Goal: Task Accomplishment & Management: Manage account settings

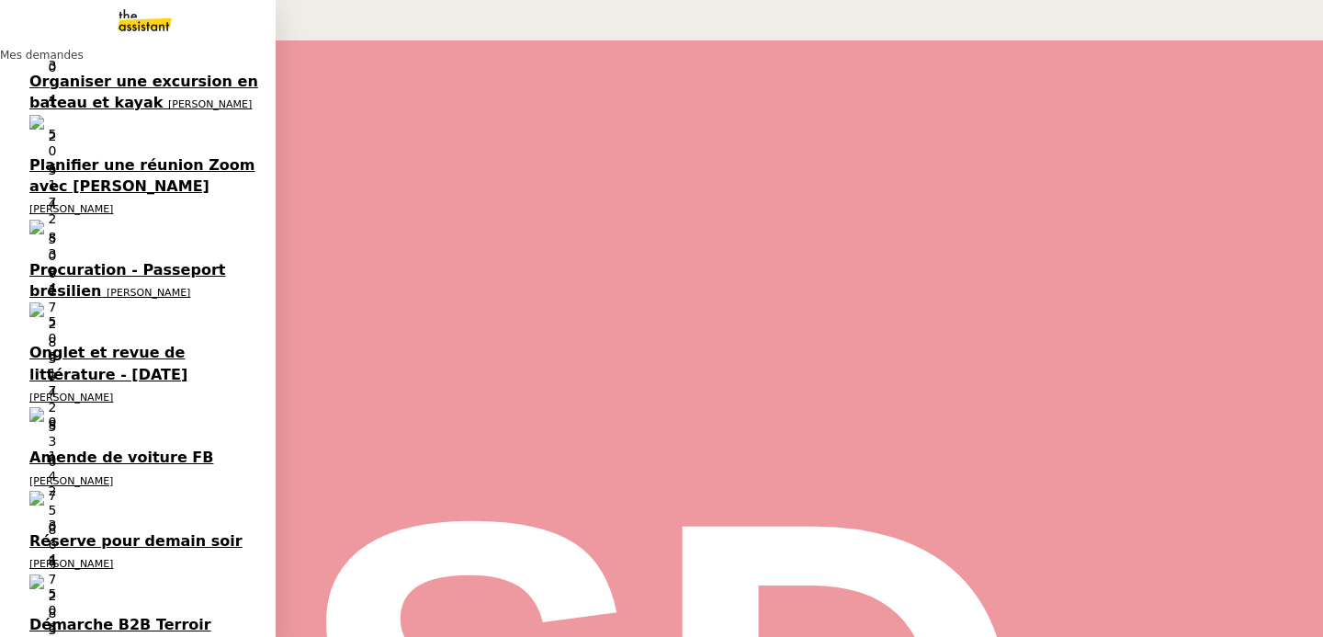
scroll to position [106, 0]
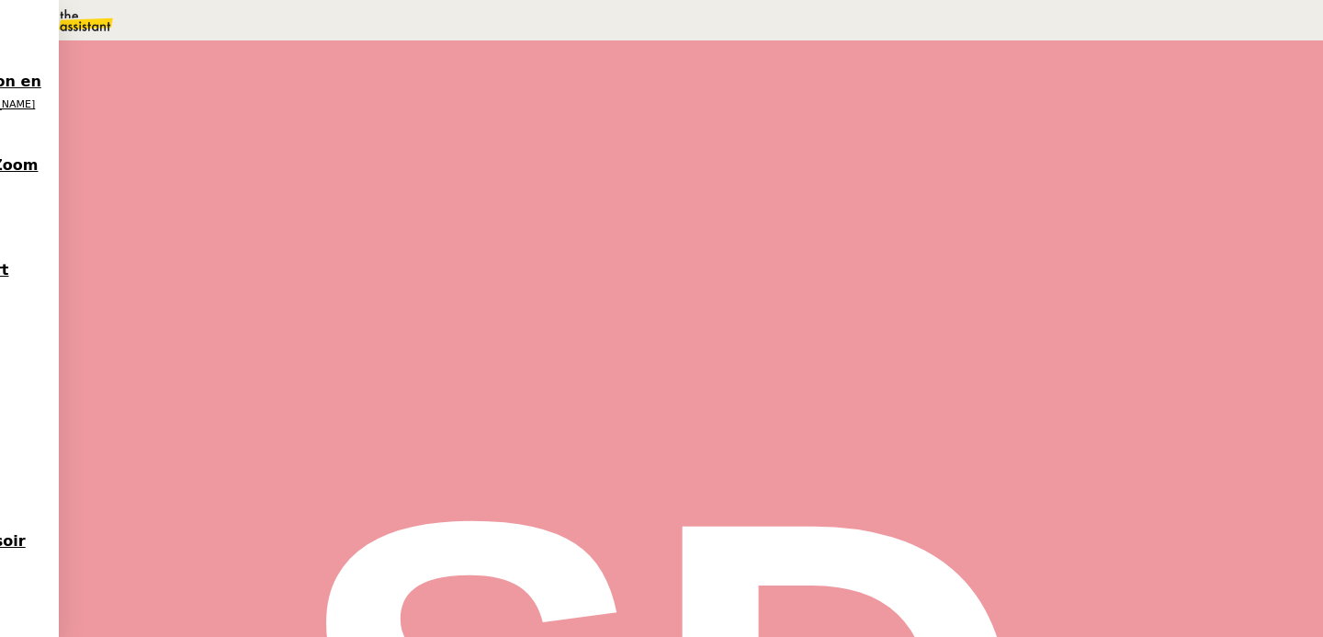
click at [692, 222] on span "Tâche" at bounding box center [709, 220] width 34 height 14
type input "Agenda"
click at [978, 373] on span "Sauver" at bounding box center [958, 366] width 39 height 14
click at [220, 312] on div at bounding box center [201, 312] width 37 height 0
click at [256, 312] on div at bounding box center [220, 312] width 74 height 0
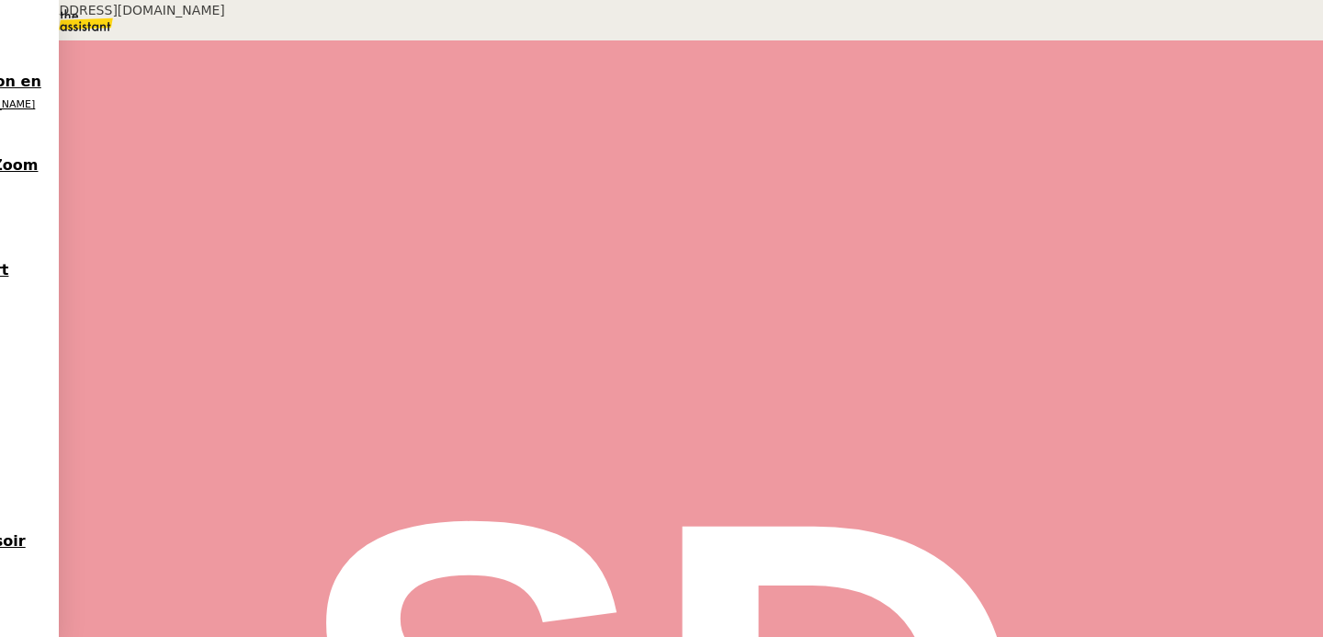
scroll to position [399, 0]
click at [191, 635] on span "•••" at bounding box center [207, 641] width 33 height 13
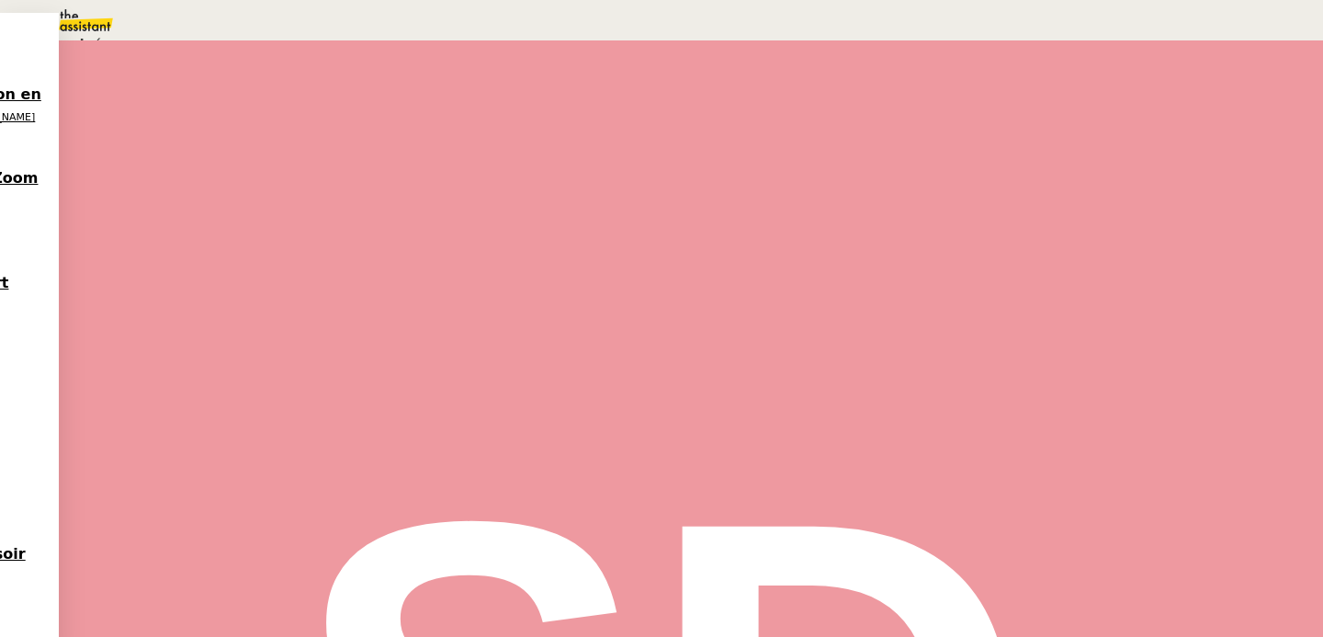
click at [120, 95] on span "En attente" at bounding box center [82, 87] width 76 height 15
click at [999, 170] on link "Dans 2 jours ouvrés" at bounding box center [998, 162] width 128 height 15
type input "07:00"
click at [978, 471] on span "Sauver" at bounding box center [958, 465] width 39 height 14
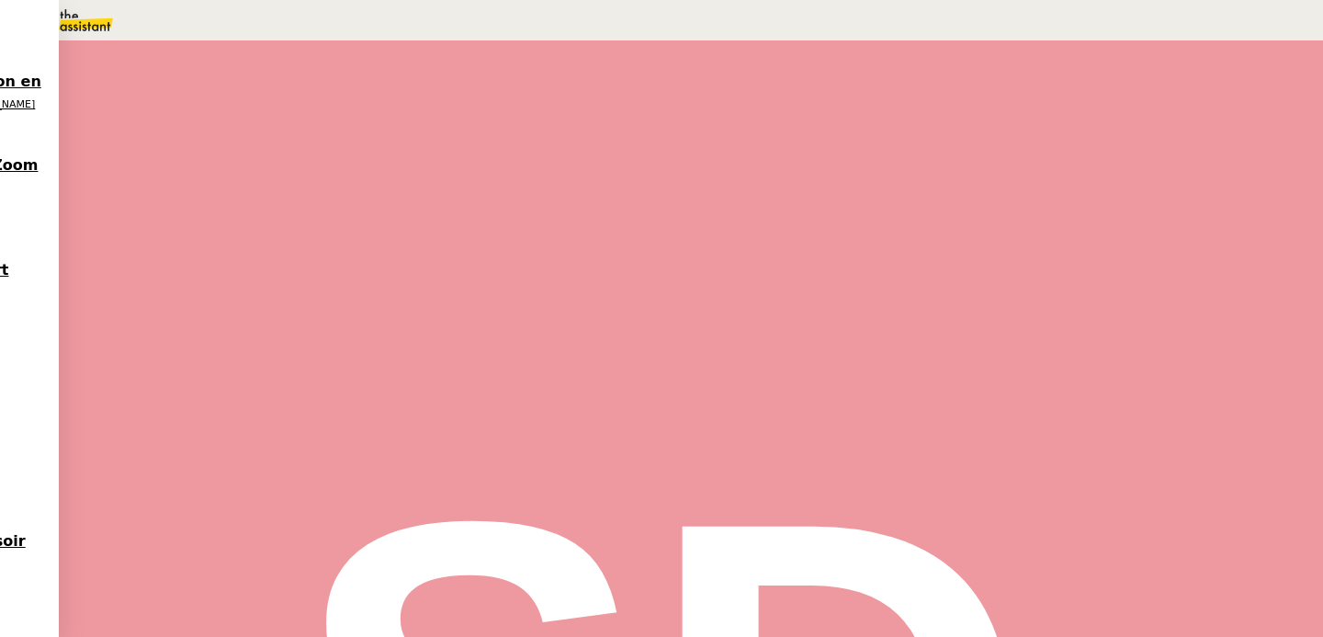
scroll to position [177, 0]
drag, startPoint x: 248, startPoint y: 398, endPoint x: 309, endPoint y: 507, distance: 125.1
click at [309, 507] on div "[PERSON_NAME] Répondre Procédure comptabilité [PERSON_NAME]﻿, Je me permets de …" at bounding box center [589, 531] width 813 height 328
copy div "Bonjour Aymeric﻿, Je me permets de revenir vers vous concernant mon précédent m…"
click at [263, 395] on icon at bounding box center [257, 401] width 12 height 12
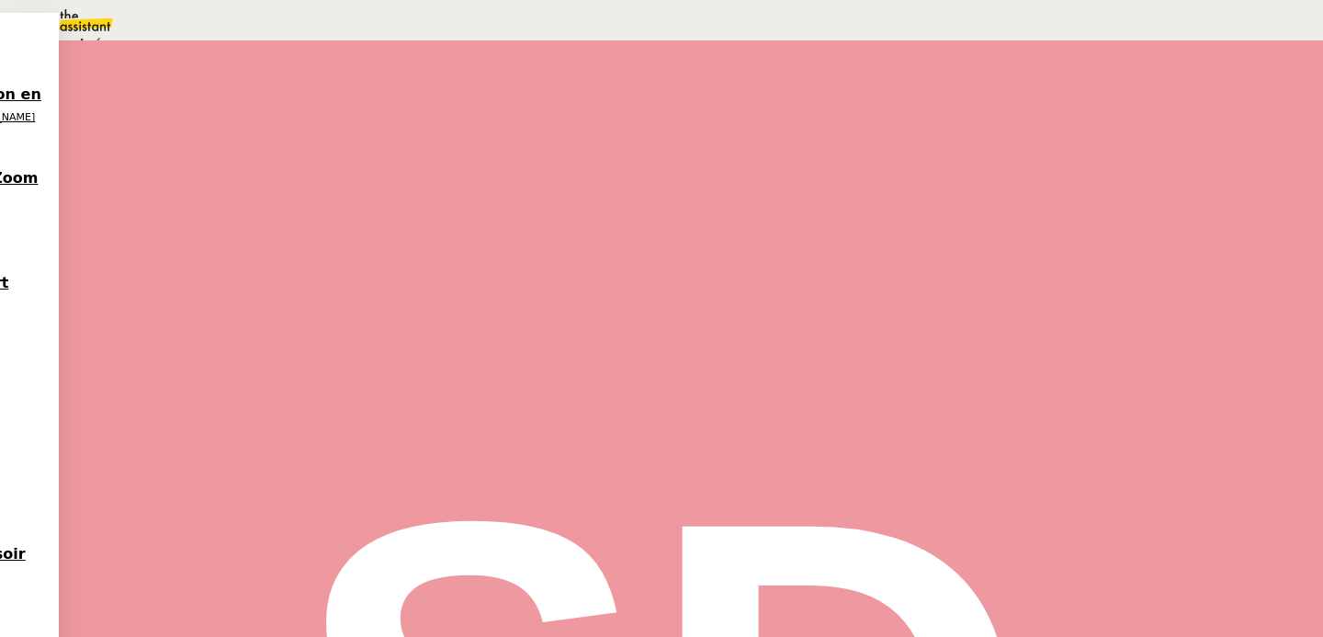
click at [602, 99] on div "En attente En attente d'une réponse d'un client, d'un contact ou d'un tiers." at bounding box center [319, 77] width 565 height 43
click at [1005, 170] on link "Dans 2 jours ouvrés" at bounding box center [998, 162] width 128 height 15
type input "07:00"
click at [978, 471] on span "Sauver" at bounding box center [958, 465] width 39 height 14
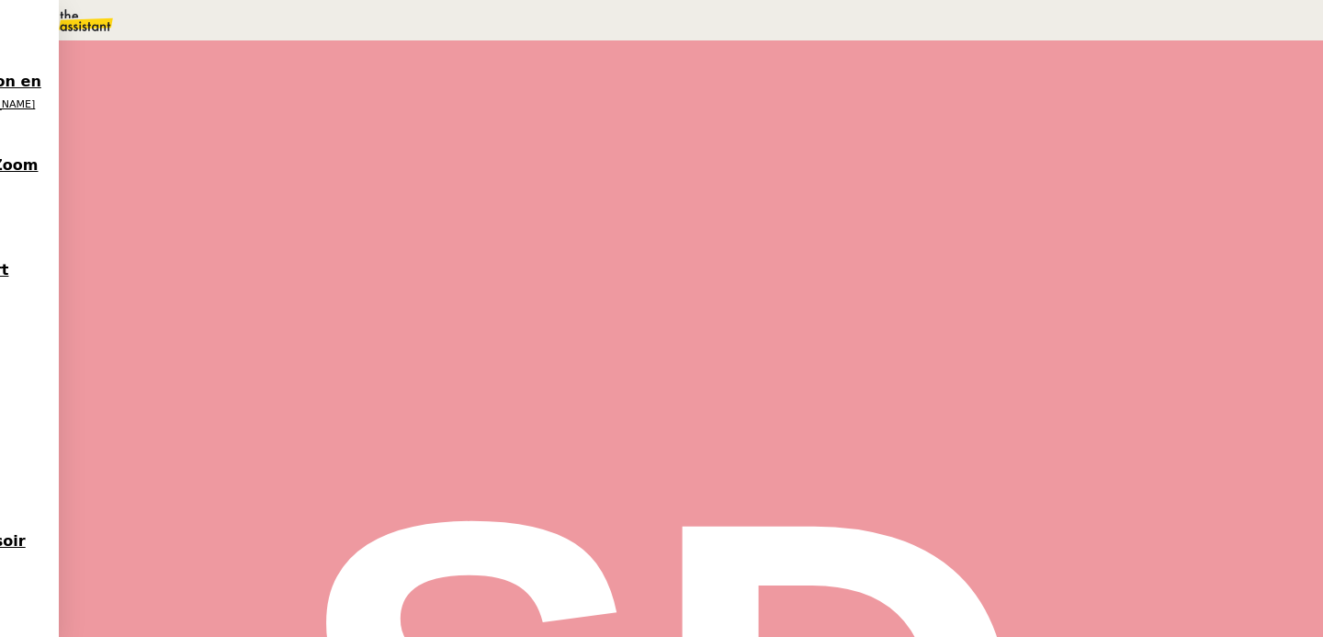
scroll to position [249, 0]
click at [763, 300] on div "[PERSON_NAME] Répondre" at bounding box center [589, 321] width 797 height 43
click at [251, 324] on span "Répondre" at bounding box center [224, 331] width 54 height 14
type input "fi"
click at [230, 290] on div "TA - FI N MISSION À envoyer à la fermeture de la demande" at bounding box center [115, 259] width 230 height 62
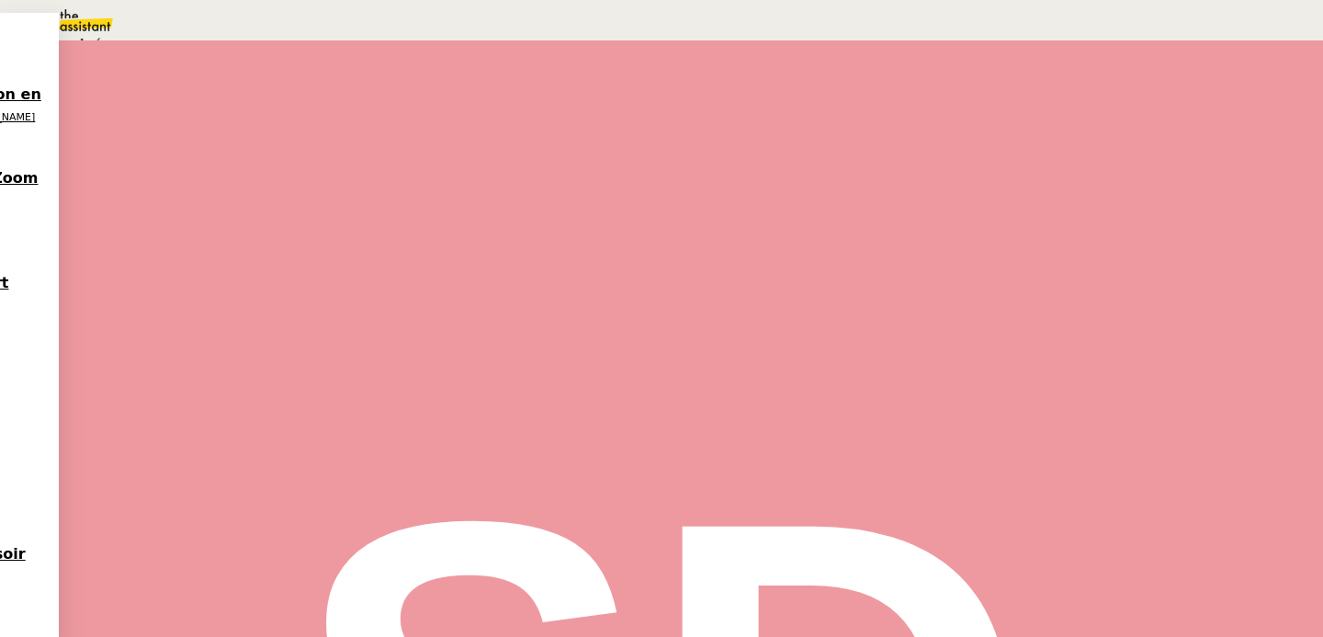
click at [50, 28] on icon at bounding box center [43, 21] width 13 height 13
click at [978, 180] on span "Sauver" at bounding box center [958, 173] width 39 height 14
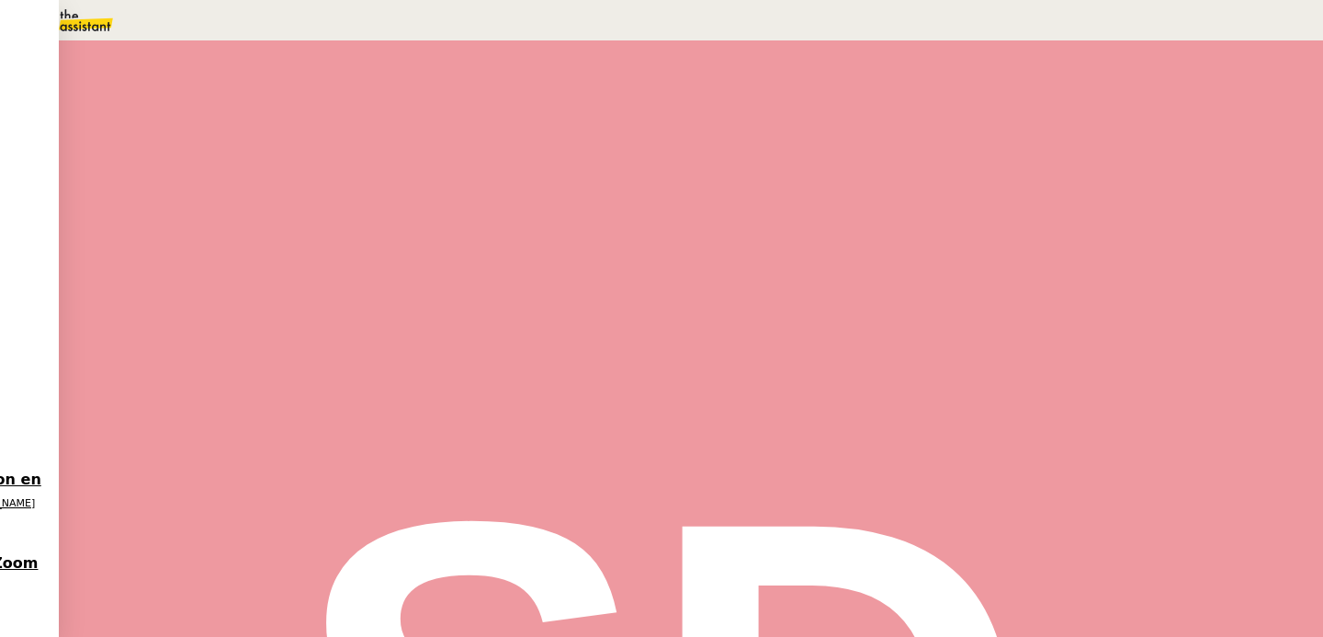
scroll to position [268, 0]
click at [50, 30] on nz-avatar at bounding box center [43, 23] width 13 height 15
click at [978, 180] on span "Sauver" at bounding box center [958, 173] width 39 height 14
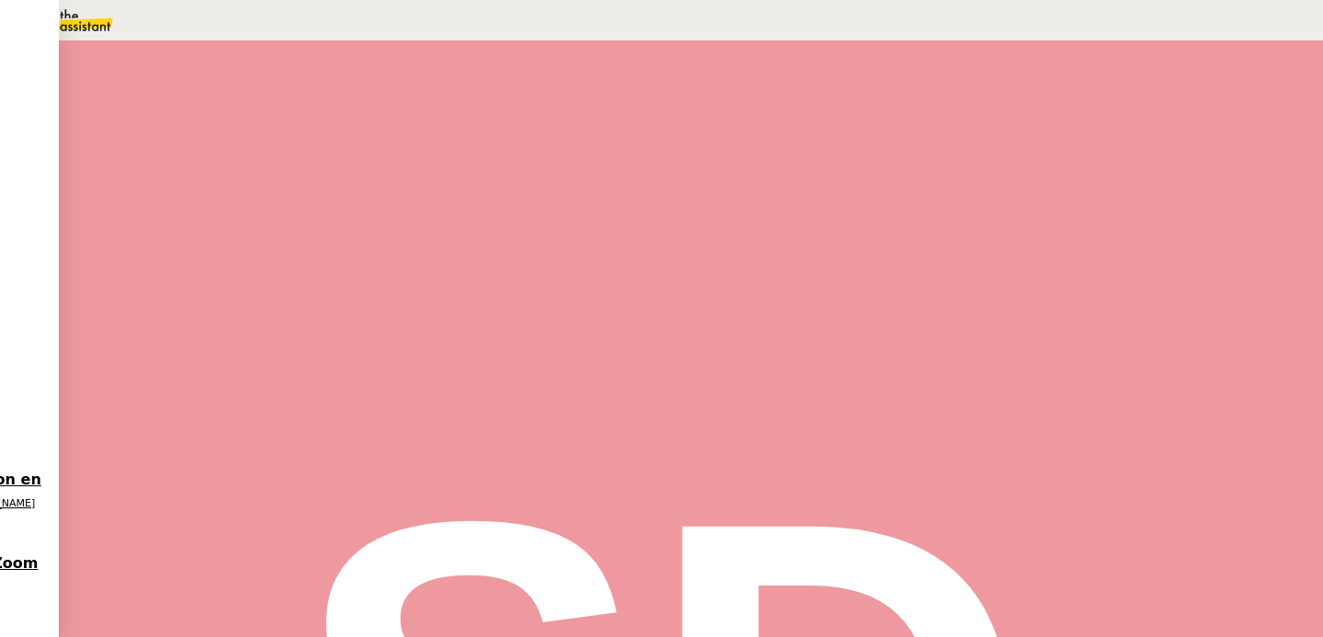
scroll to position [183, 0]
drag, startPoint x: 273, startPoint y: 459, endPoint x: 328, endPoint y: 559, distance: 114.3
copy div "Concernant l'amende 3333-8347-7075-31 clé 20 : la date limite est dépassée, il …"
click at [261, 391] on icon at bounding box center [256, 395] width 9 height 9
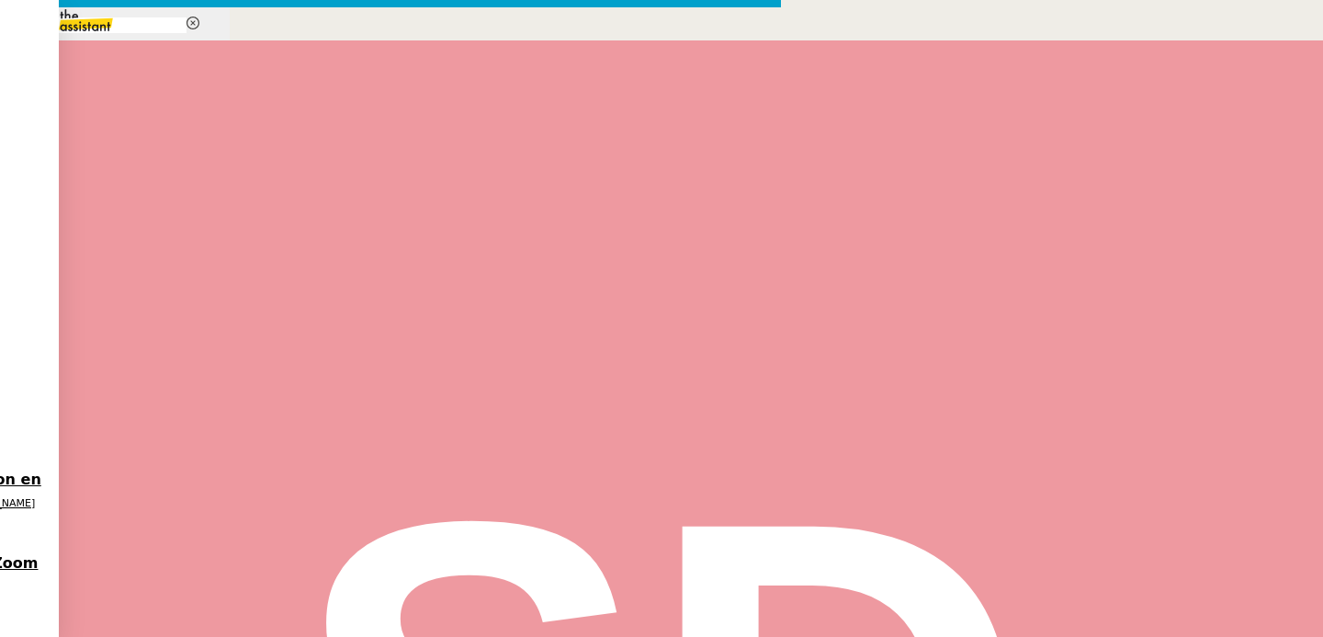
type input "ra"
click at [181, 318] on span "Relancer un client lorsqu'il n'a pas répondu à un précédent message" at bounding box center [94, 325] width 174 height 23
drag, startPoint x: 566, startPoint y: 272, endPoint x: 507, endPoint y: 211, distance: 84.5
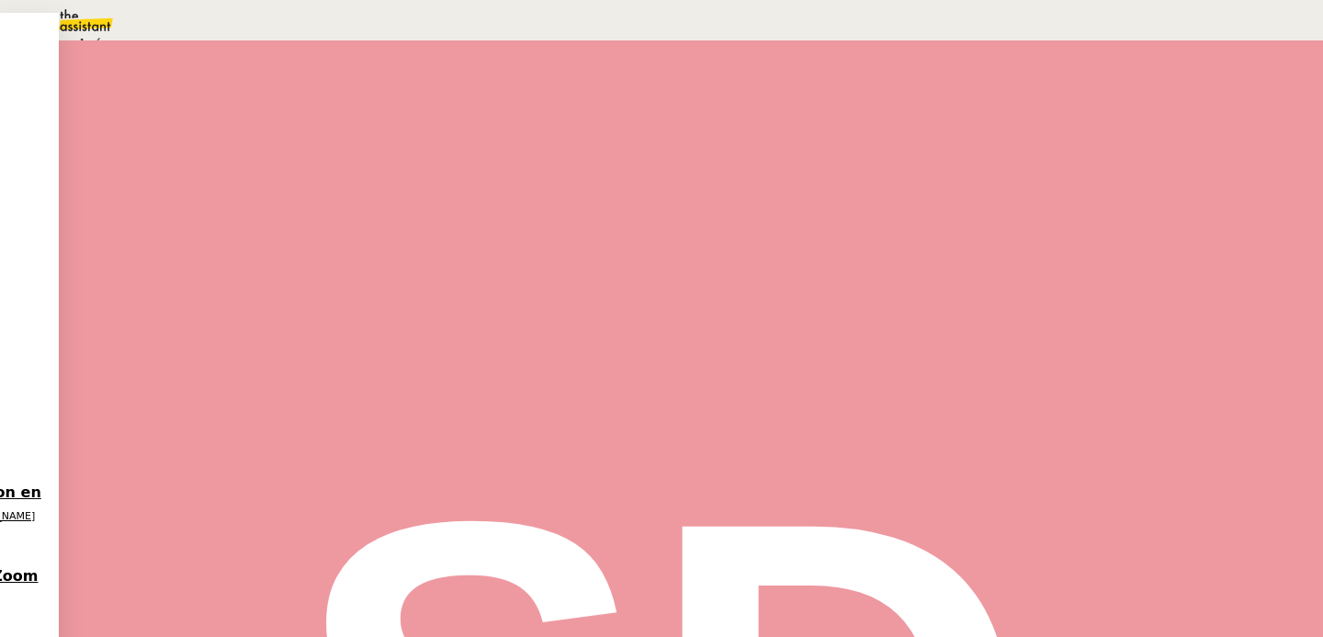
click at [120, 95] on span "En attente" at bounding box center [82, 87] width 76 height 15
click at [1019, 170] on link "Dans 2 jours ouvrés" at bounding box center [998, 162] width 128 height 15
type input "07:00"
click at [1017, 332] on div "21" at bounding box center [1009, 321] width 17 height 21
click at [978, 471] on span "Sauver" at bounding box center [958, 465] width 39 height 14
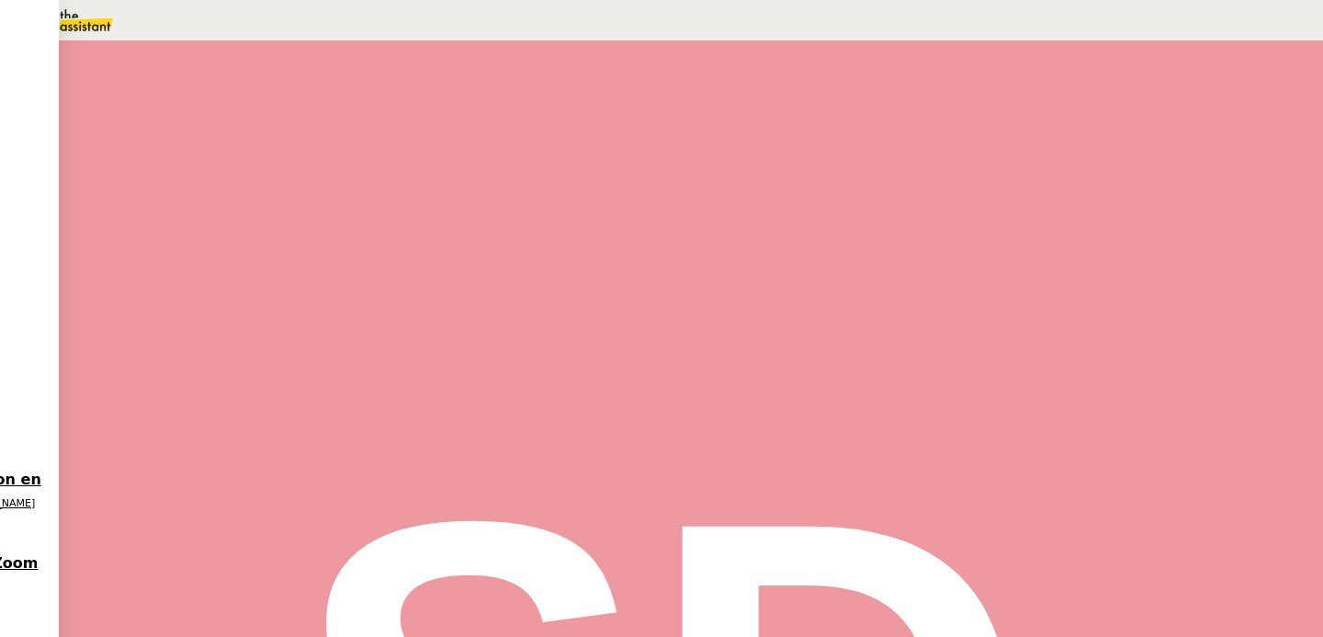
click at [316, 468] on strong "Nouveau batch IA" at bounding box center [251, 460] width 129 height 15
click at [345, 51] on span "Aucune action supplémentaire n'est nécessaire." at bounding box center [223, 46] width 243 height 12
click at [978, 180] on span "Sauver" at bounding box center [958, 173] width 39 height 14
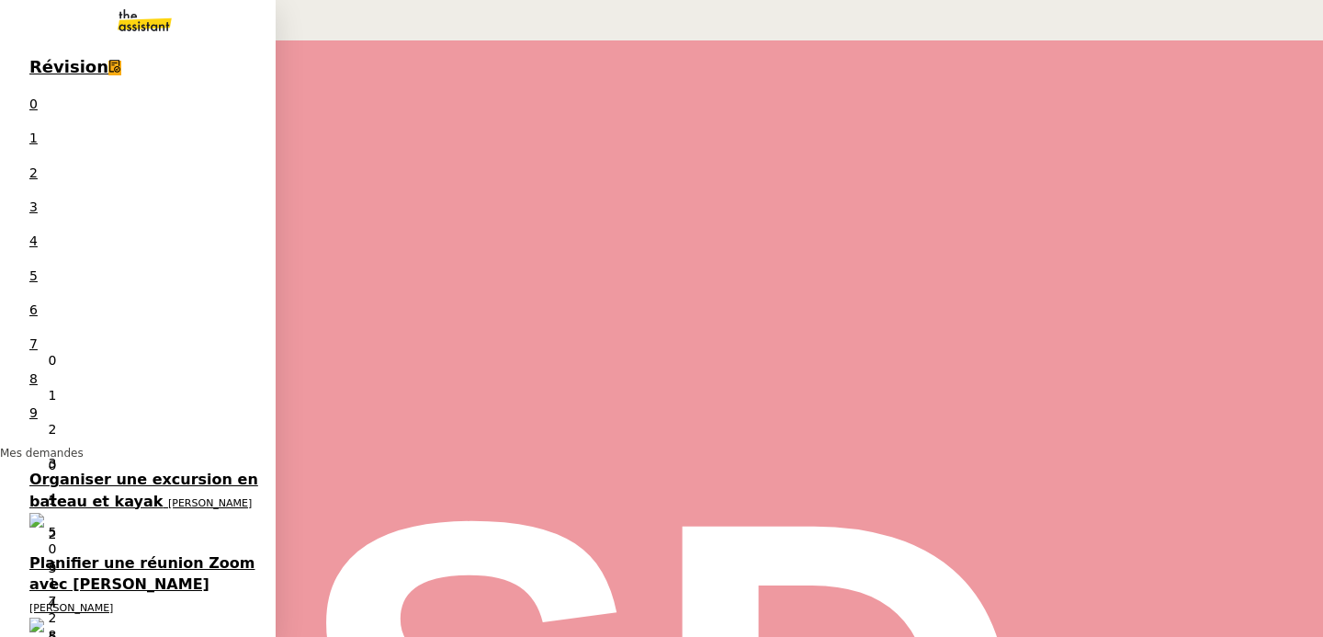
click at [36, 602] on span "[PERSON_NAME]" at bounding box center [71, 608] width 84 height 12
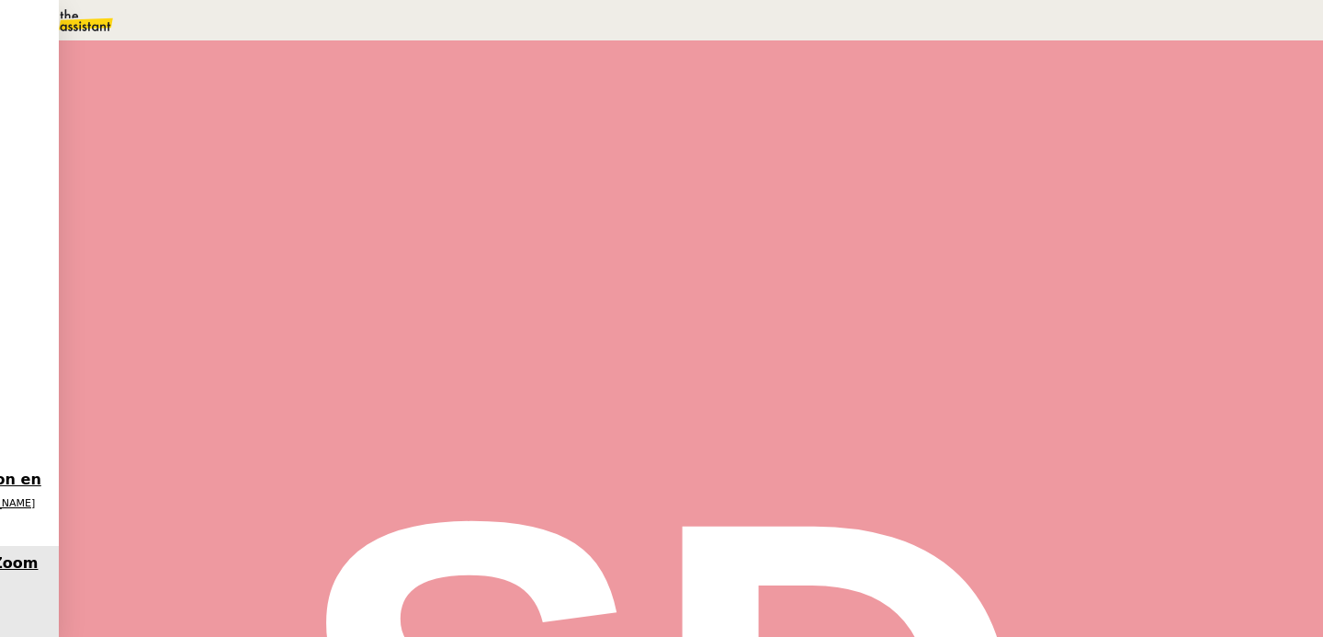
scroll to position [178, 0]
click at [102, 51] on span "Terminé" at bounding box center [73, 44] width 58 height 15
click at [978, 180] on span "Sauver" at bounding box center [958, 173] width 39 height 14
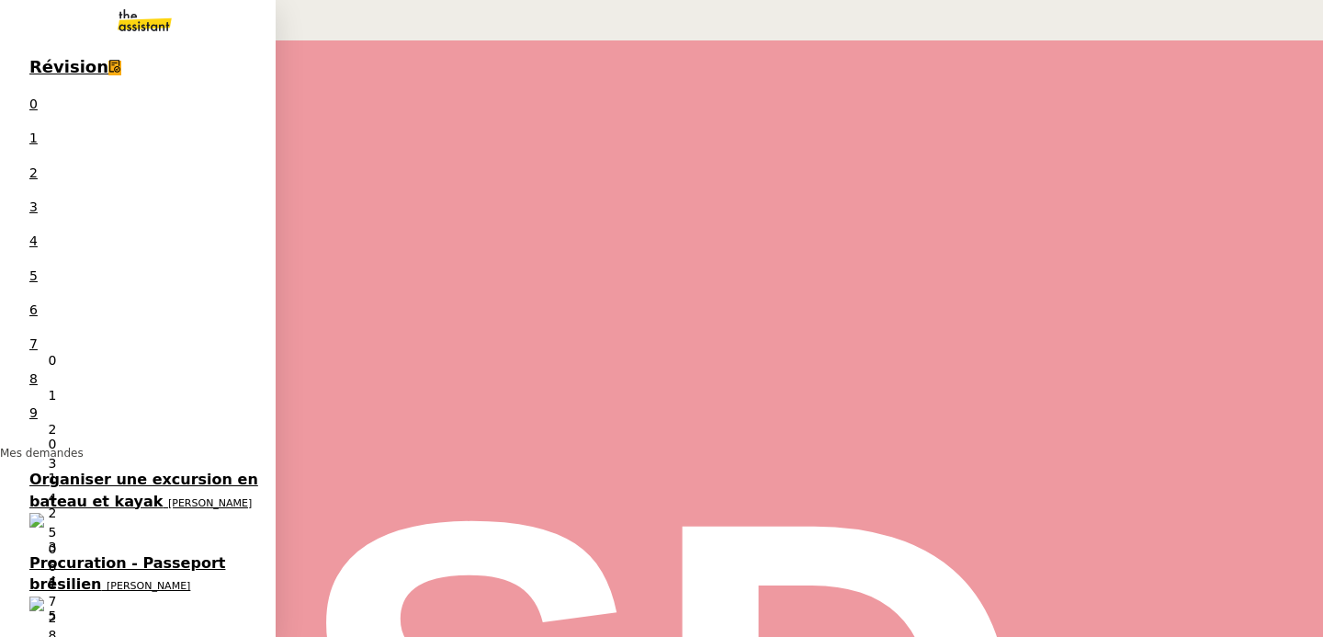
click at [17, 546] on link "Procuration - Passeport [GEOGRAPHIC_DATA] [PERSON_NAME] 0 1 2 3 4 5 6 7 8 9" at bounding box center [138, 588] width 276 height 84
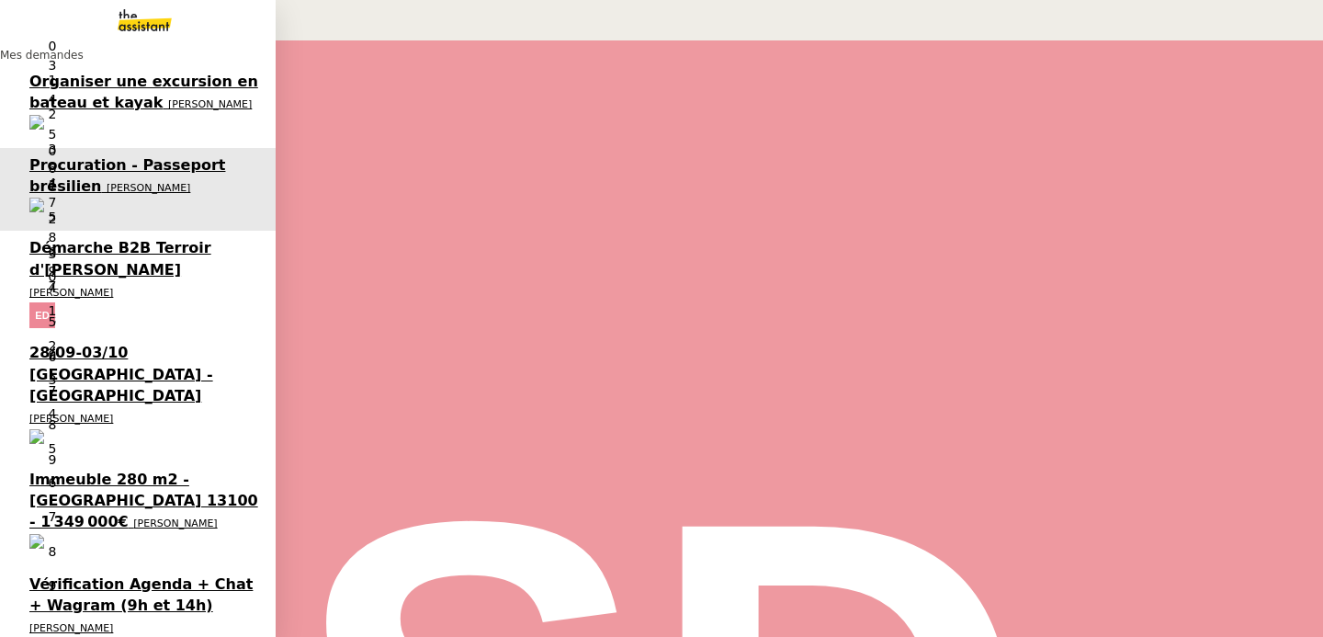
click at [52, 101] on span "Organiser une excursion en bateau et kayak" at bounding box center [143, 92] width 229 height 39
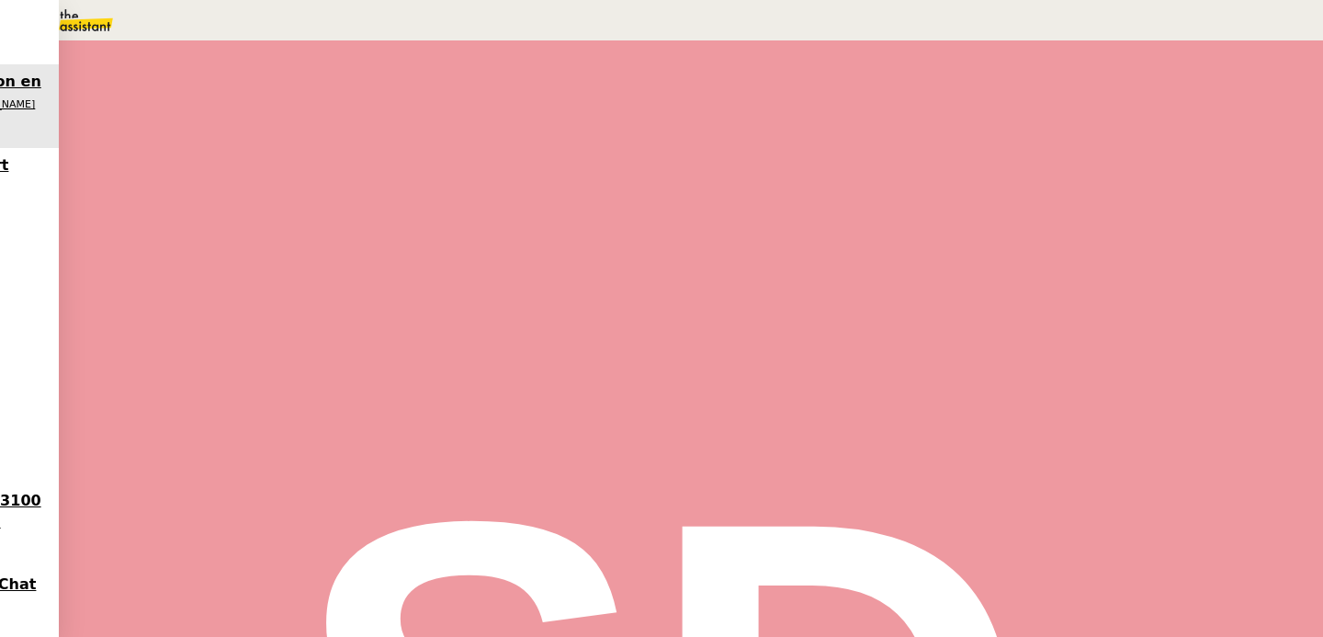
click at [692, 217] on span "Tâche" at bounding box center [709, 220] width 34 height 14
type input "Excursion bateau - suivi"
click at [978, 373] on span "Sauver" at bounding box center [958, 366] width 39 height 14
click at [220, 312] on div at bounding box center [201, 312] width 37 height 0
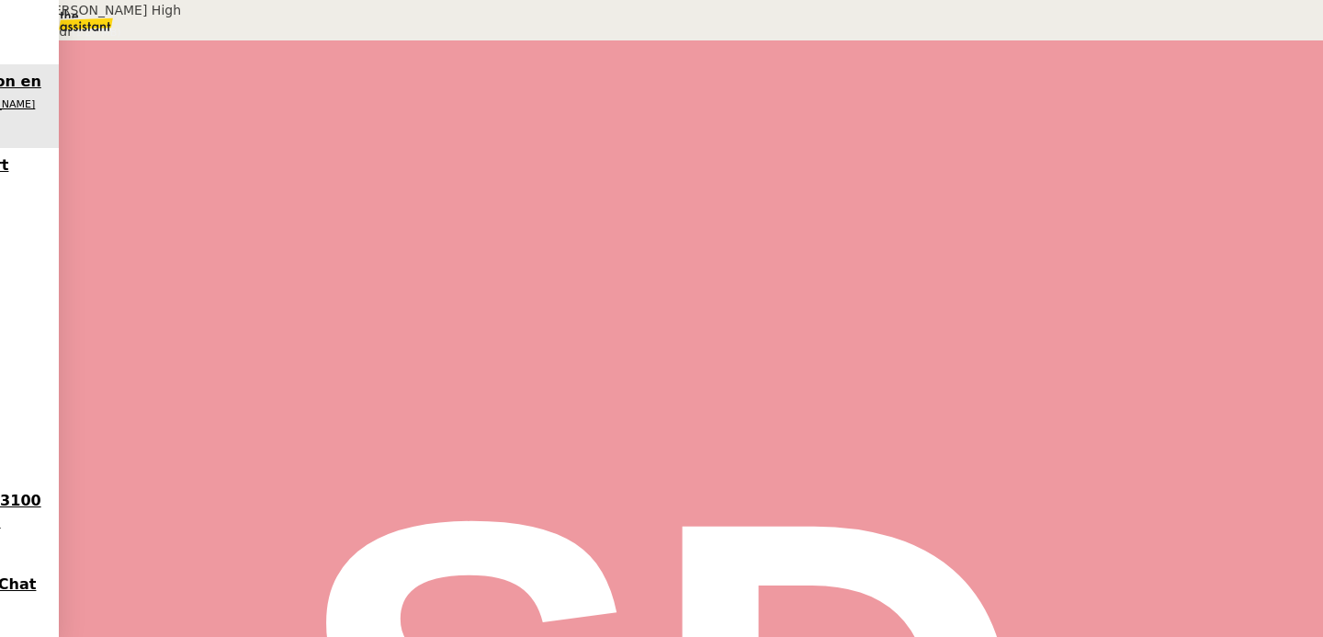
click at [223, 576] on div "ENG - [PERSON_NAME] High Season.pdf" at bounding box center [589, 586] width 791 height 21
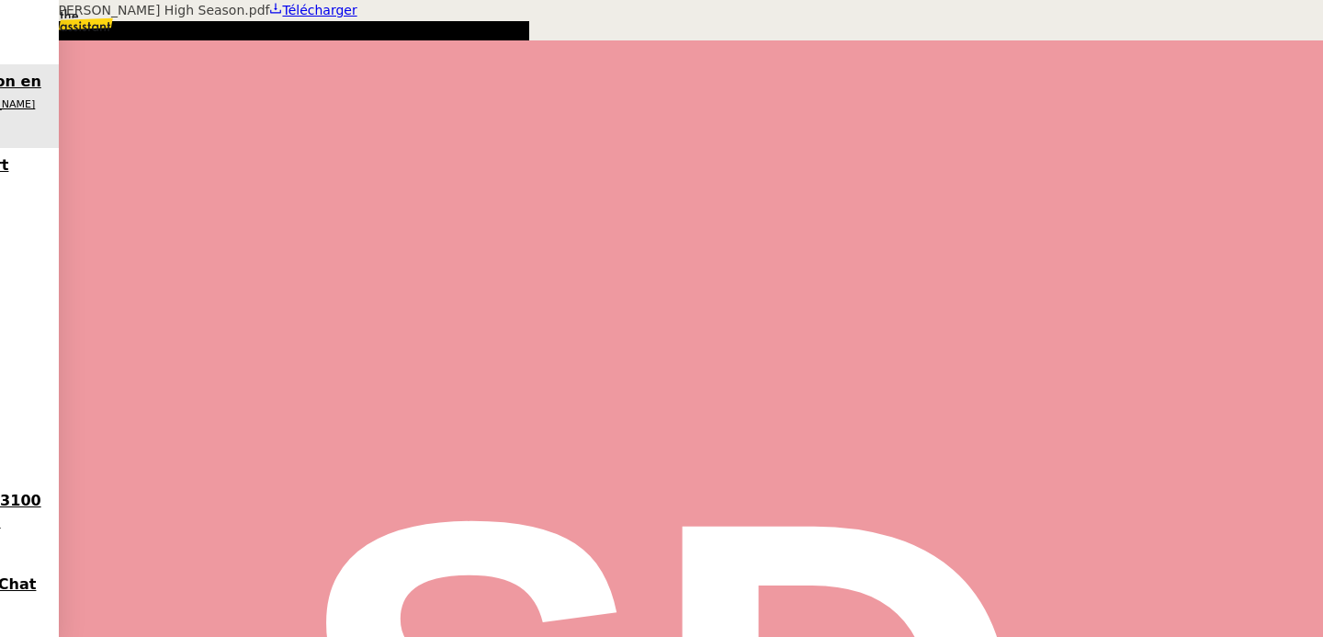
click at [357, 17] on span "Télécharger" at bounding box center [319, 10] width 74 height 15
click at [406, 0] on div at bounding box center [661, 0] width 1323 height 0
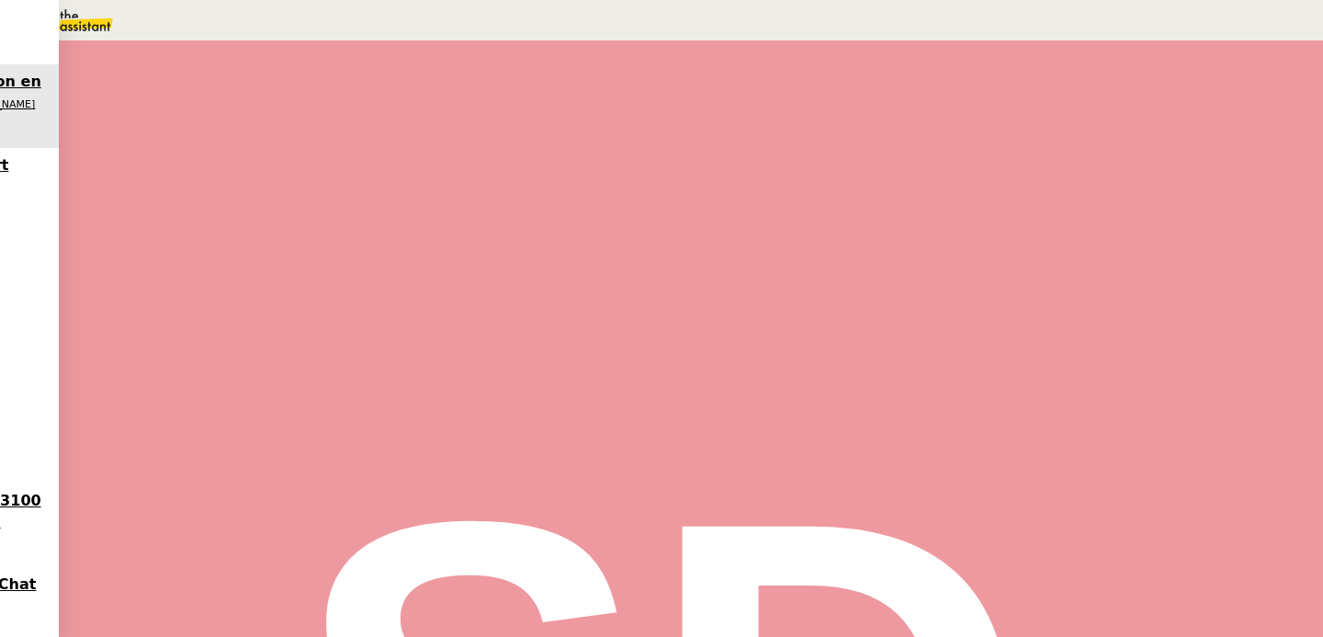
click at [191, 523] on span "•••" at bounding box center [207, 529] width 33 height 13
drag, startPoint x: 96, startPoint y: 256, endPoint x: 510, endPoint y: 379, distance: 431.2
copy div "Lo ips dolorsi am conse a elit-sed doeiusmodt incidi utl Etdol Magn , a enimadm…"
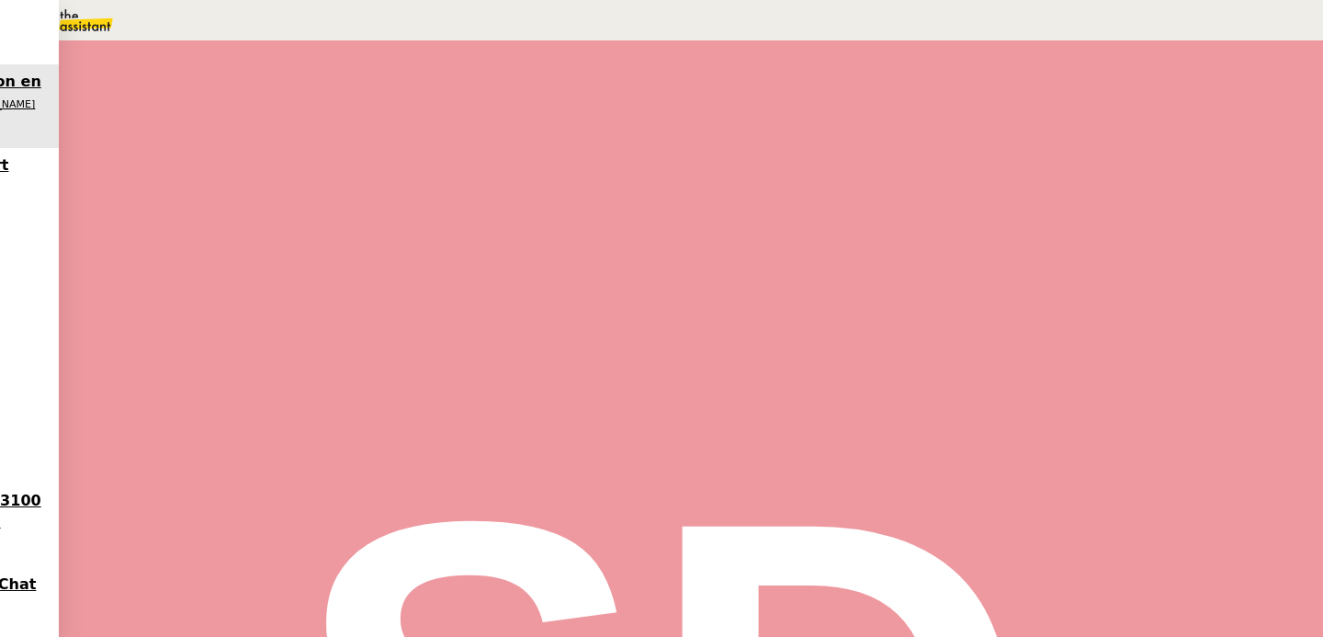
scroll to position [0, 0]
click at [222, 283] on div "Excursion bateau - suivi 1 min false par [PERSON_NAME]. il y a une minute" at bounding box center [691, 340] width 1016 height 202
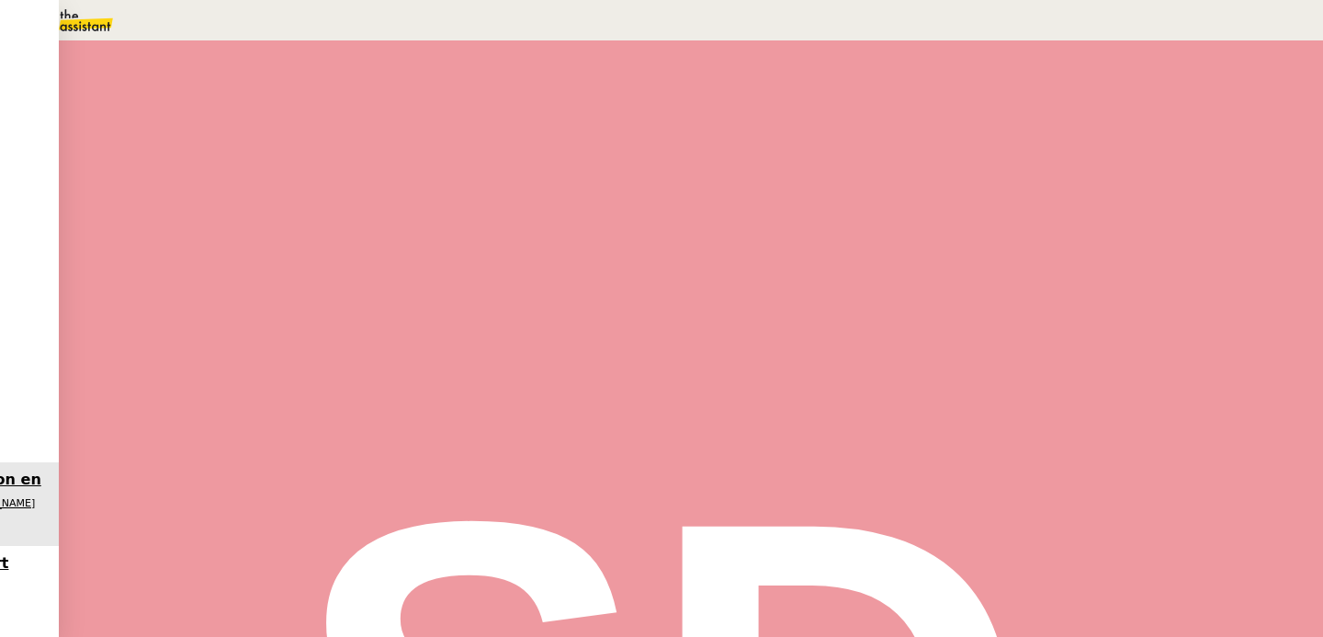
click at [256, 312] on div at bounding box center [220, 312] width 74 height 0
click at [245, 317] on icon at bounding box center [238, 309] width 15 height 15
click at [50, 74] on nz-avatar at bounding box center [43, 66] width 13 height 15
click at [979, 170] on link "Dans 2 jours ouvrés" at bounding box center [998, 162] width 128 height 15
type input "07:00"
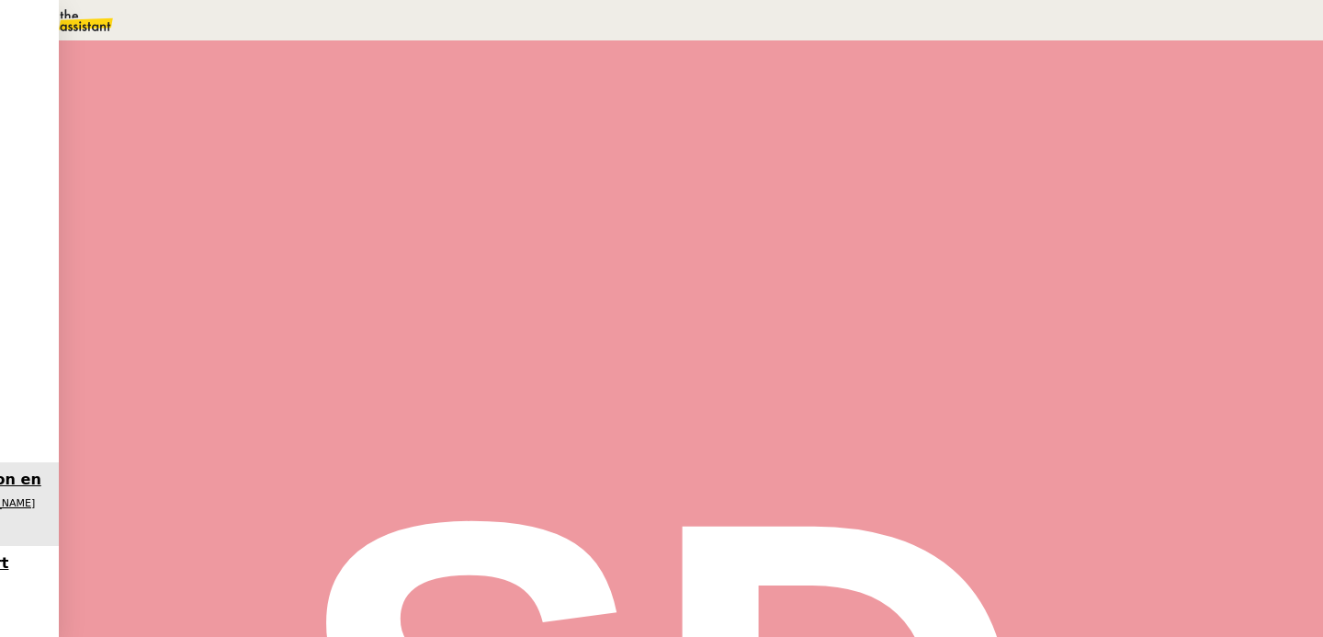
click at [978, 471] on span "Sauver" at bounding box center [958, 465] width 39 height 14
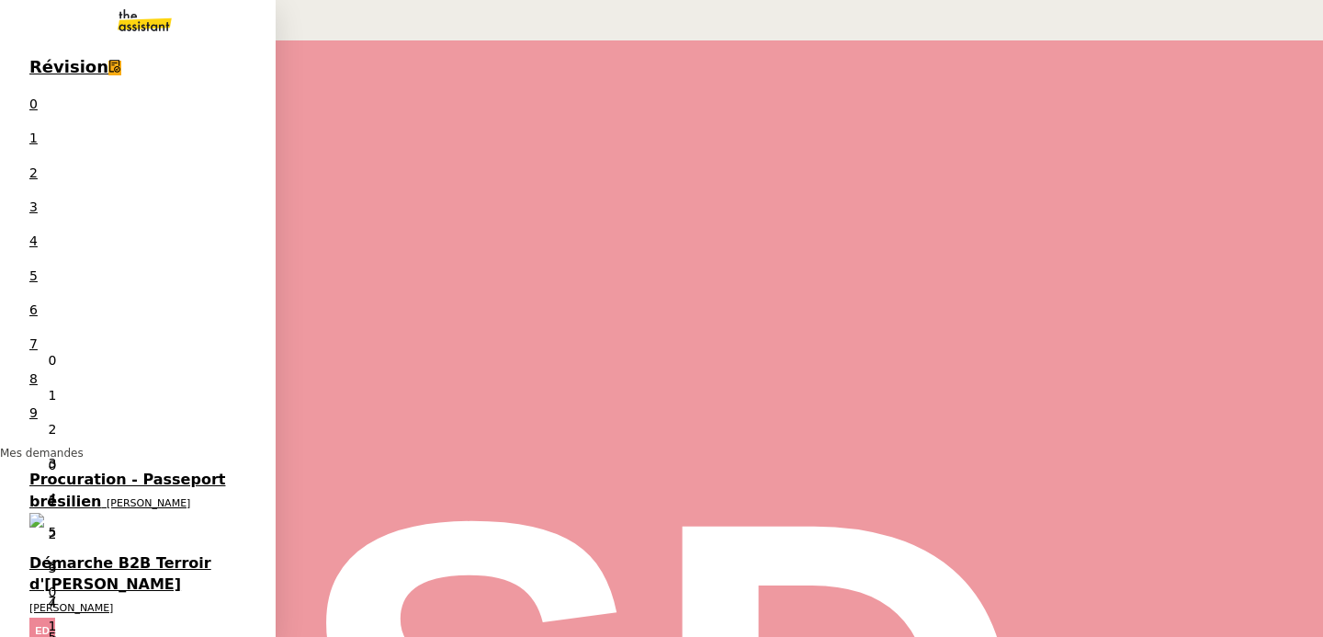
click at [29, 554] on span "Démarche B2B Terroir d'[PERSON_NAME]" at bounding box center [120, 573] width 182 height 39
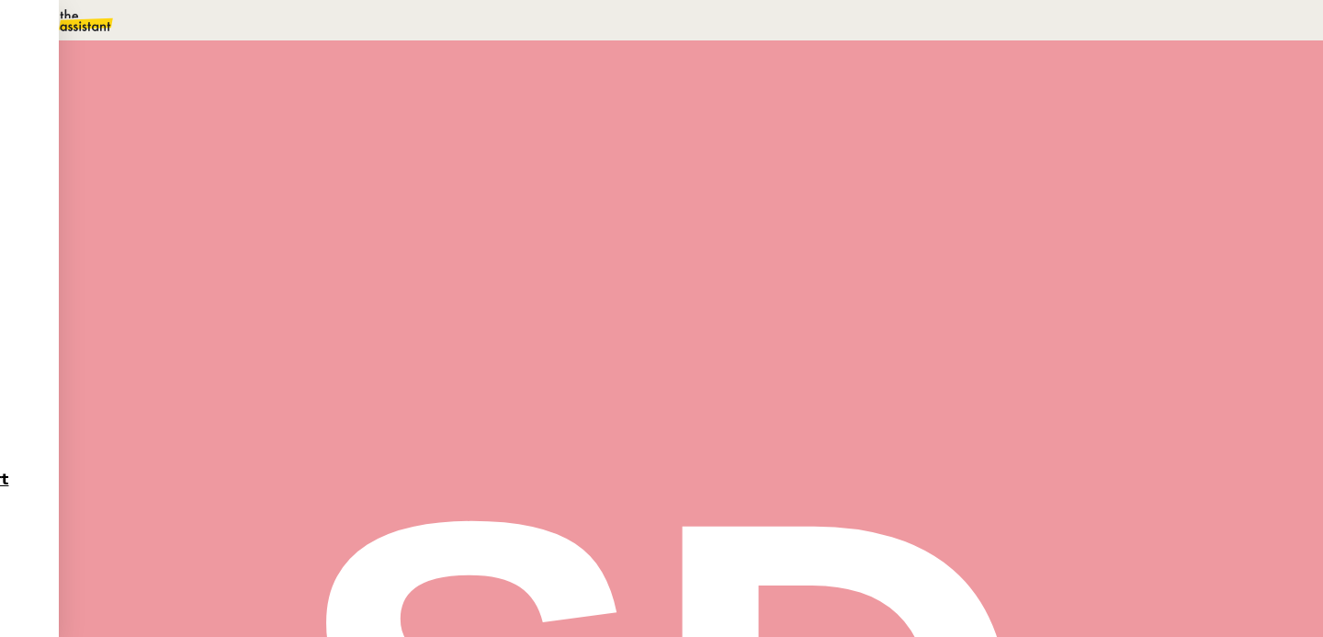
scroll to position [67, 0]
click at [692, 153] on span "Tâche" at bounding box center [709, 153] width 34 height 14
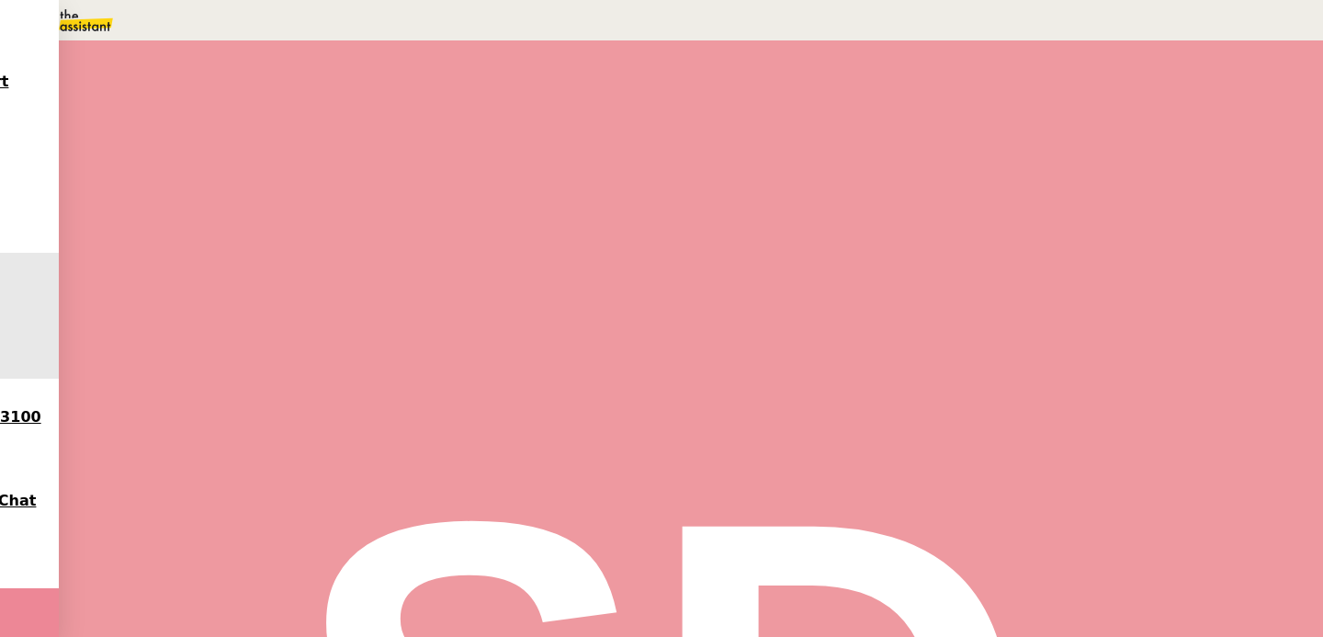
type input "Recherche nouveau prix"
click at [978, 373] on span "Sauver" at bounding box center [958, 366] width 39 height 14
click at [220, 244] on div at bounding box center [201, 244] width 37 height 0
click at [493, 630] on div "screencapture-egencia-fr-flights-2025-08-11-12_07_14.pdf" at bounding box center [589, 640] width 791 height 21
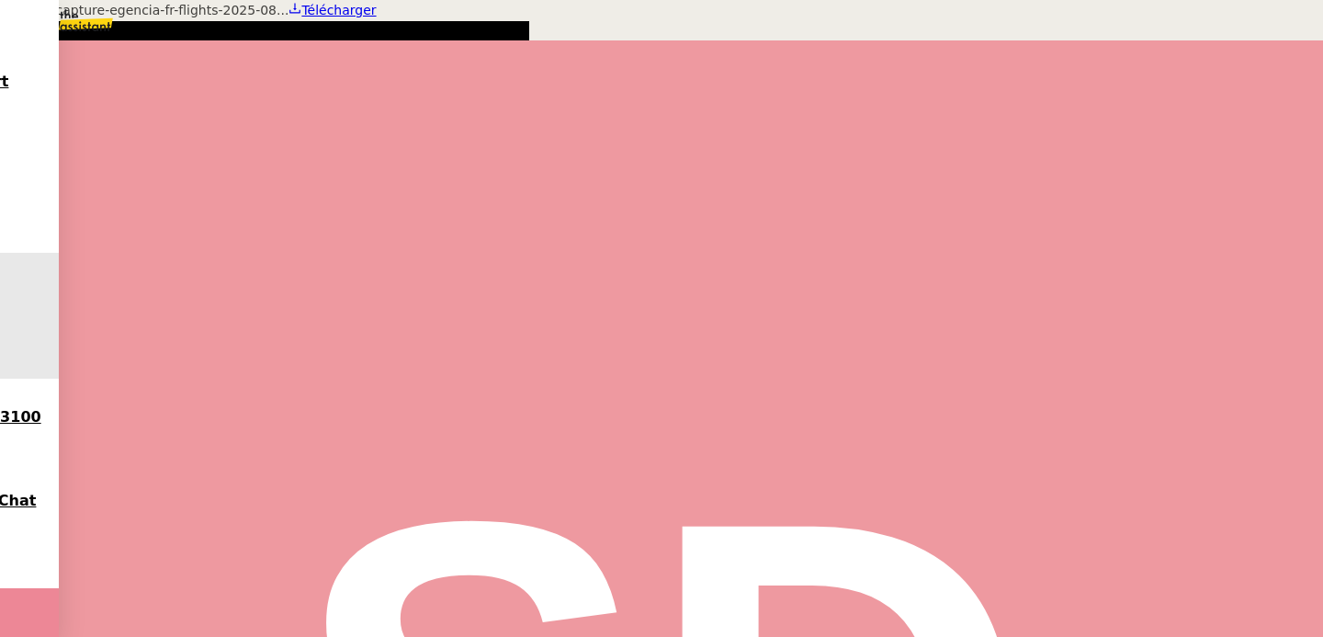
click at [376, 17] on span "Télécharger" at bounding box center [338, 10] width 74 height 15
click at [273, 0] on div at bounding box center [661, 0] width 1323 height 0
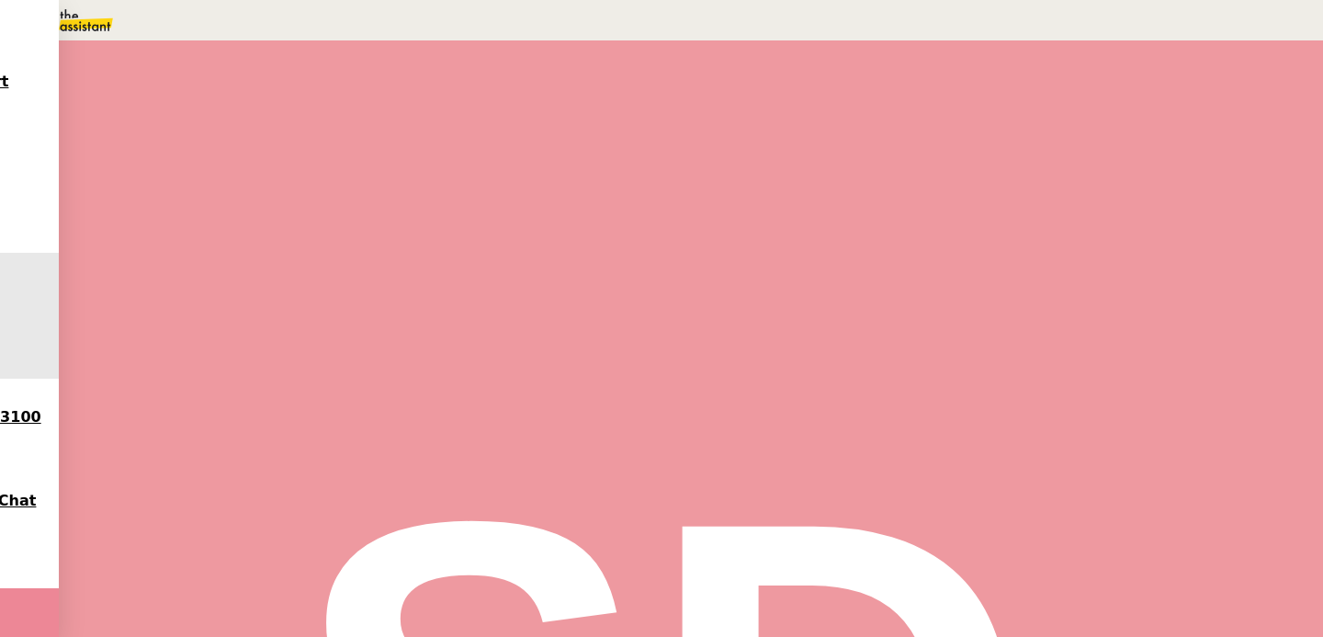
click at [551, 151] on div "Déverrouiller Url Identifiant Mot de passe Note Fichiers Upload" at bounding box center [275, 97] width 551 height 108
click at [87, 97] on span "Déverrouiller" at bounding box center [52, 91] width 70 height 14
click at [108, 82] on link "[DOMAIN_NAME]" at bounding box center [54, 74] width 108 height 15
click at [97, 167] on span "Fb/wXuOBcAF8" at bounding box center [48, 160] width 97 height 15
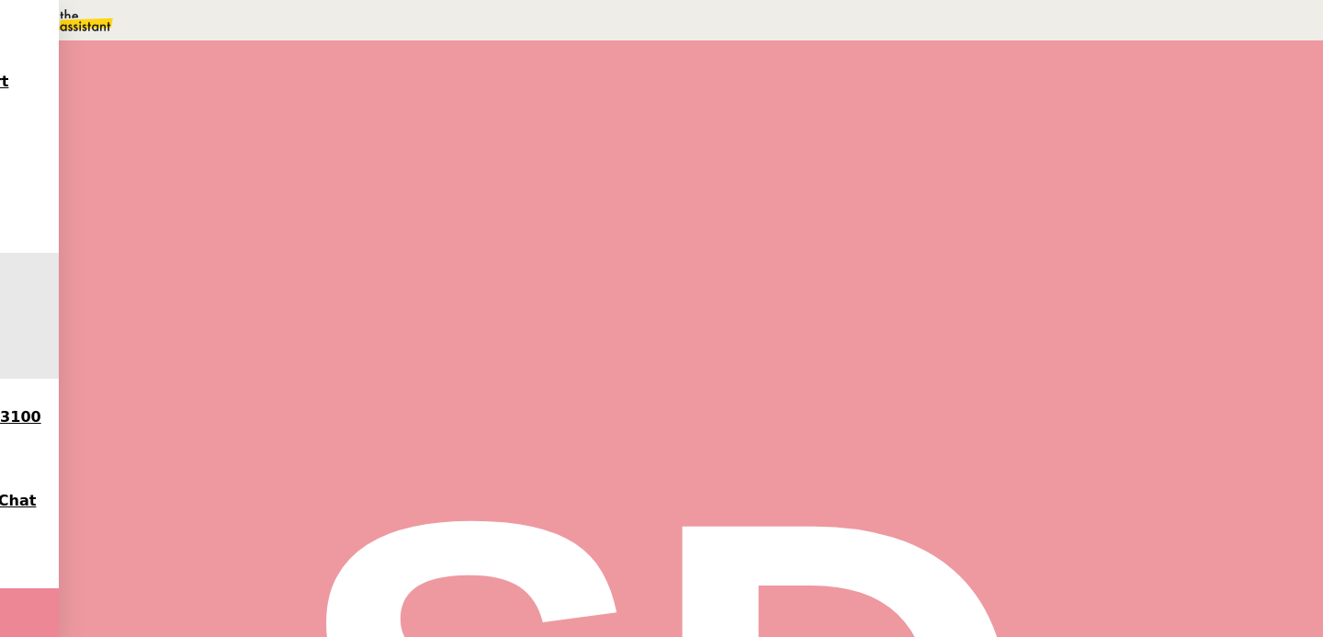
click at [97, 167] on span "Fb/wXuOBcAF8" at bounding box center [48, 160] width 97 height 15
copy div "Fb/wXuOBcAF8 Afficher l'historique Edit"
click at [178, 192] on nz-modal-container "EGENCIA Url [DOMAIN_NAME] Identifiant [EMAIL_ADDRESS][DOMAIN_NAME] Mot de passe…" at bounding box center [661, 107] width 1323 height 214
drag, startPoint x: 261, startPoint y: 289, endPoint x: 345, endPoint y: 344, distance: 100.2
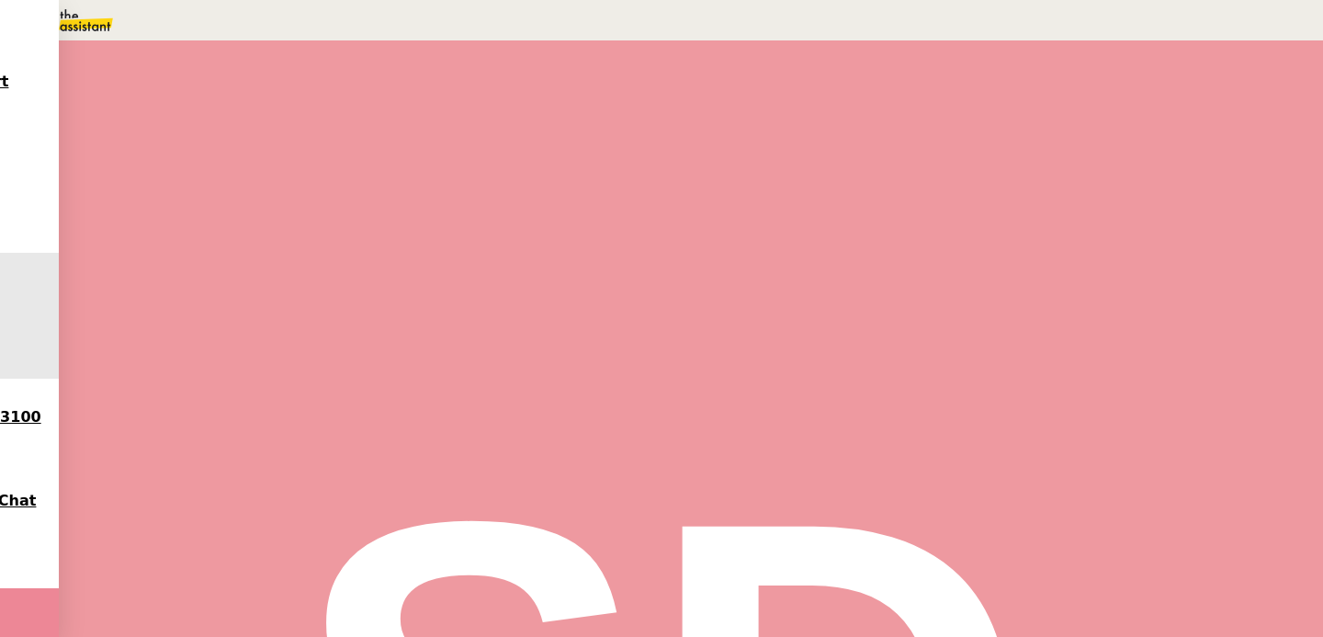
copy div "Could you please confirm that the enclosed price of EUR 8,530.08 suits ? Thank …"
click at [251, 315] on span "Répondre" at bounding box center [224, 322] width 54 height 14
type input "REL"
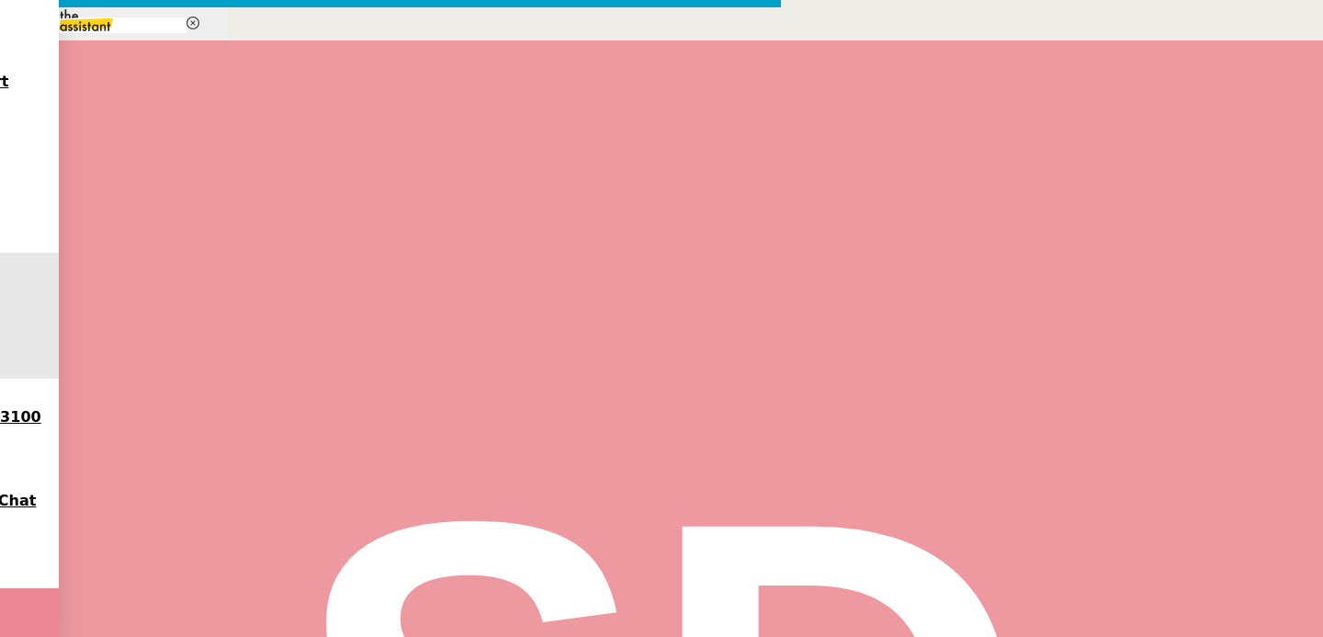
click at [181, 256] on span "Rel ancer un client lorsqu'il n'a pas répondu à un précédent message" at bounding box center [94, 244] width 174 height 23
drag, startPoint x: 574, startPoint y: 286, endPoint x: 513, endPoint y: 207, distance: 100.2
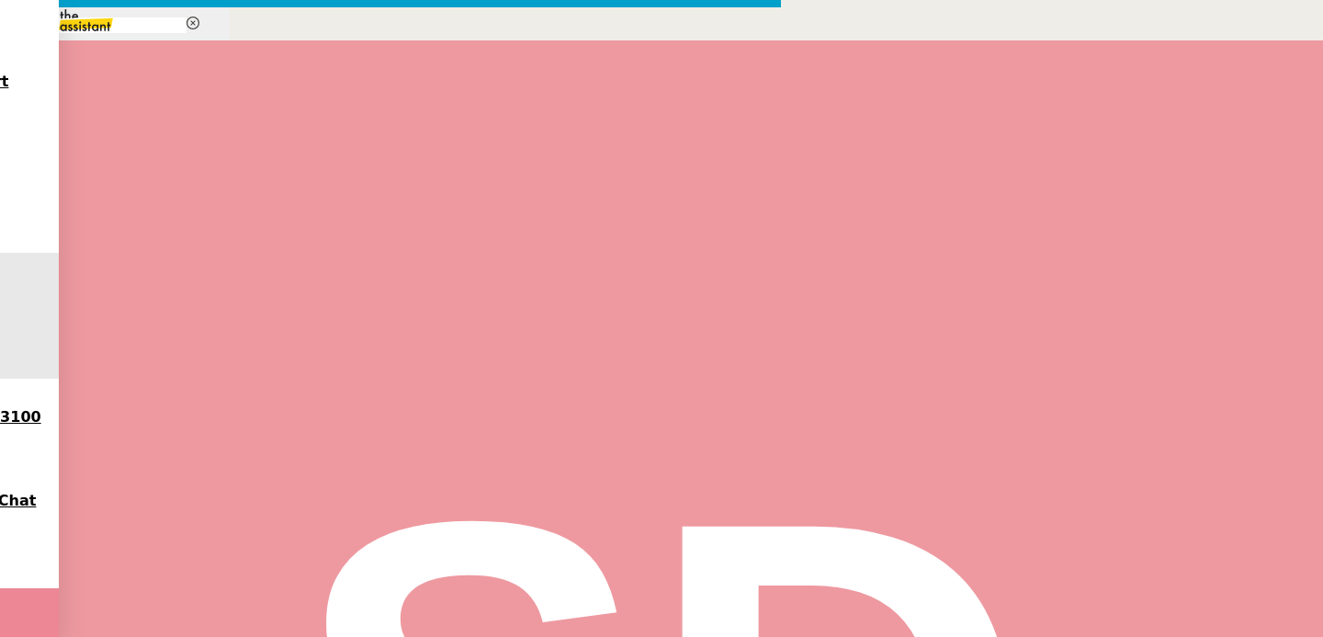
click at [192, 391] on nz-modal-container "REL Service Rel ance Bon de Commande LBP A utiliser dans le cadre de la procédu…" at bounding box center [661, 564] width 1323 height 1128
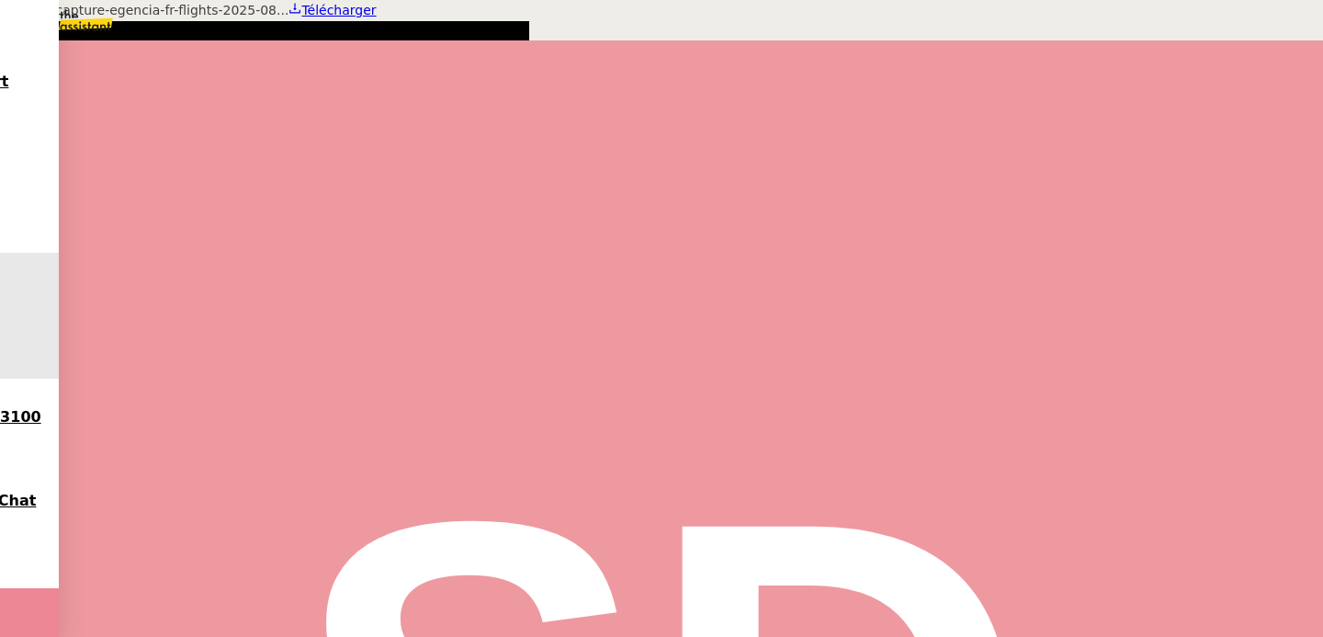
click at [376, 17] on span "Télécharger" at bounding box center [338, 10] width 74 height 15
click at [376, 0] on div at bounding box center [661, 0] width 1323 height 0
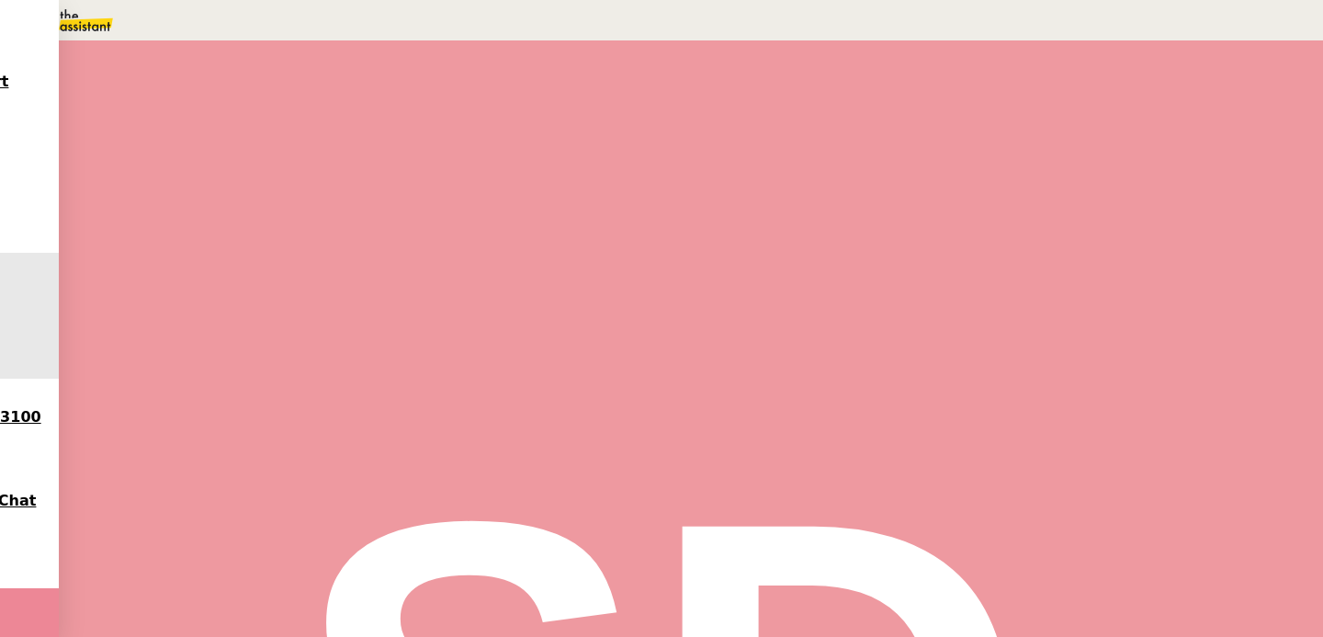
click at [666, 617] on li "Could you please confirm that the enclosed price of EUR 8,530.08 suits ?" at bounding box center [608, 627] width 760 height 21
click at [174, 393] on nz-modal-container "REL Service Rel ance Bon de Commande LBP A utiliser dans le cadre de la procédu…" at bounding box center [661, 553] width 1323 height 1106
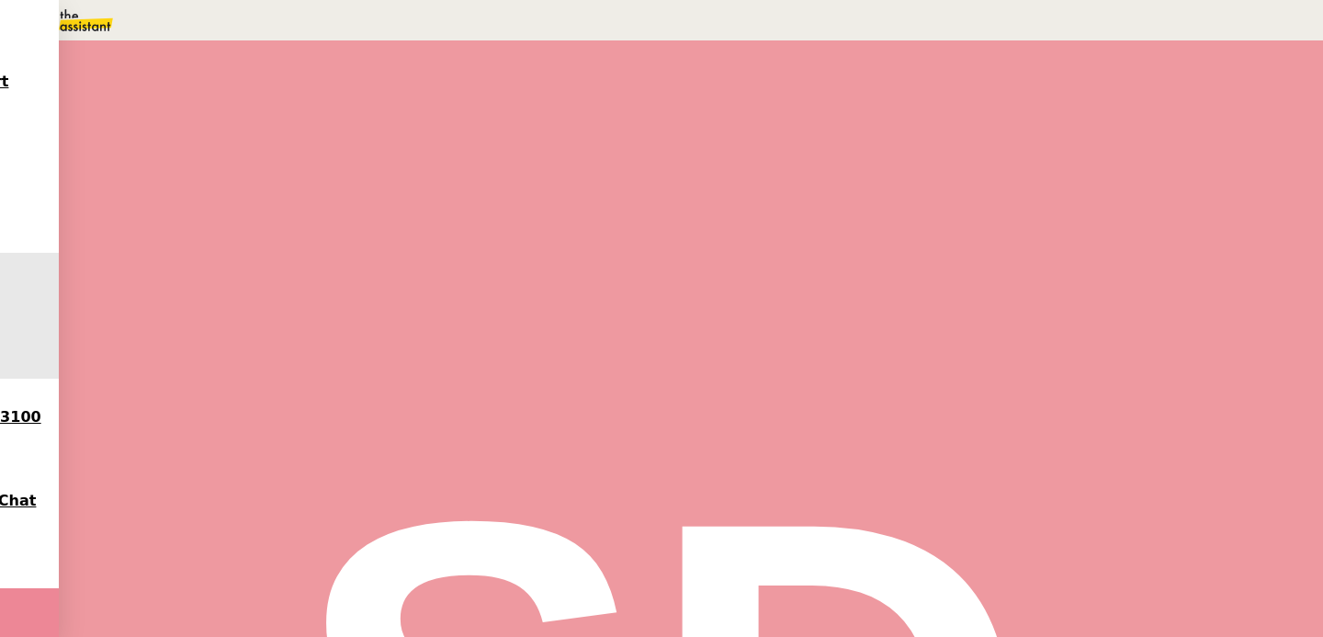
click at [472, 561] on div at bounding box center [589, 571] width 797 height 21
type input "Flights [GEOGRAPHIC_DATA]-[GEOGRAPHIC_DATA]"
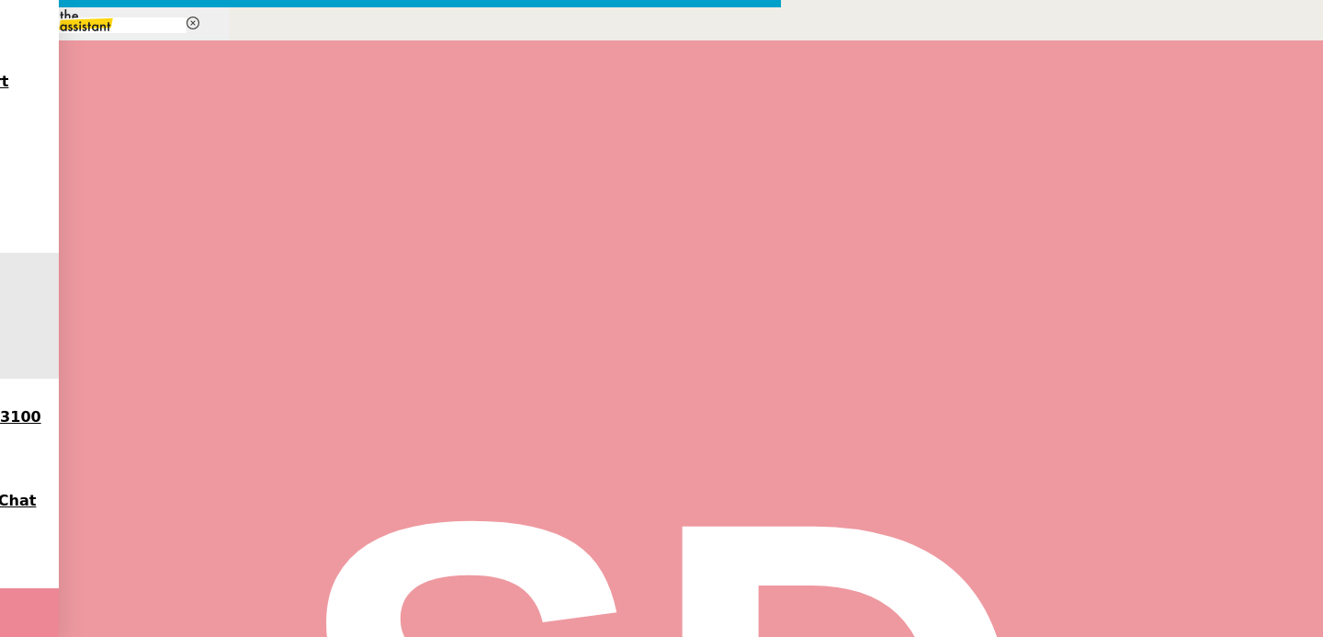
click at [256, 312] on div at bounding box center [220, 312] width 74 height 0
click at [245, 317] on icon at bounding box center [238, 309] width 15 height 15
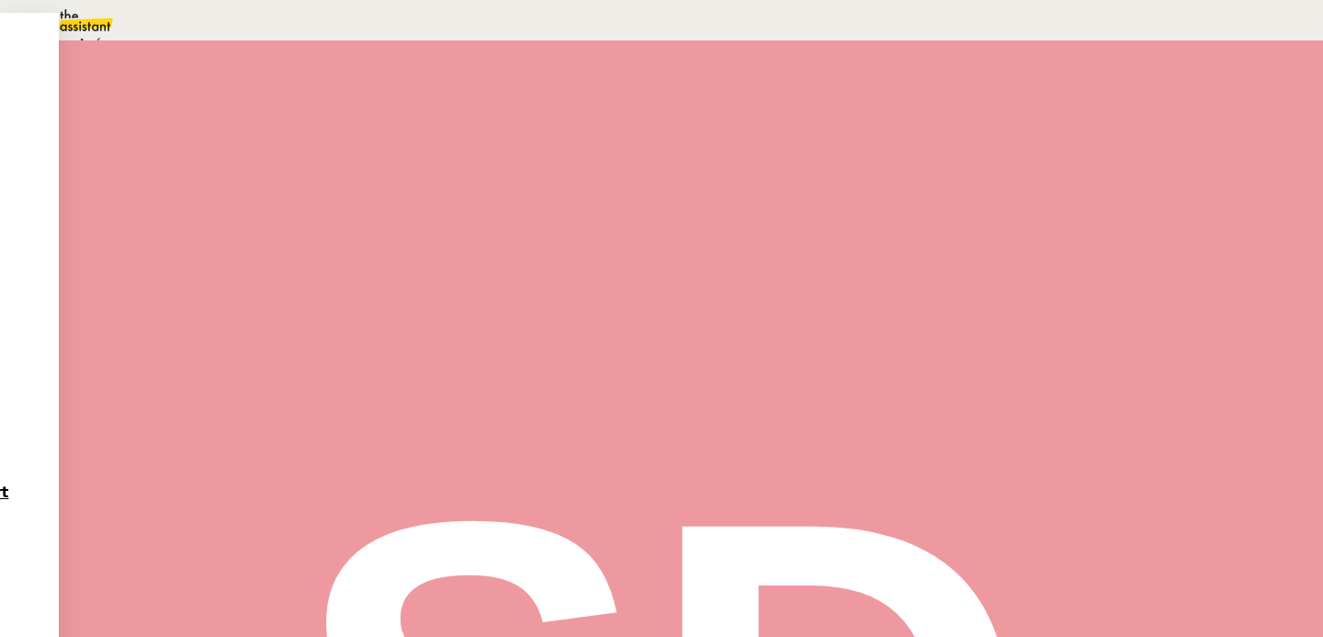
click at [120, 95] on span "En attente" at bounding box center [82, 87] width 76 height 15
click at [1012, 170] on link "Dans 2 jours ouvrés" at bounding box center [998, 162] width 128 height 15
type input "07:00"
click at [975, 332] on div "19" at bounding box center [964, 321] width 22 height 21
click at [978, 471] on span "Sauver" at bounding box center [958, 465] width 39 height 14
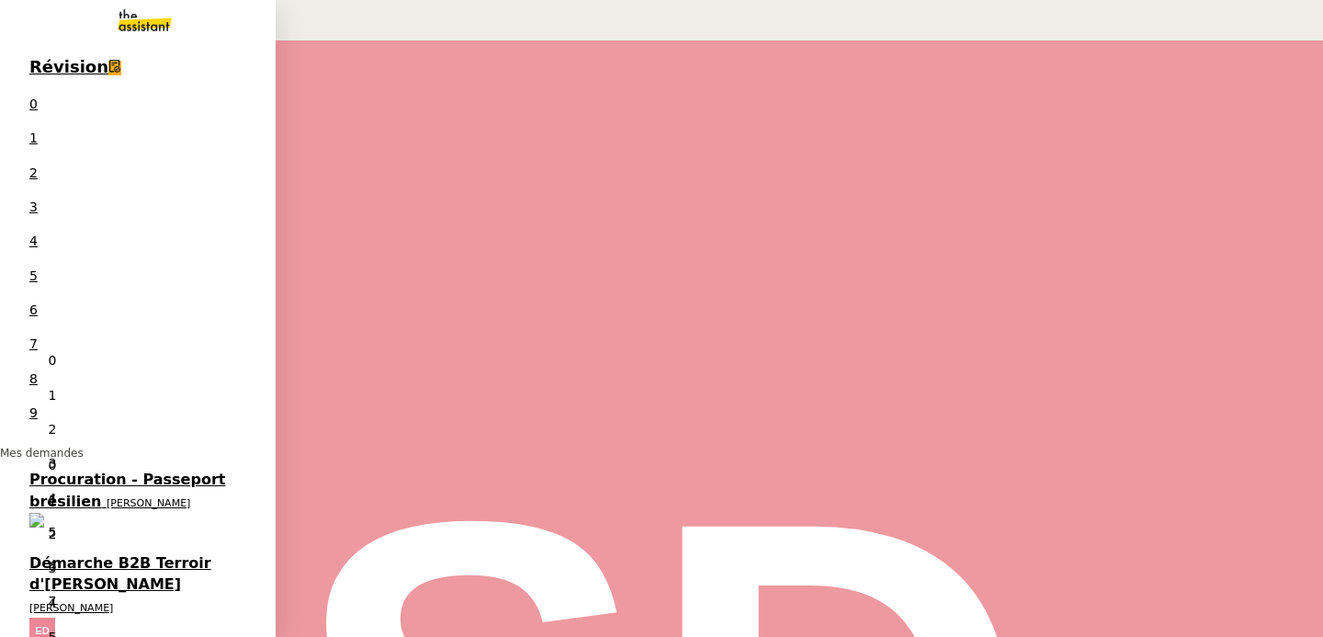
click at [119, 497] on span "[PERSON_NAME]" at bounding box center [149, 503] width 84 height 12
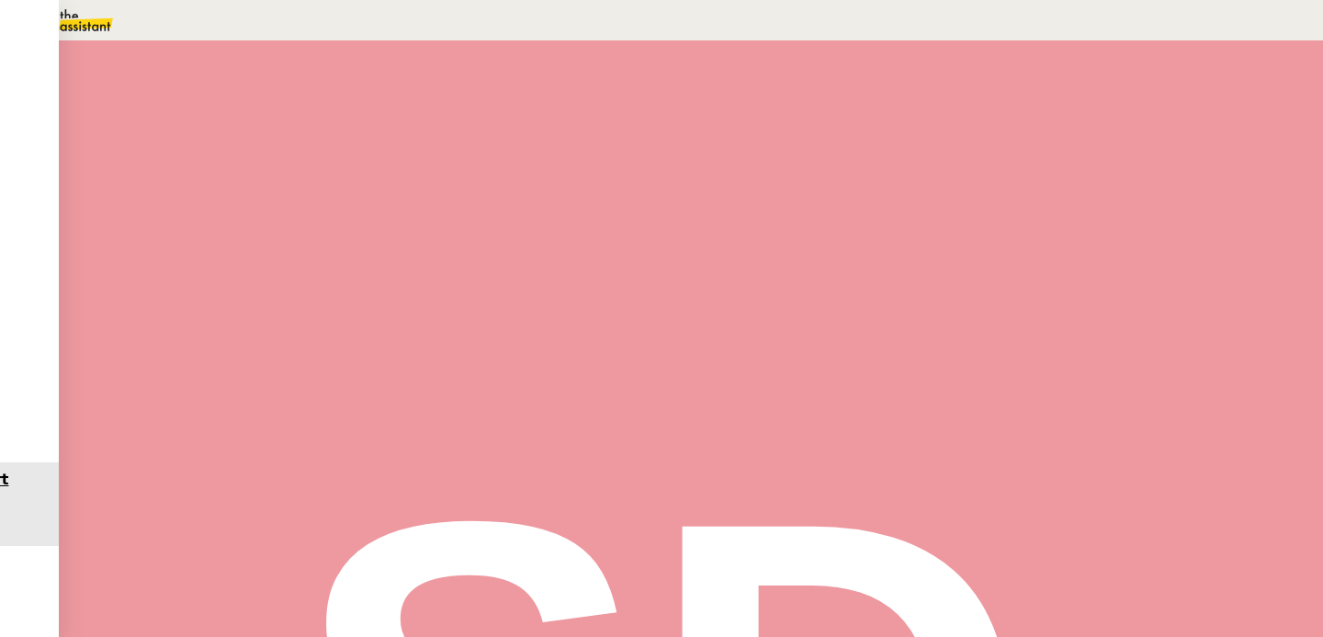
scroll to position [77, 0]
click at [675, 148] on button "Tâche" at bounding box center [703, 141] width 57 height 17
type input "Echange agence brésilienne"
click at [978, 373] on span "Sauver" at bounding box center [958, 366] width 39 height 14
click at [220, 234] on div at bounding box center [201, 234] width 37 height 0
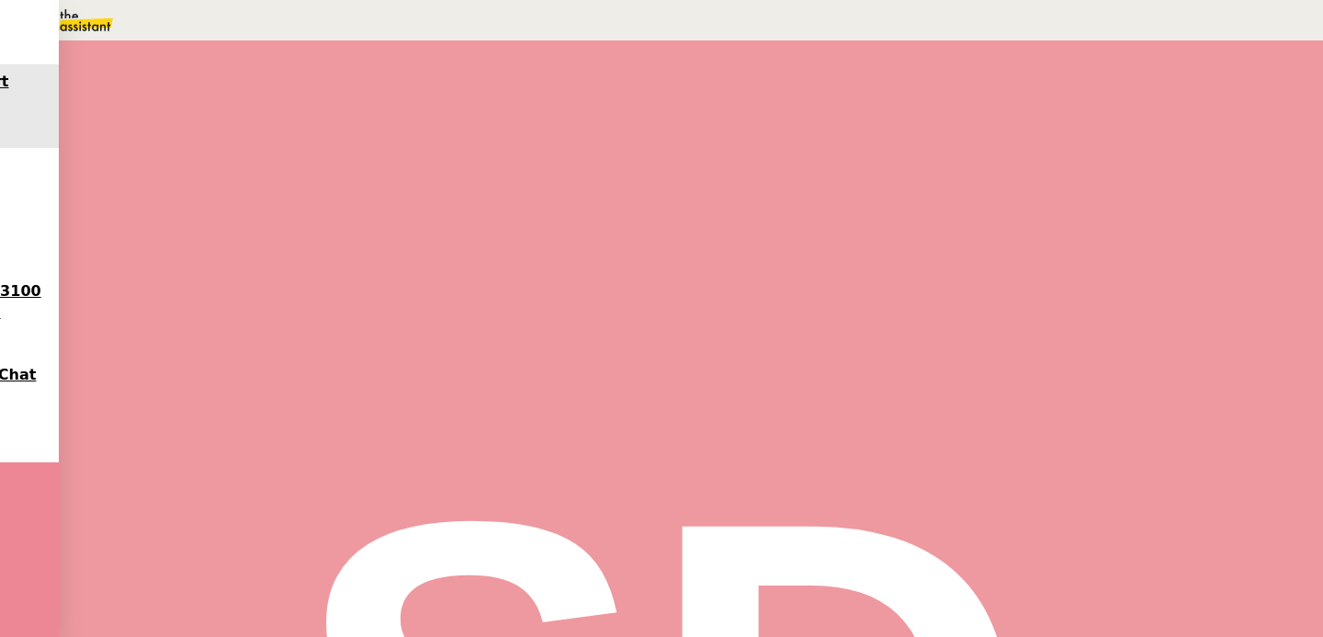
scroll to position [595, 0]
click at [191, 353] on span "•••" at bounding box center [207, 359] width 33 height 13
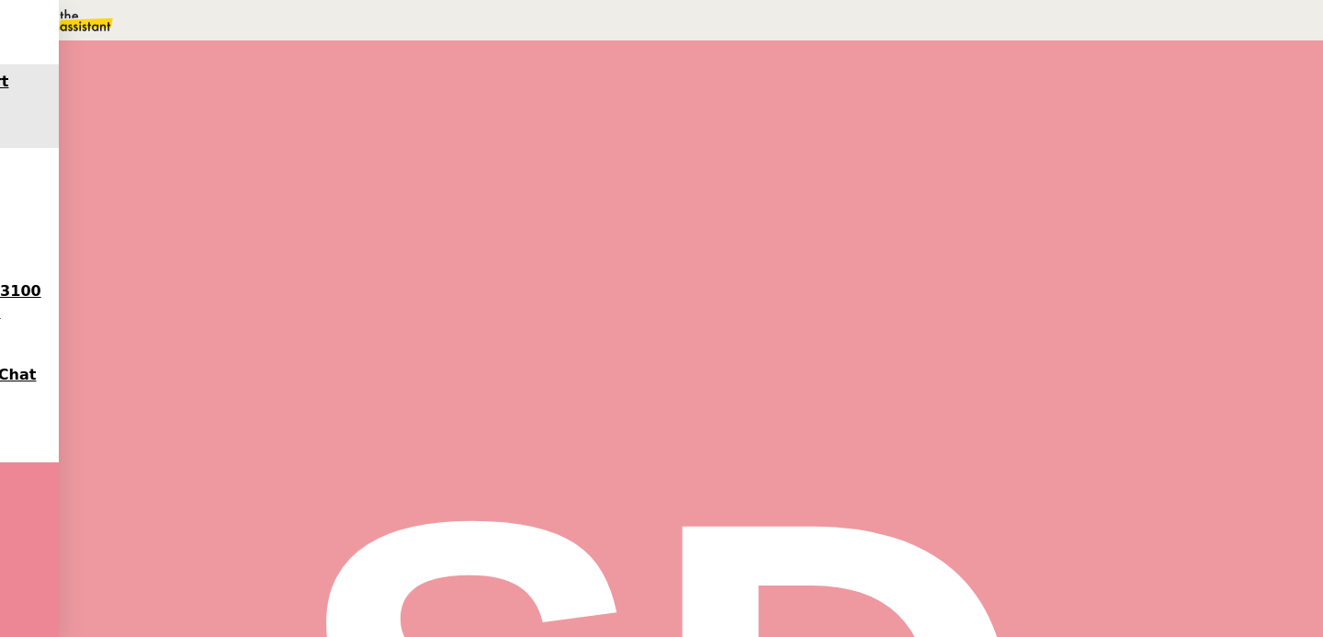
click at [251, 519] on span "Répondre" at bounding box center [224, 526] width 54 height 14
click at [552, 355] on h4 "RE: 6865622 | BORNANCIN, [PERSON_NAME] | BR-PASSPORT PROCUREMENT ([GEOGRAPHIC_D…" at bounding box center [589, 376] width 797 height 43
click at [537, 595] on div "_______ [PERSON_NAME] au Cc: Ccc:" at bounding box center [391, 620] width 780 height 51
click at [61, 612] on span "_______" at bounding box center [38, 619] width 45 height 15
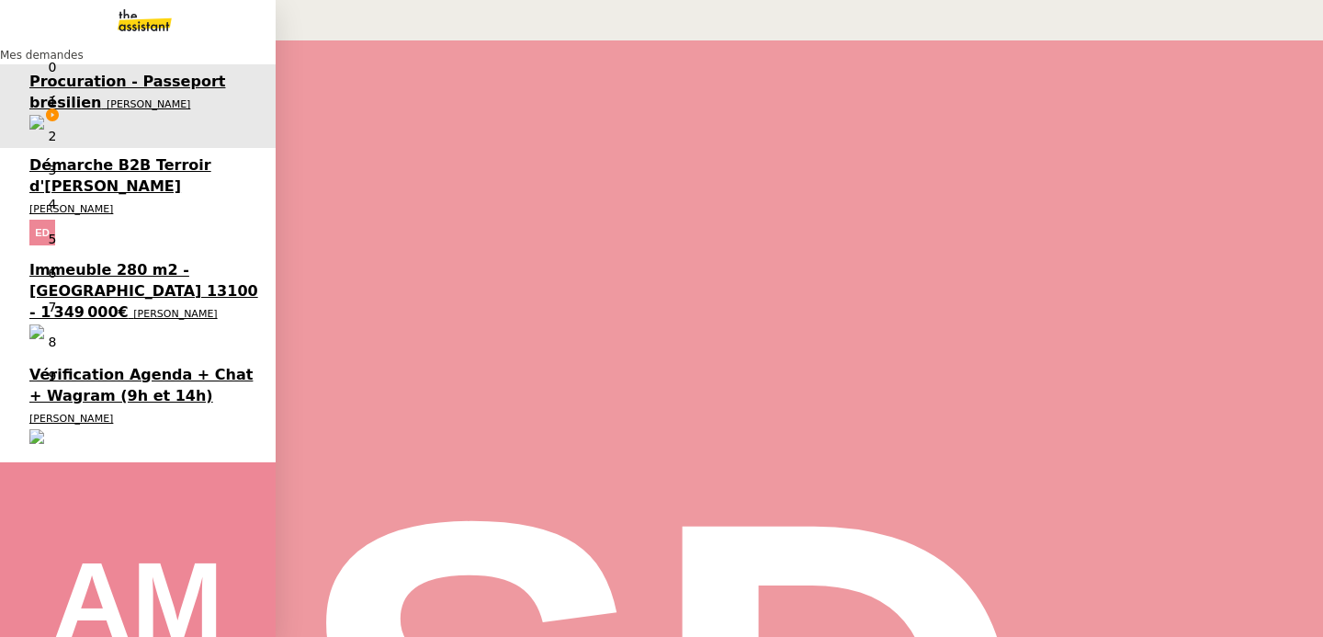
click at [111, 156] on span "Démarche B2B Terroir d'[PERSON_NAME]" at bounding box center [120, 175] width 182 height 39
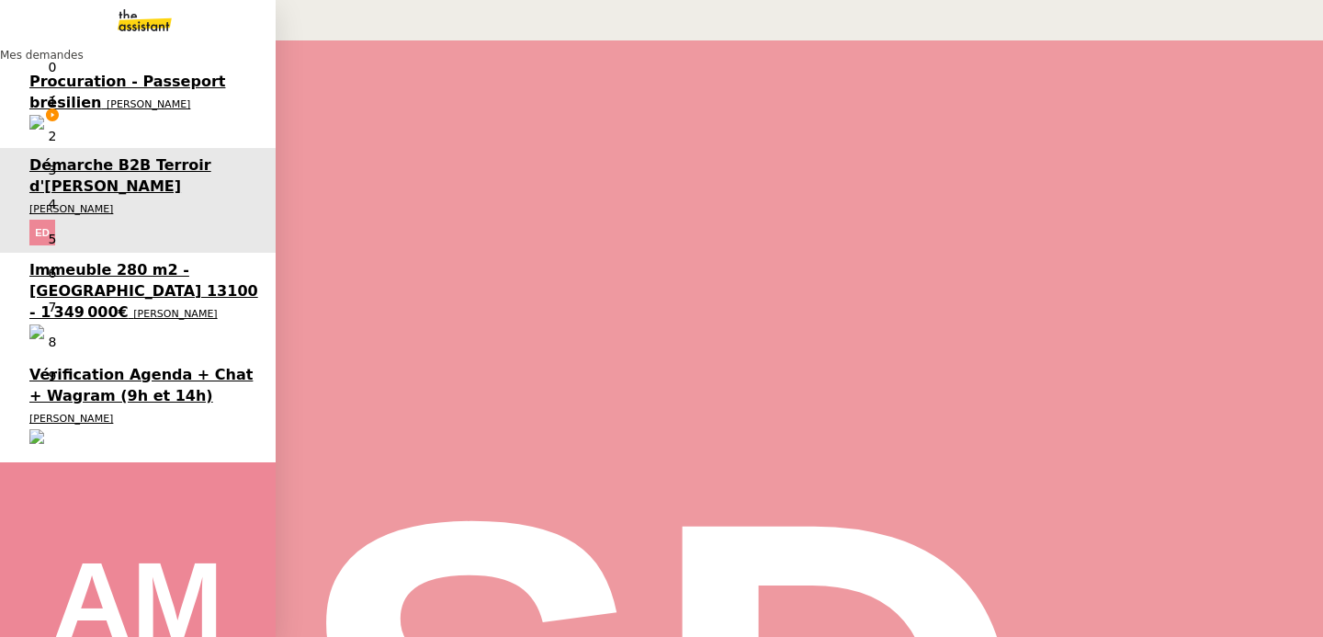
click at [180, 104] on span "[PERSON_NAME]" at bounding box center [149, 104] width 84 height 12
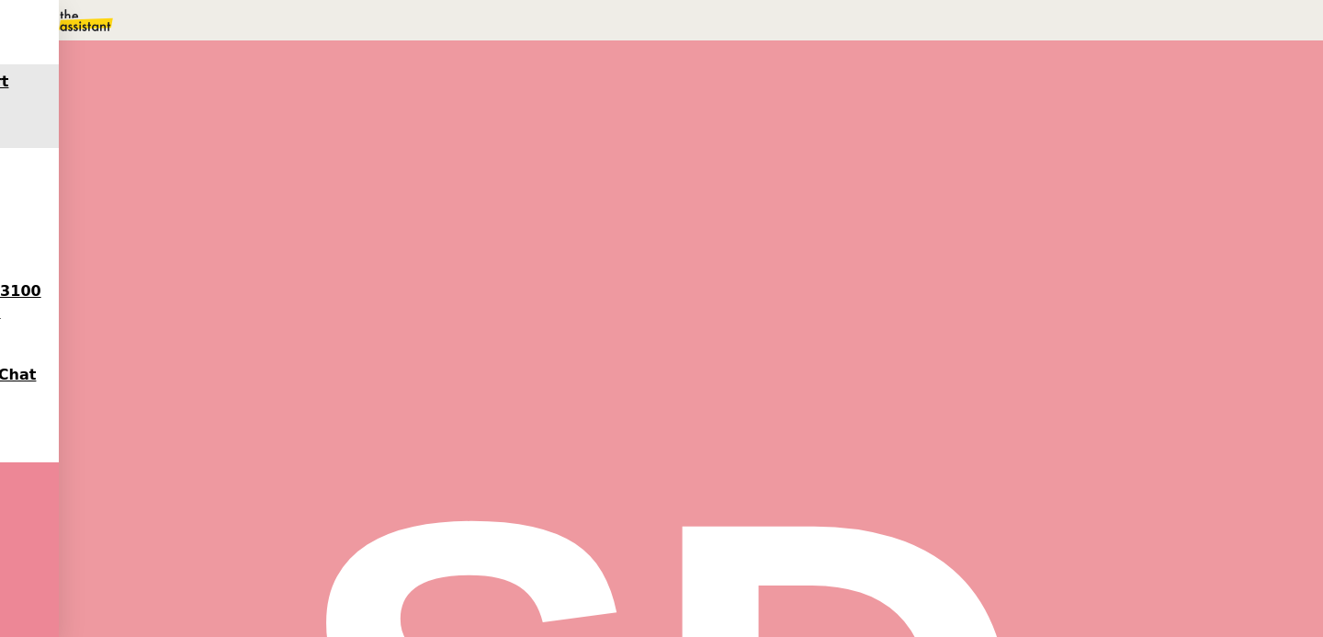
scroll to position [1020, 0]
drag, startPoint x: 256, startPoint y: 385, endPoint x: 312, endPoint y: 464, distance: 96.4
copy div "Avez-vous pu envoyer les documents au Consulat ? [GEOGRAPHIC_DATA],"
click at [251, 512] on span "Répondre" at bounding box center [224, 519] width 54 height 14
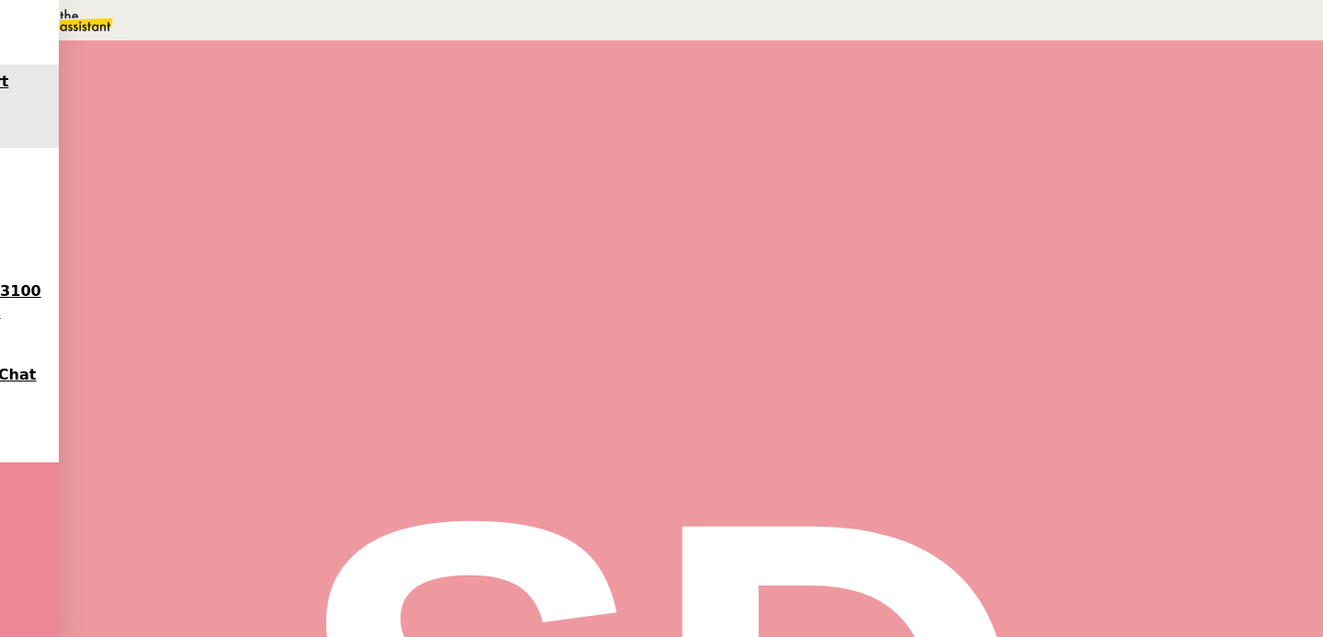
scroll to position [1248, 0]
click at [474, 501] on h4 "Fwd: Nationalité Brésilienne" at bounding box center [589, 511] width 797 height 21
click at [264, 611] on icon at bounding box center [257, 617] width 13 height 13
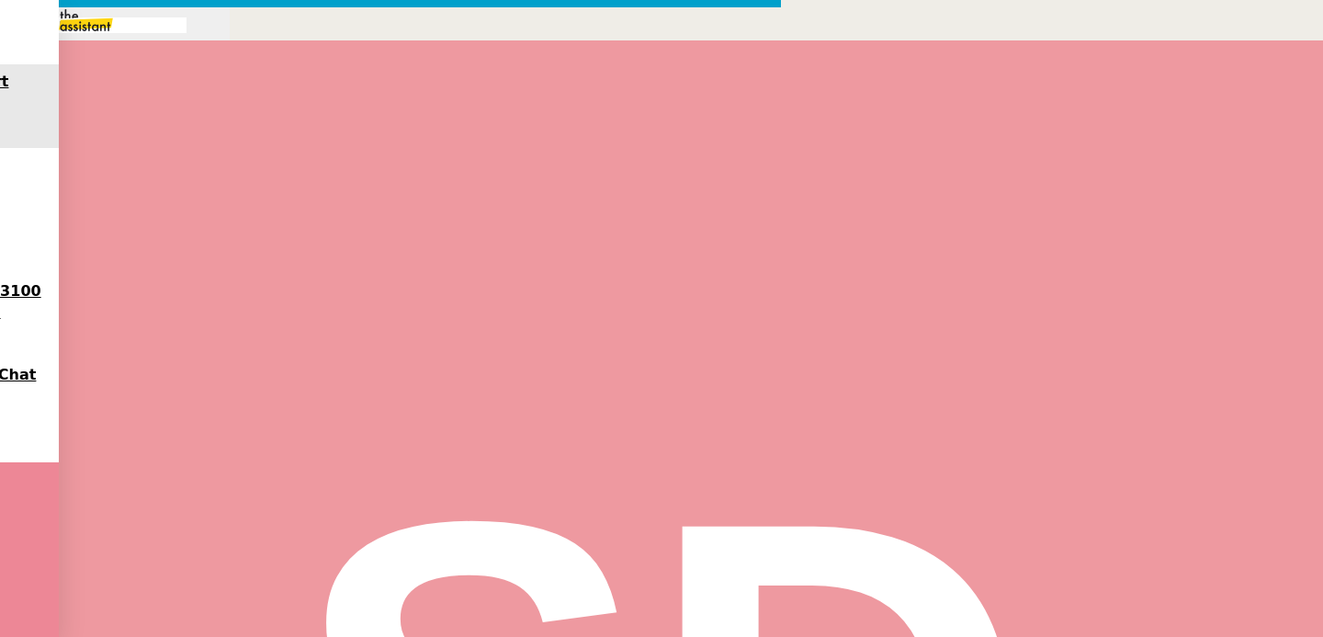
click at [187, 33] on input "text" at bounding box center [107, 25] width 159 height 16
type input "rapm"
click at [181, 328] on span "Relancer un client lorsqu'il n'a pas répondu à un précédent message" at bounding box center [94, 325] width 174 height 23
drag, startPoint x: 561, startPoint y: 276, endPoint x: 493, endPoint y: 206, distance: 96.8
click at [493, 206] on nz-layout "rapm Service PSPI - Rapp el facture français A utiliser dans le cadre de la pro…" at bounding box center [390, 523] width 781 height 1032
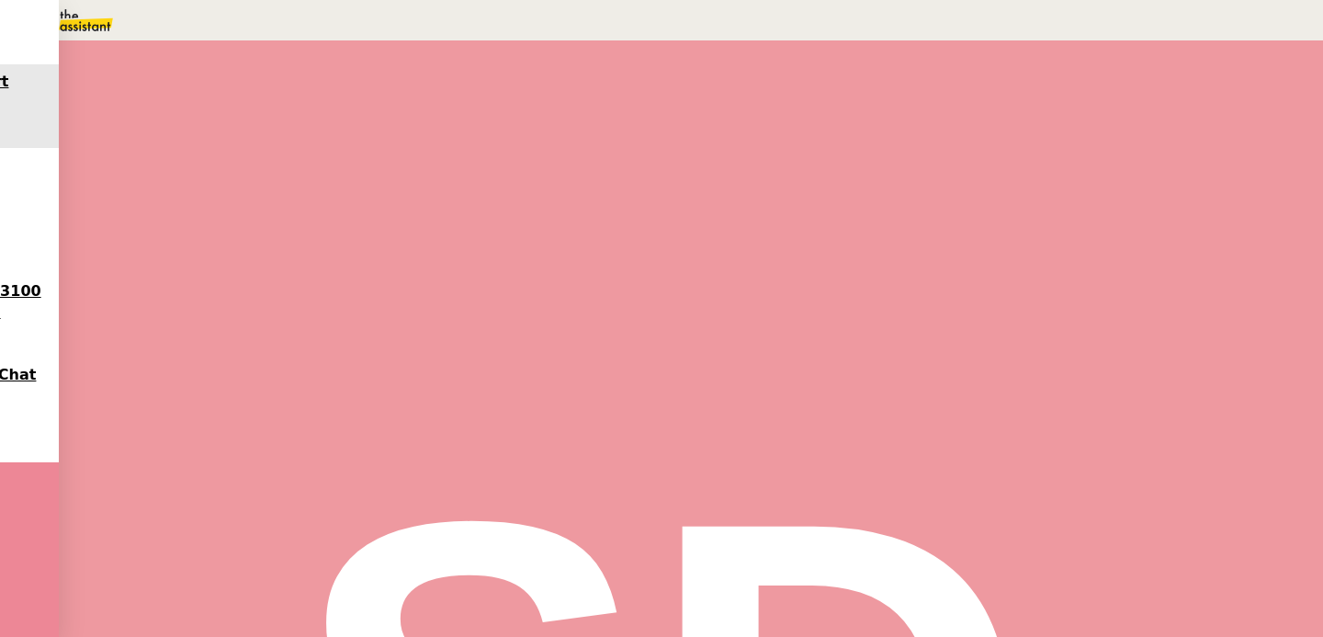
scroll to position [78, 0]
click at [256, 233] on div at bounding box center [220, 233] width 74 height 0
click at [256, 233] on button at bounding box center [238, 233] width 37 height 0
click at [602, 99] on div "En attente En attente d'une réponse d'un client, d'un contact ou d'un tiers." at bounding box center [319, 77] width 565 height 43
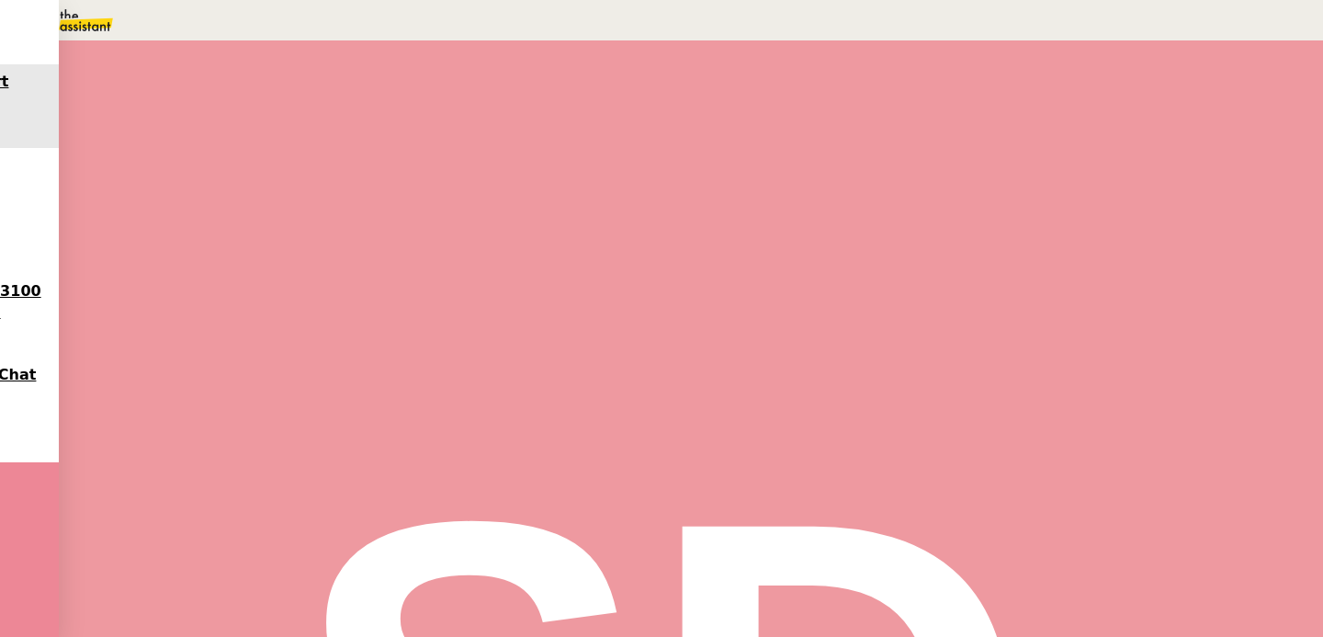
click at [1002, 170] on link "Dans 2 jours ouvrés" at bounding box center [998, 162] width 128 height 15
type input "07:00"
click at [945, 379] on div "1" at bounding box center [943, 367] width 17 height 21
click at [978, 471] on span "Sauver" at bounding box center [958, 465] width 39 height 14
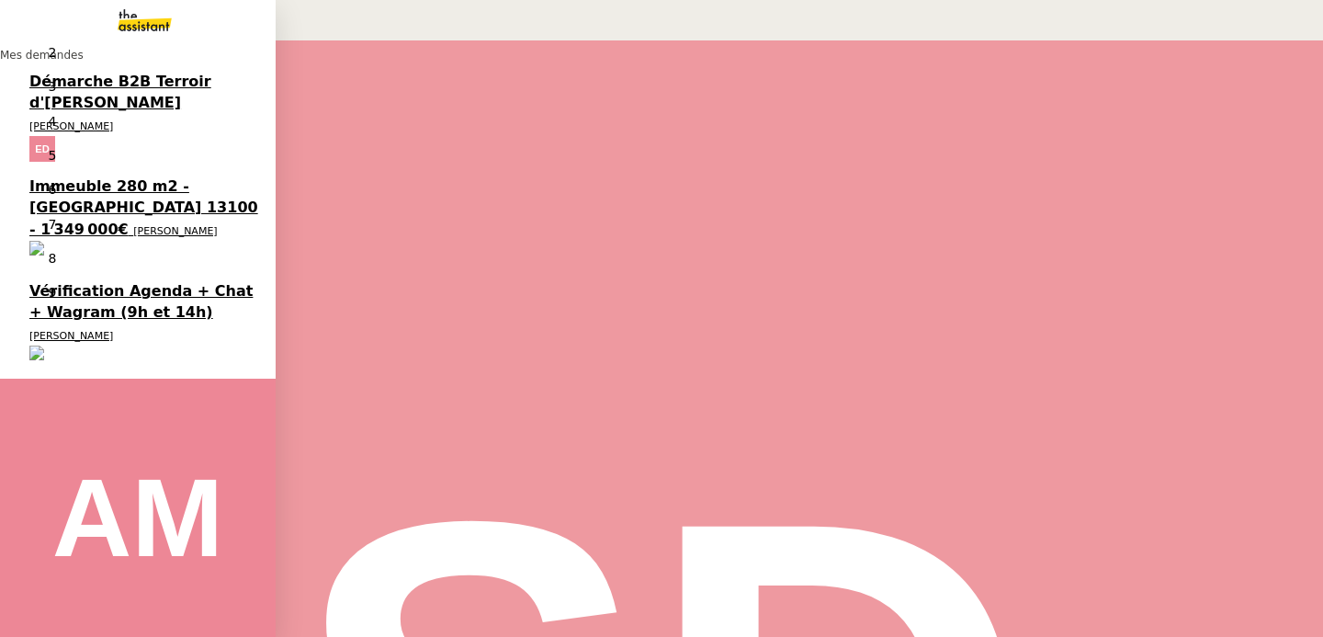
click at [129, 95] on span "Démarche B2B Terroir d'[PERSON_NAME]" at bounding box center [120, 92] width 182 height 39
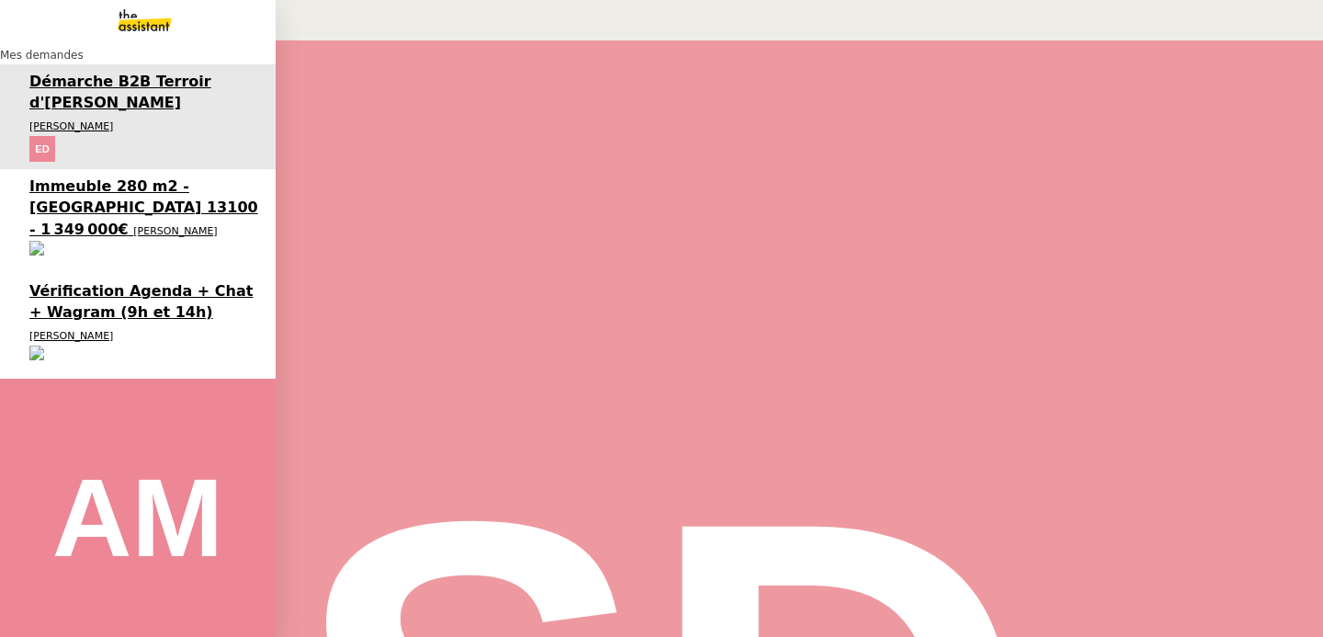
click at [52, 177] on span "Immeuble 280 m2 - [GEOGRAPHIC_DATA] 13100 - 1 349 000€" at bounding box center [143, 207] width 229 height 61
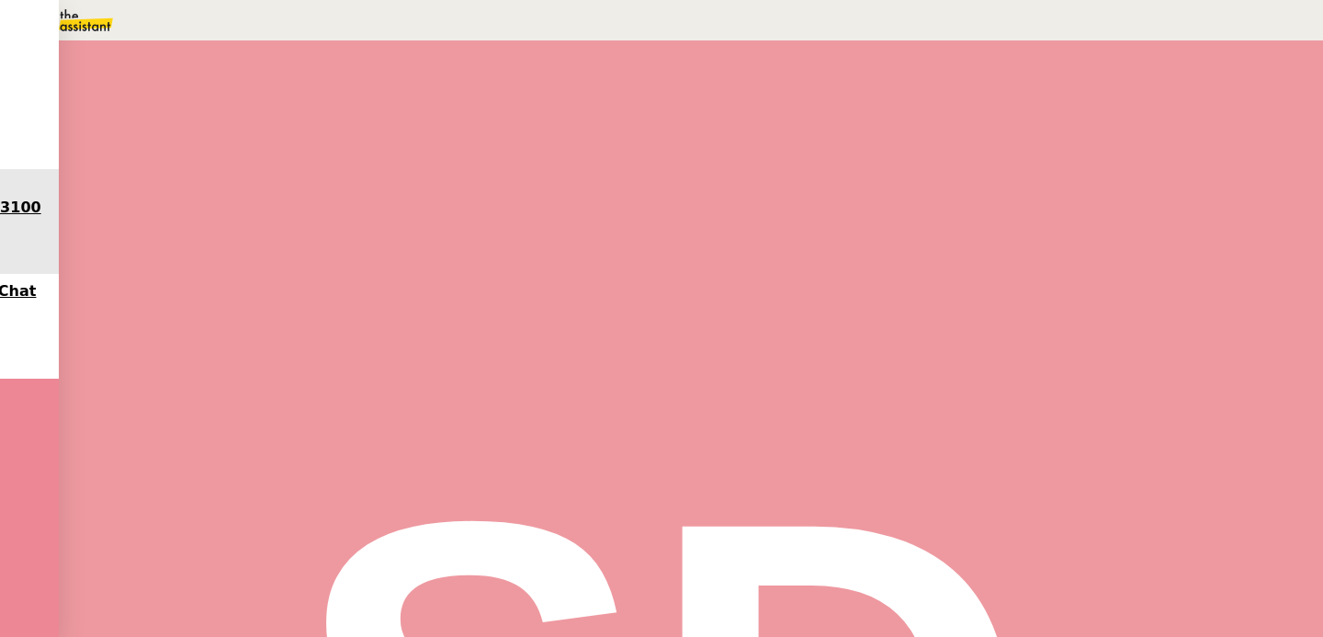
click at [680, 211] on icon at bounding box center [686, 217] width 12 height 12
type input "Appel agence"
click at [978, 373] on span "Sauver" at bounding box center [958, 366] width 39 height 14
click at [220, 312] on div at bounding box center [201, 312] width 37 height 0
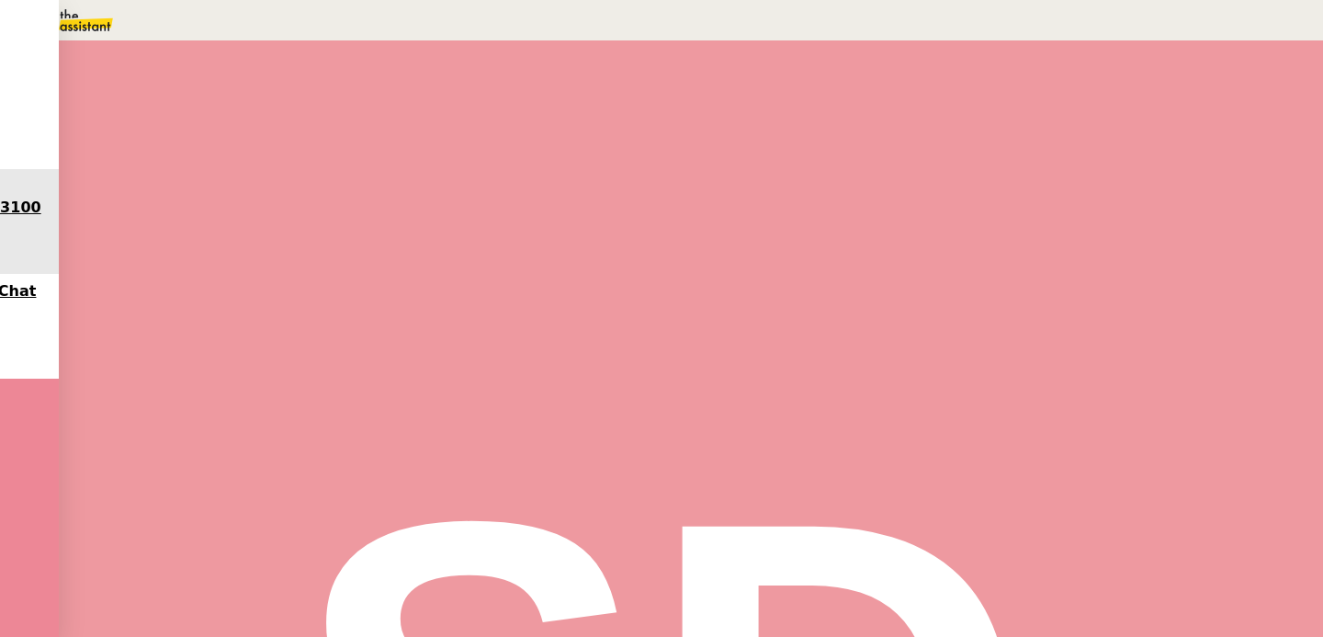
scroll to position [3372, 0]
drag, startPoint x: 192, startPoint y: 470, endPoint x: 115, endPoint y: 467, distance: 77.2
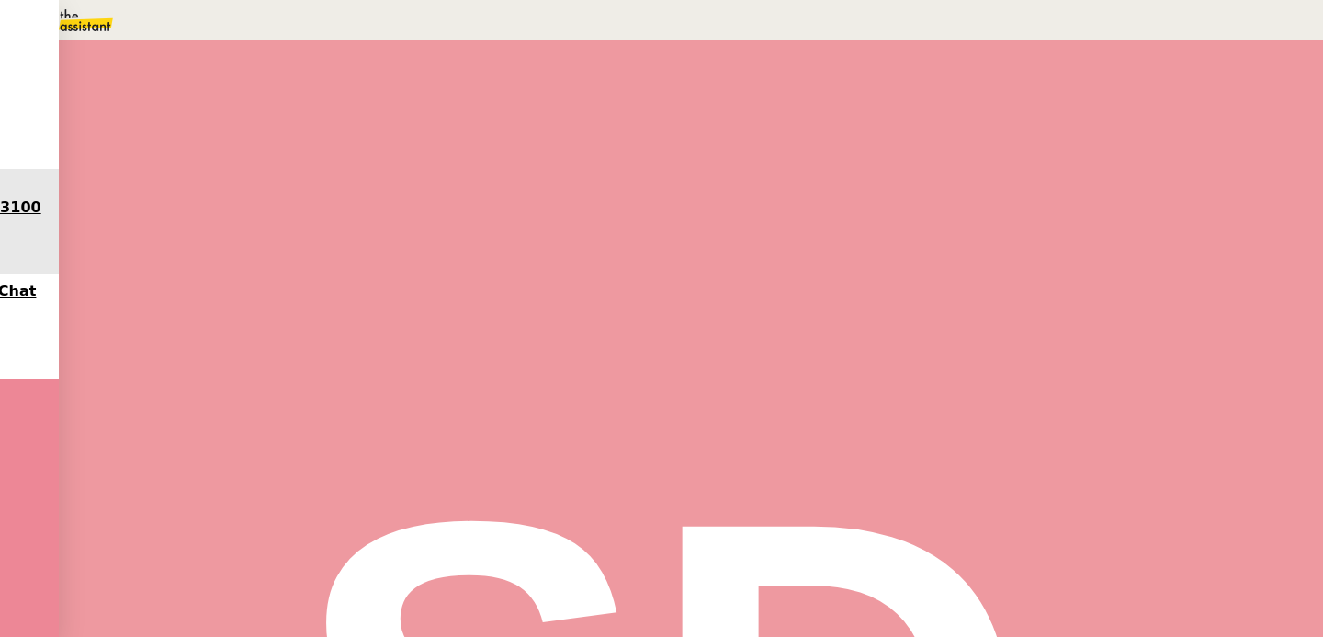
copy font "[PHONE_NUMBER]"
click at [256, 312] on div at bounding box center [220, 312] width 74 height 0
click at [256, 312] on button at bounding box center [238, 312] width 37 height 0
click at [50, 71] on icon at bounding box center [43, 64] width 13 height 13
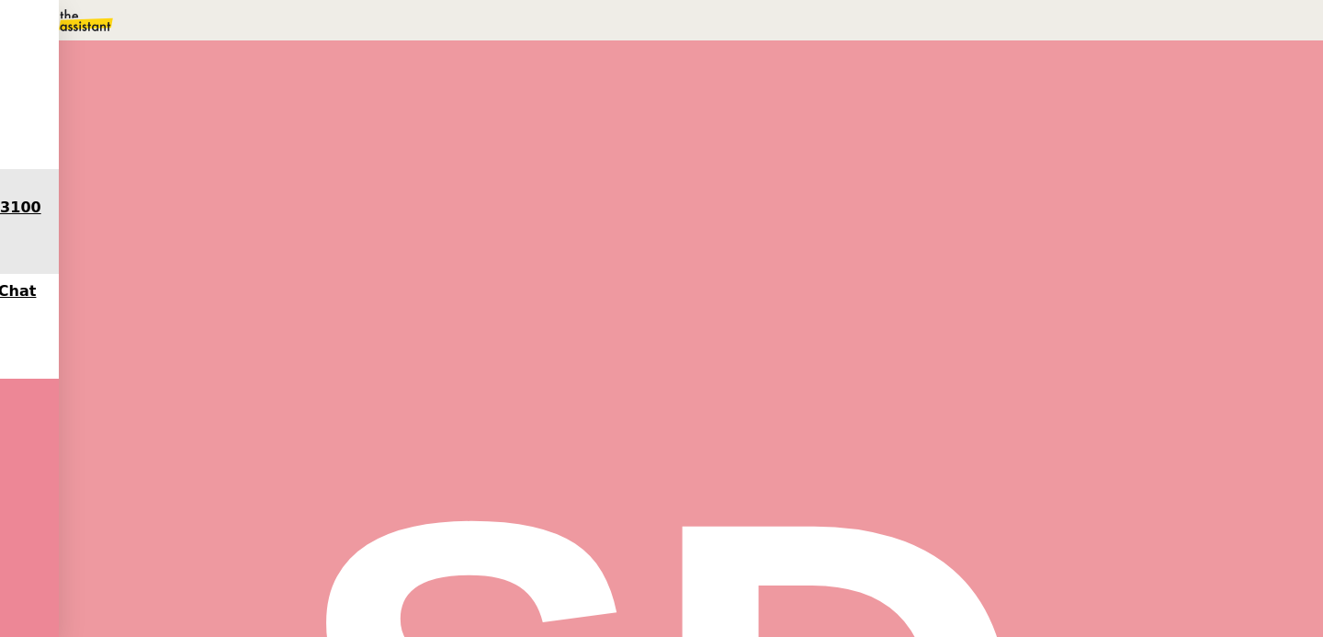
click at [1000, 170] on link "Dans 2 jours ouvrés" at bounding box center [998, 162] width 128 height 15
type input "07:00"
click at [976, 333] on td "19" at bounding box center [964, 321] width 24 height 23
click at [978, 471] on span "Sauver" at bounding box center [958, 465] width 39 height 14
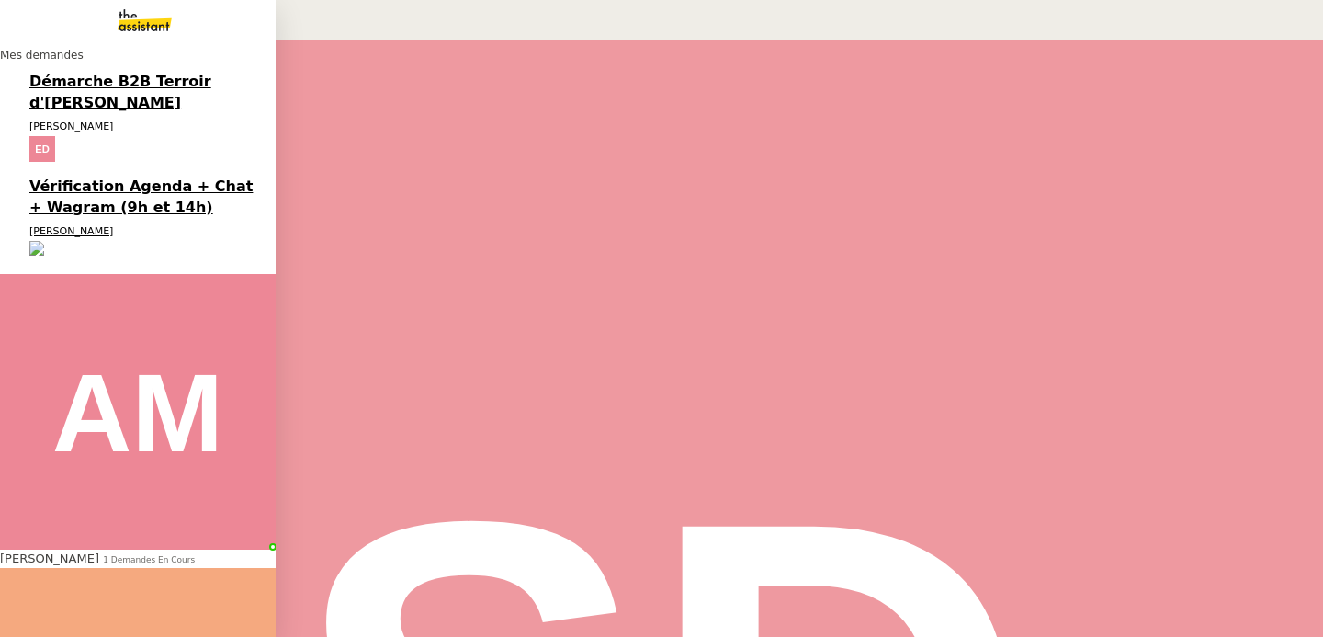
click at [48, 225] on span "[PERSON_NAME]" at bounding box center [71, 231] width 84 height 12
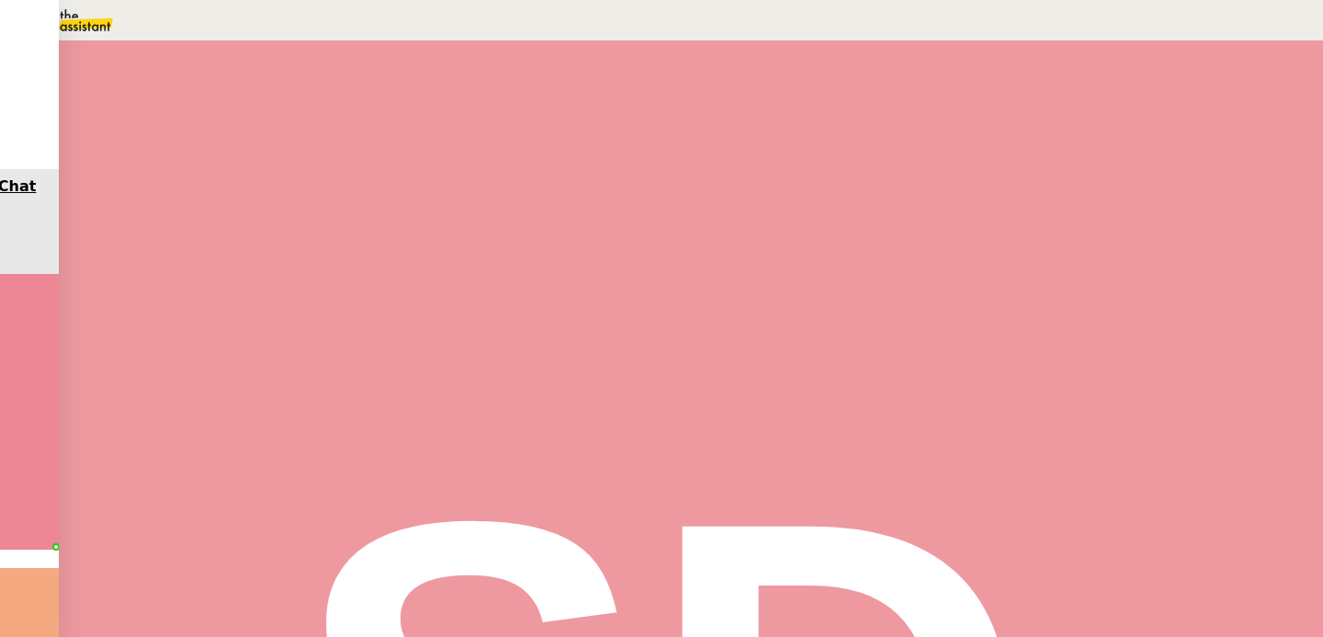
click at [256, 312] on button at bounding box center [238, 312] width 37 height 0
click at [227, 315] on icon at bounding box center [220, 310] width 14 height 10
click at [220, 312] on div at bounding box center [201, 312] width 37 height 0
click at [93, 97] on button "Déverrouiller" at bounding box center [46, 89] width 93 height 17
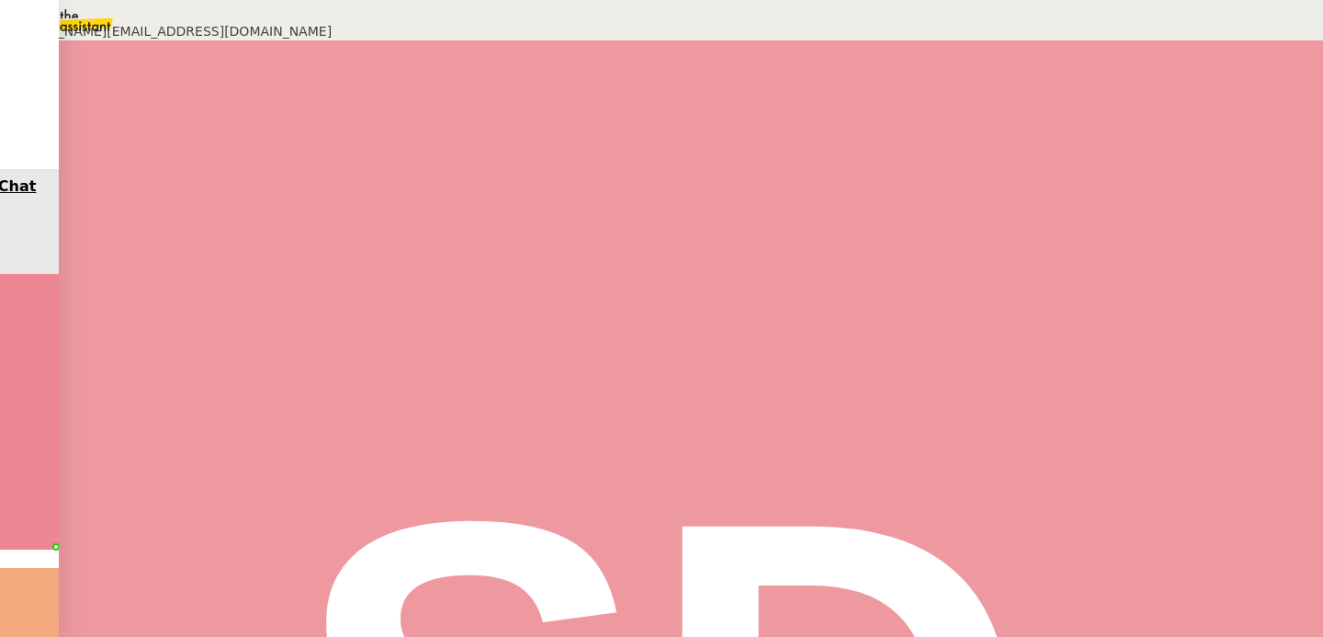
click at [153, 167] on span "M<W22dXPd<LN2uB>!" at bounding box center [76, 160] width 153 height 15
copy span "M<W22dXPd<LN2uB>!"
click at [430, 257] on nz-modal-container "[PERSON_NAME][EMAIL_ADDRESS][DOMAIN_NAME] Url [URL][DOMAIN_NAME] Identifiant [E…" at bounding box center [661, 128] width 1323 height 257
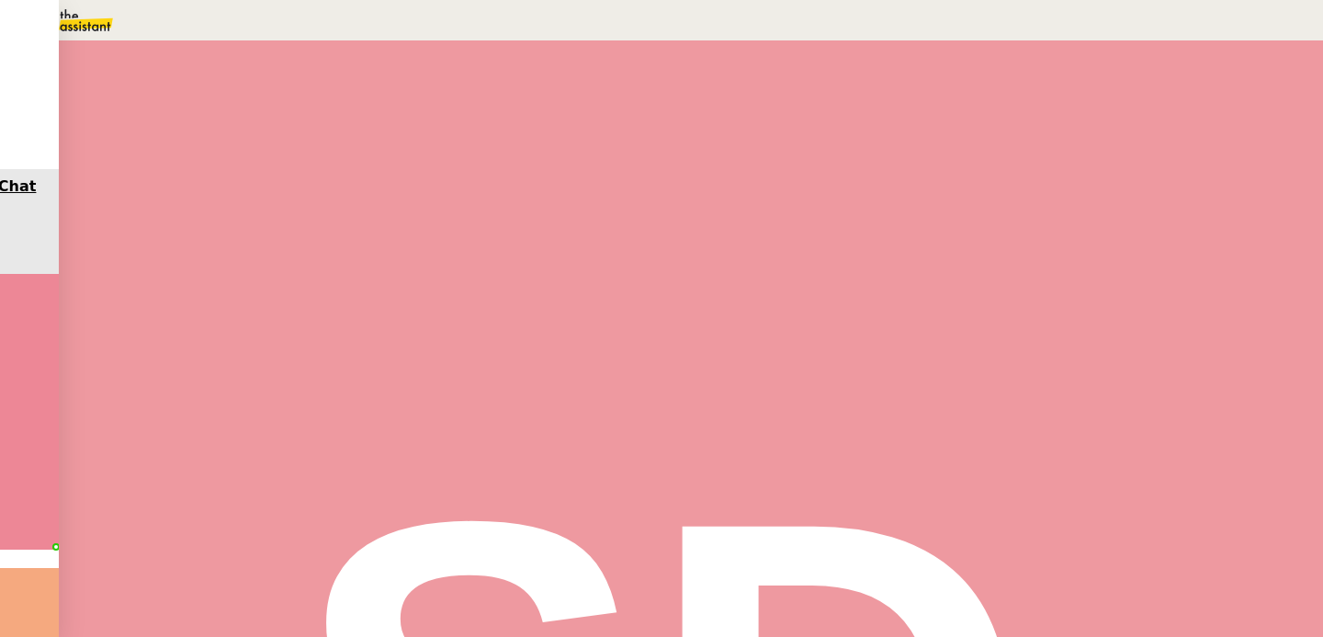
click at [256, 312] on div at bounding box center [220, 312] width 74 height 0
click at [245, 317] on icon at bounding box center [238, 309] width 15 height 15
click at [602, 98] on div "En attente En attente d'une réponse d'un client, d'un contact ou d'un tiers." at bounding box center [319, 87] width 565 height 21
click at [965, 420] on input "text" at bounding box center [976, 412] width 85 height 16
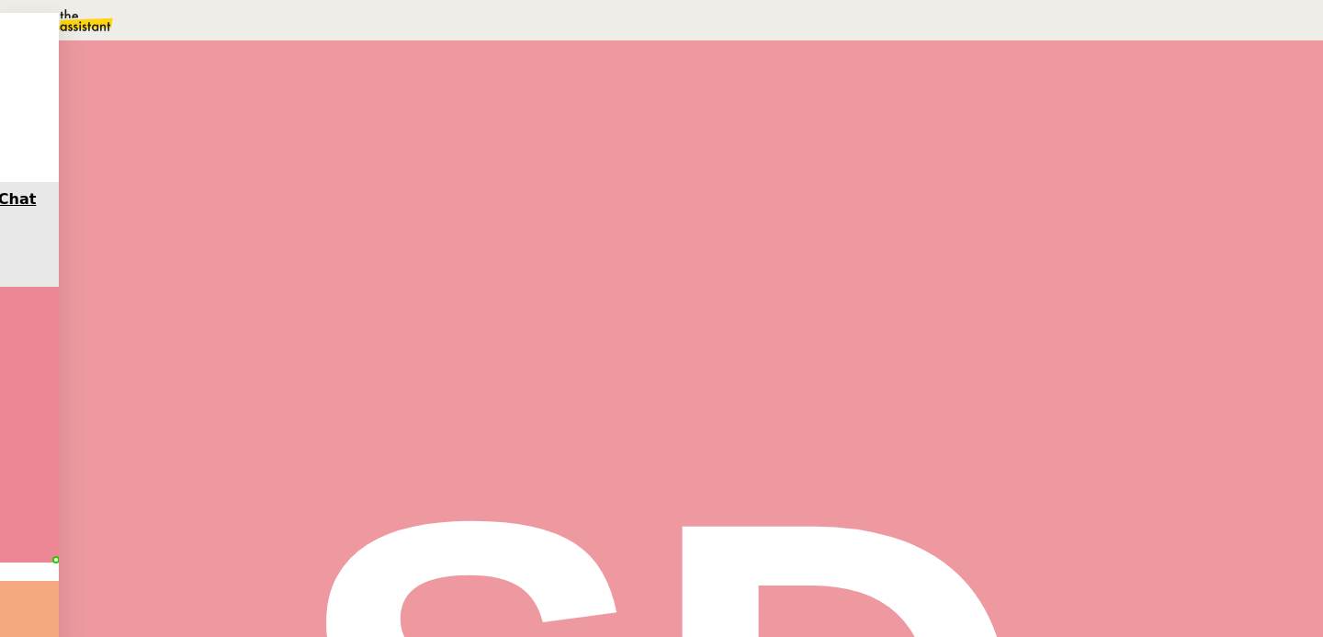
click at [953, 311] on div "14" at bounding box center [680, 321] width 1287 height 21
click at [1019, 538] on div "00" at bounding box center [680, 548] width 1287 height 21
type input "14:00"
click at [1017, 309] on div "14" at bounding box center [1009, 298] width 17 height 21
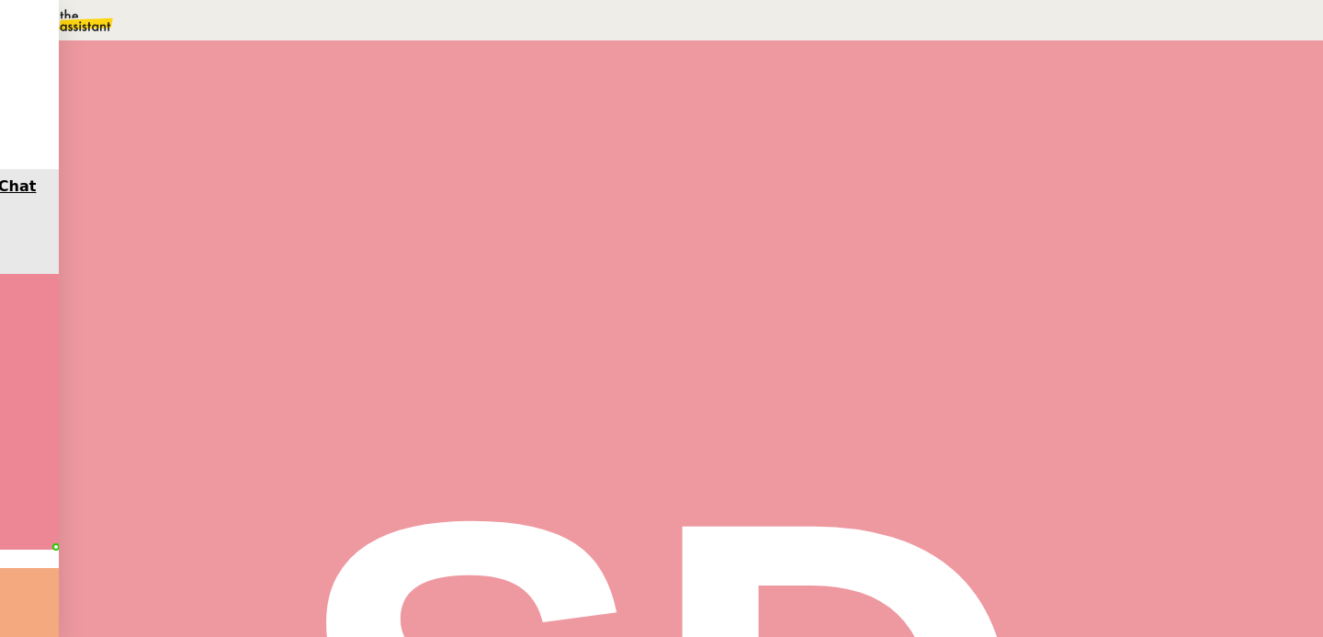
click at [978, 471] on span "Sauver" at bounding box center [958, 465] width 39 height 14
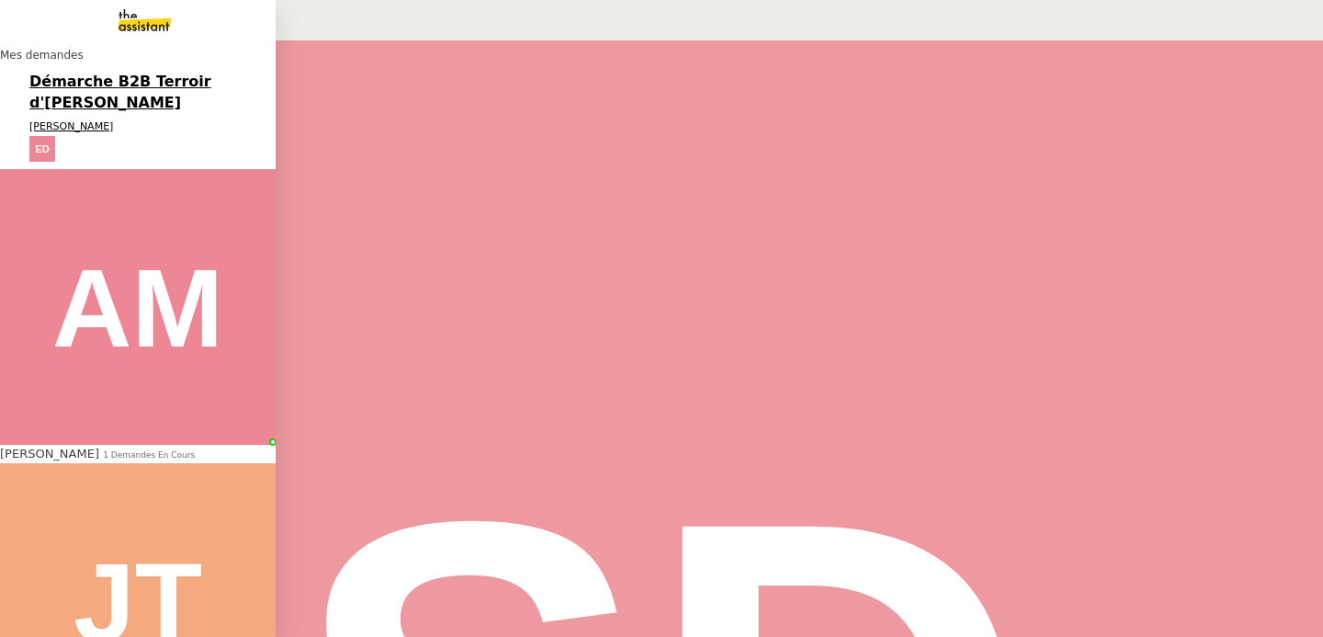
click at [79, 101] on span "Démarche B2B Terroir d'[PERSON_NAME]" at bounding box center [120, 92] width 182 height 39
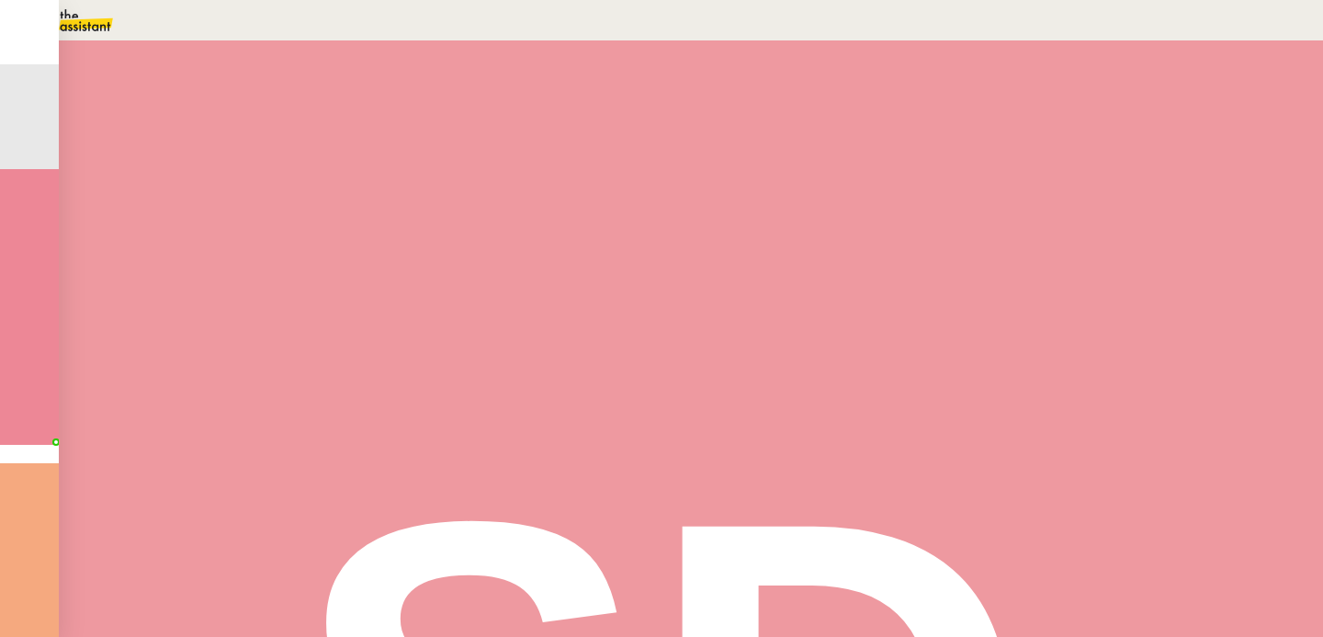
click at [692, 216] on span "Tâche" at bounding box center [709, 220] width 34 height 14
type input "Transmission des prix"
click at [978, 373] on span "Sauver" at bounding box center [958, 366] width 39 height 14
click at [220, 312] on div at bounding box center [201, 312] width 37 height 0
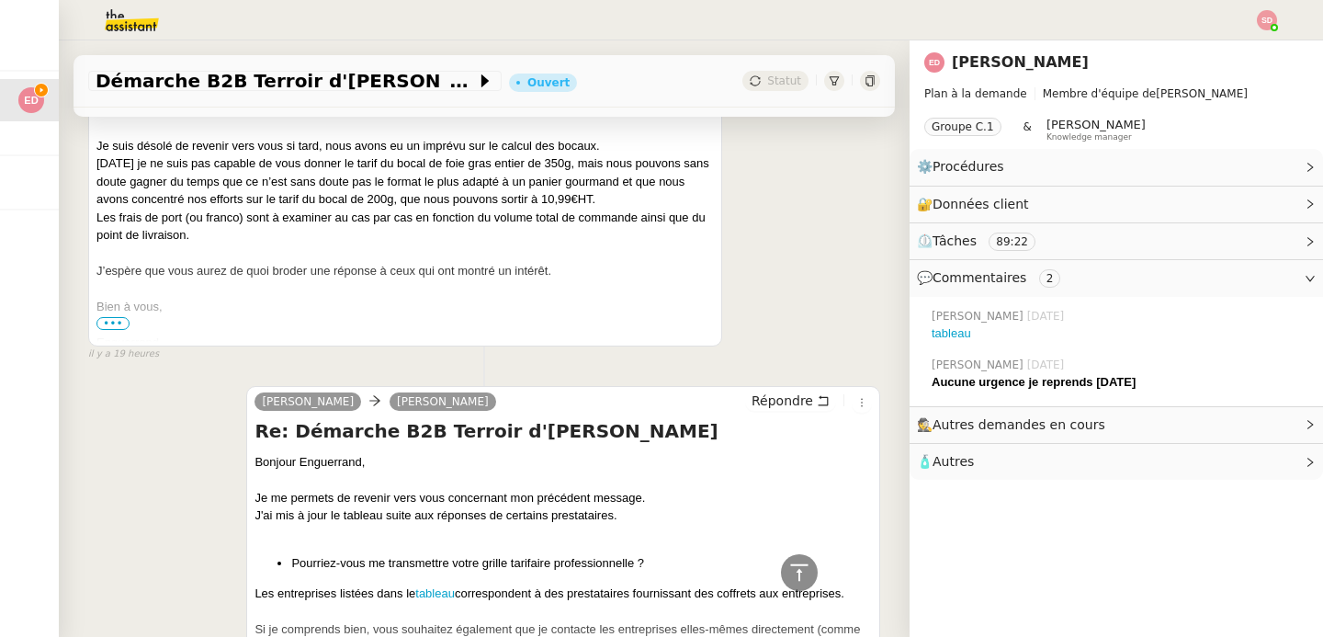
scroll to position [544, 0]
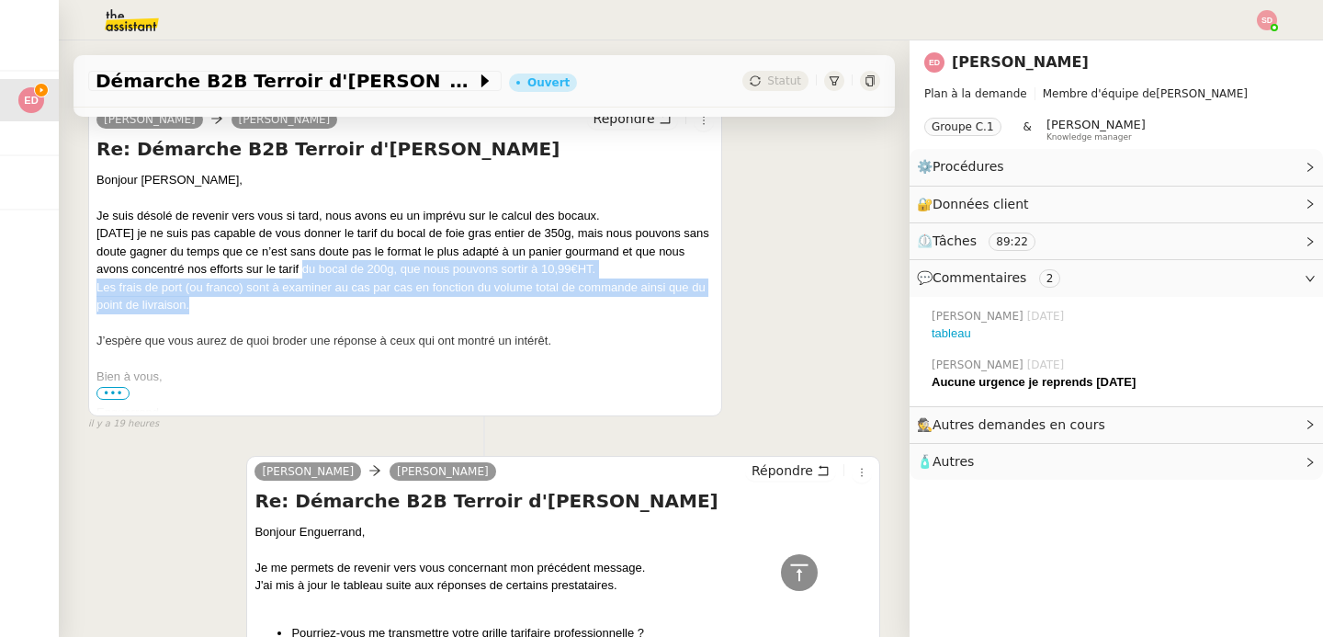
drag, startPoint x: 403, startPoint y: 273, endPoint x: 413, endPoint y: 320, distance: 47.8
click at [413, 320] on div "Bonjour Camille, Je suis désolé de revenir vers vous si tard, nous avons eu un …" at bounding box center [405, 338] width 618 height 335
copy div "arif du bocal de 200g, que nous pouvons sortir à 10,99€HT. Les frais de port (o…"
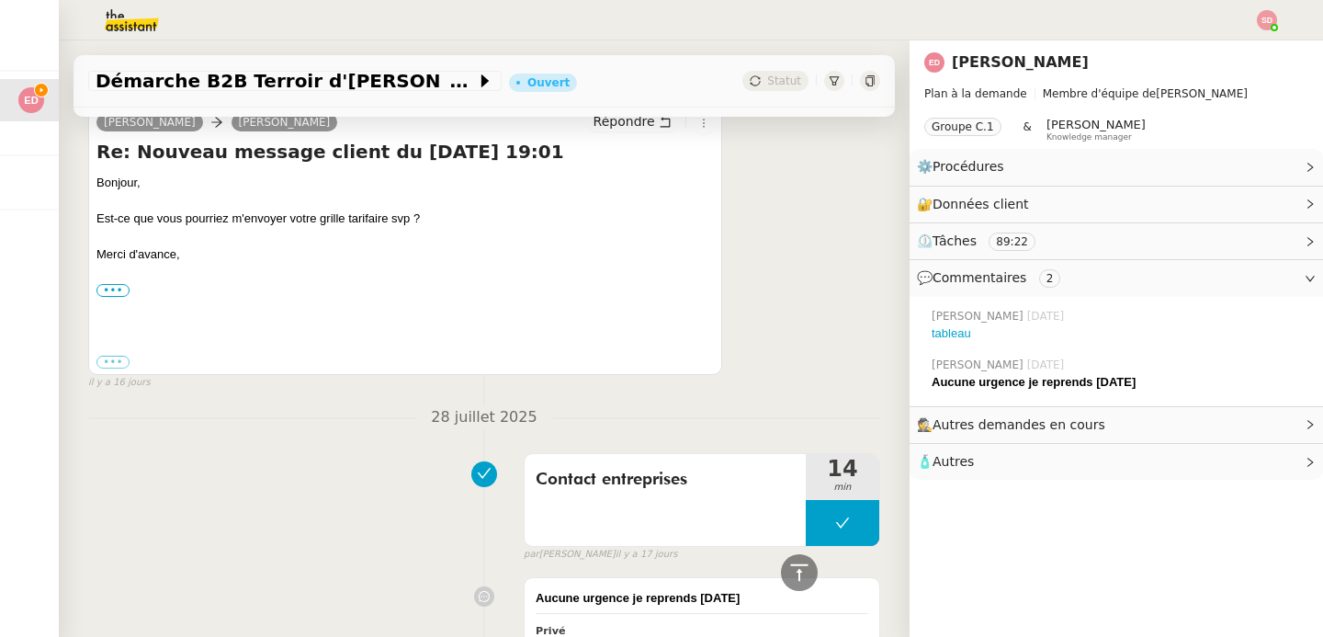
scroll to position [6761, 0]
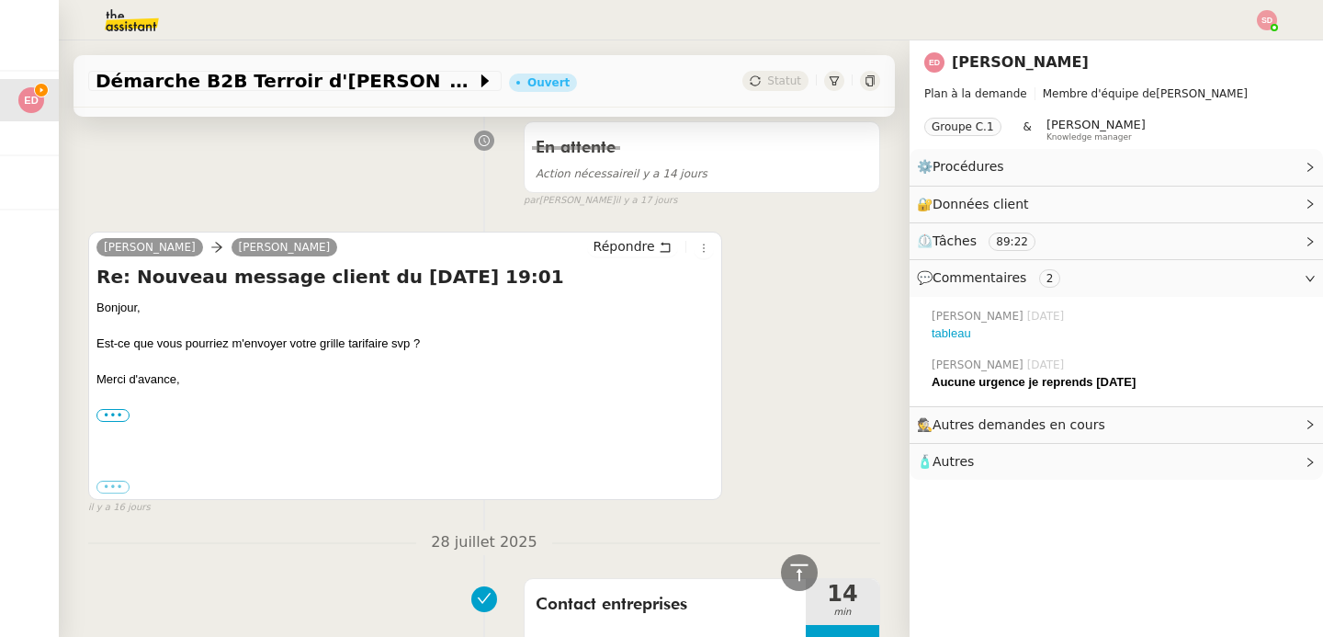
click at [613, 236] on div "Répondre" at bounding box center [650, 247] width 127 height 22
click at [622, 237] on span "Répondre" at bounding box center [625, 246] width 62 height 18
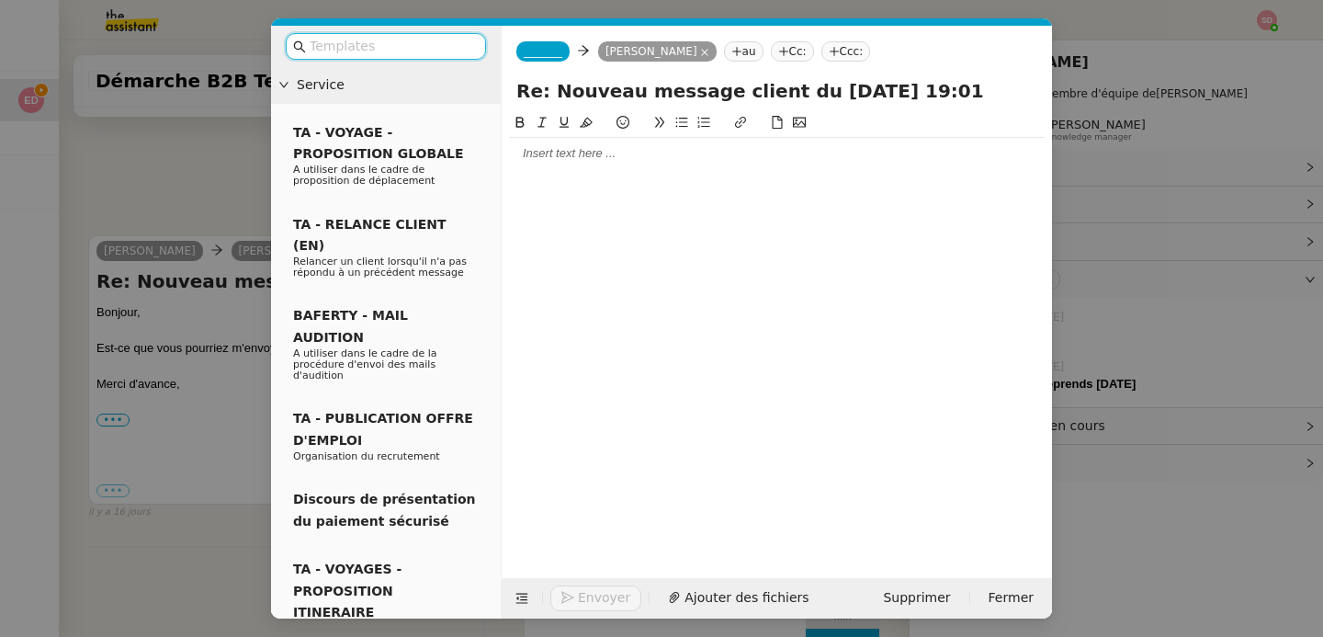
scroll to position [6916, 0]
click at [532, 48] on span "_______" at bounding box center [543, 51] width 39 height 13
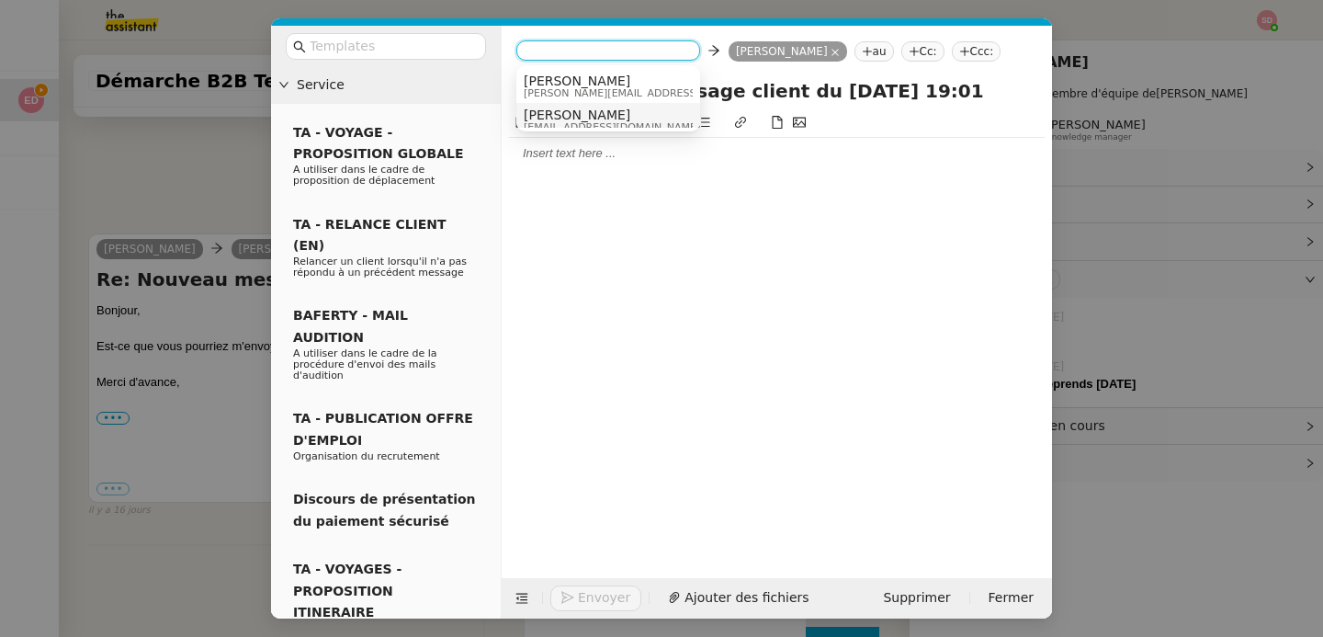
click at [553, 119] on span "[PERSON_NAME]" at bounding box center [612, 115] width 176 height 15
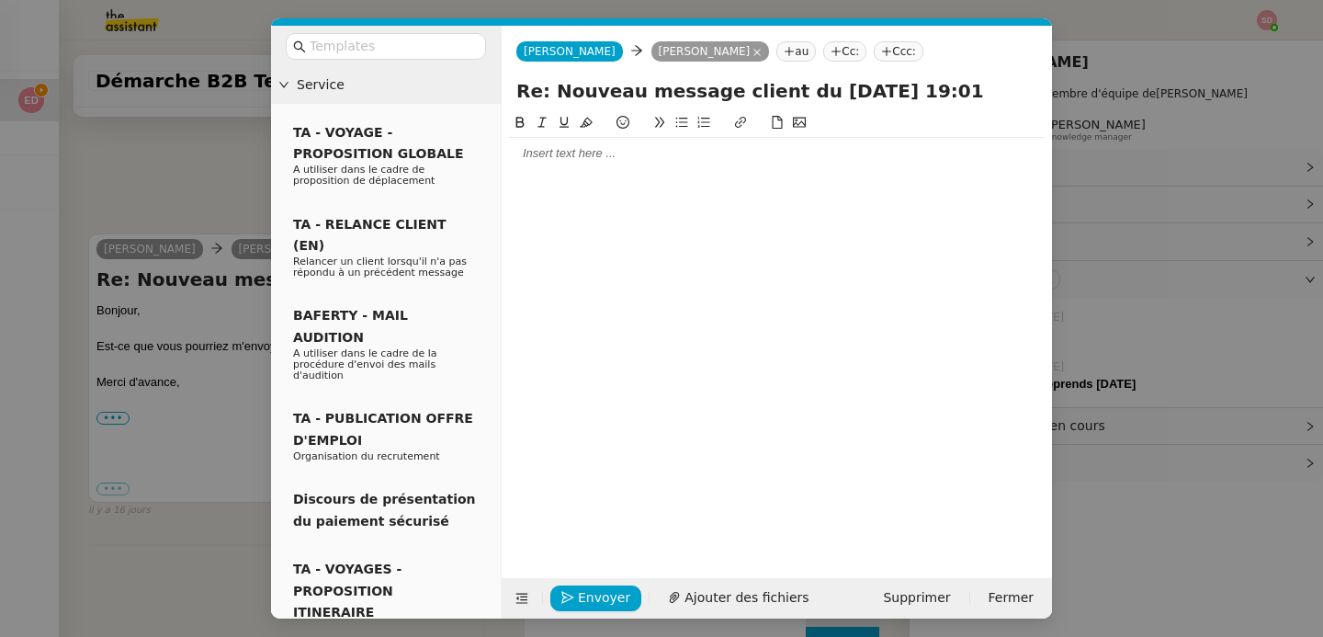
click at [550, 148] on div at bounding box center [777, 153] width 536 height 17
click at [516, 600] on icon at bounding box center [522, 598] width 13 height 13
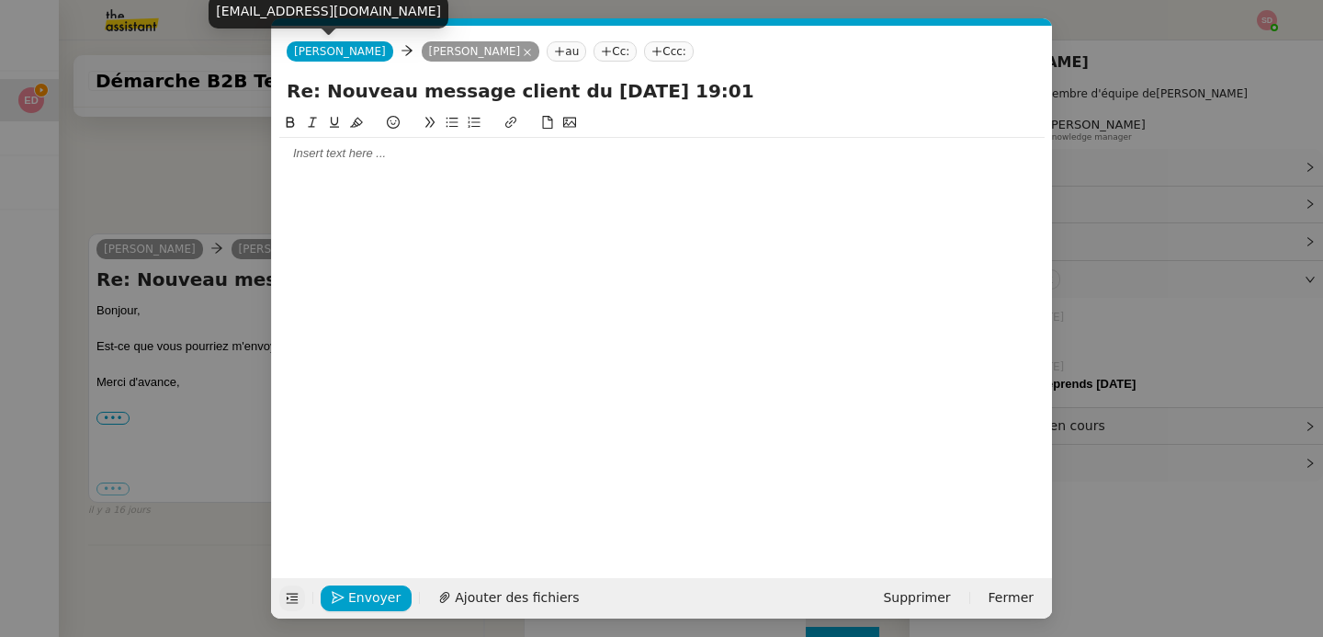
click at [366, 150] on div at bounding box center [662, 153] width 766 height 17
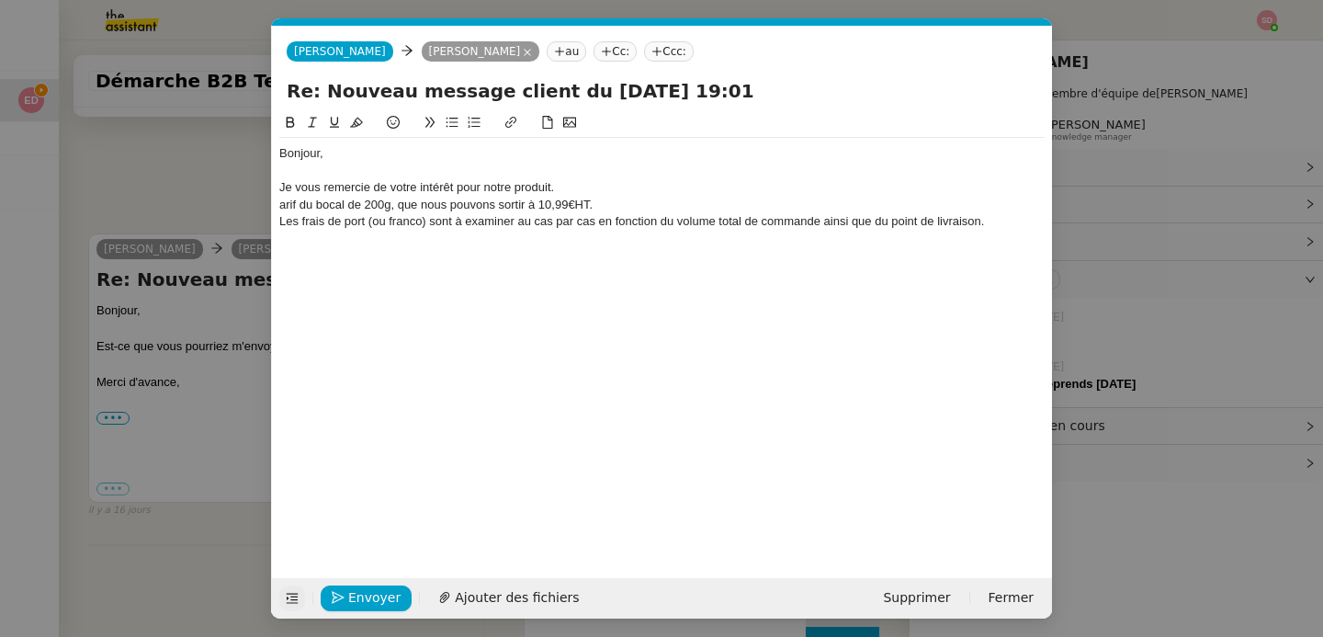
scroll to position [7024, 0]
click at [280, 206] on div "arif du bocal de 200g, que nous pouvons sortir à 10,99€HT." at bounding box center [662, 205] width 766 height 17
click at [419, 206] on div "Le tarif du bocal de 200g, que nous pouvons sortir à 10,99€HT." at bounding box center [662, 205] width 766 height 17
click at [162, 404] on nz-modal-container "Service TA - VOYAGE - PROPOSITION GLOBALE A utiliser dans le cadre de propositi…" at bounding box center [661, 318] width 1323 height 637
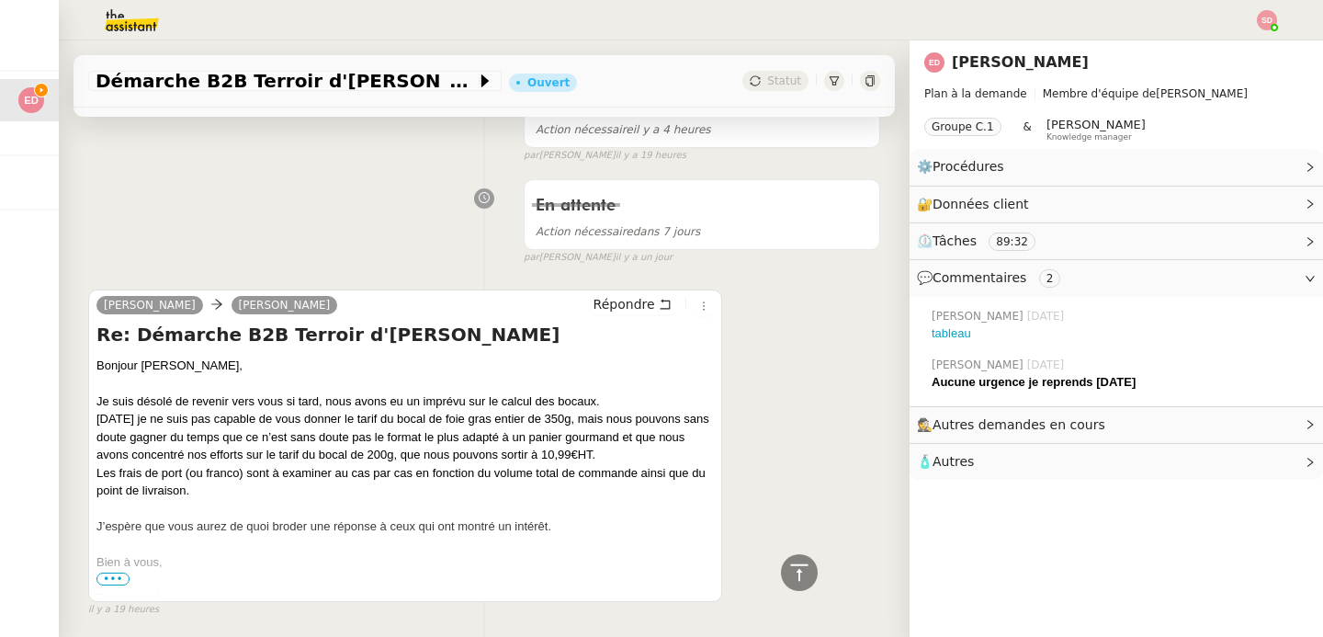
scroll to position [0, 0]
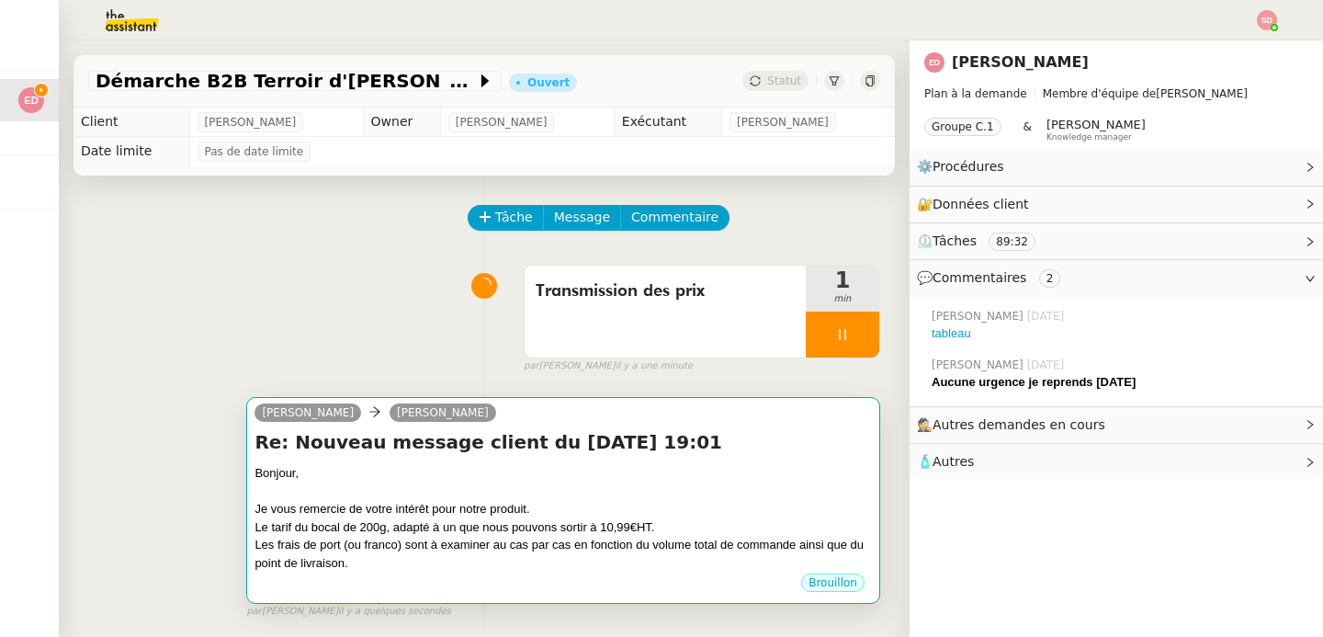
click at [474, 507] on div "Je vous remercie de votre intérêt pour notre produit." at bounding box center [564, 509] width 618 height 18
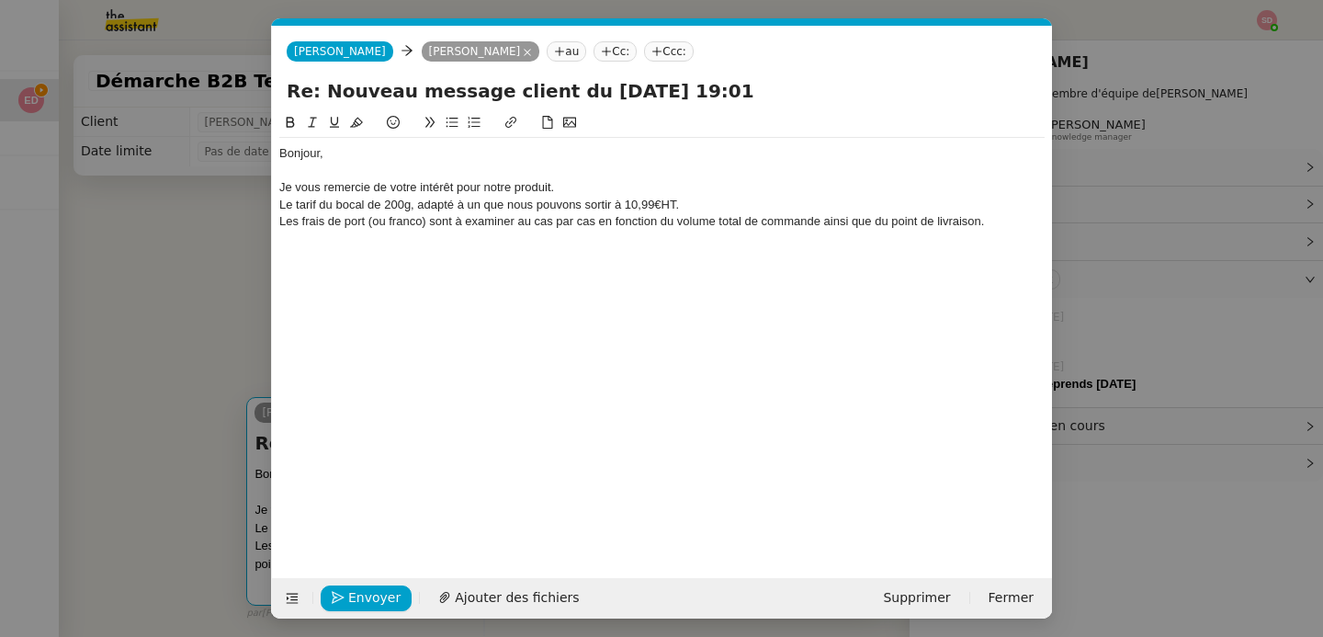
scroll to position [0, 39]
click at [476, 208] on div "Le tarif du bocal de 200g, adapté à un que nous pouvons sortir à 10,99€HT." at bounding box center [662, 205] width 766 height 17
drag, startPoint x: 566, startPoint y: 205, endPoint x: 706, endPoint y: 205, distance: 139.7
click at [706, 205] on div "Le tarif du bocal de 200g, adapté à un panier cadeau, que nous pouvons sortir à…" at bounding box center [662, 205] width 766 height 17
click at [743, 206] on div "Le tarif du bocal de 200g, adapté à un panier cadeau, est de 10,99€HT." at bounding box center [662, 205] width 766 height 17
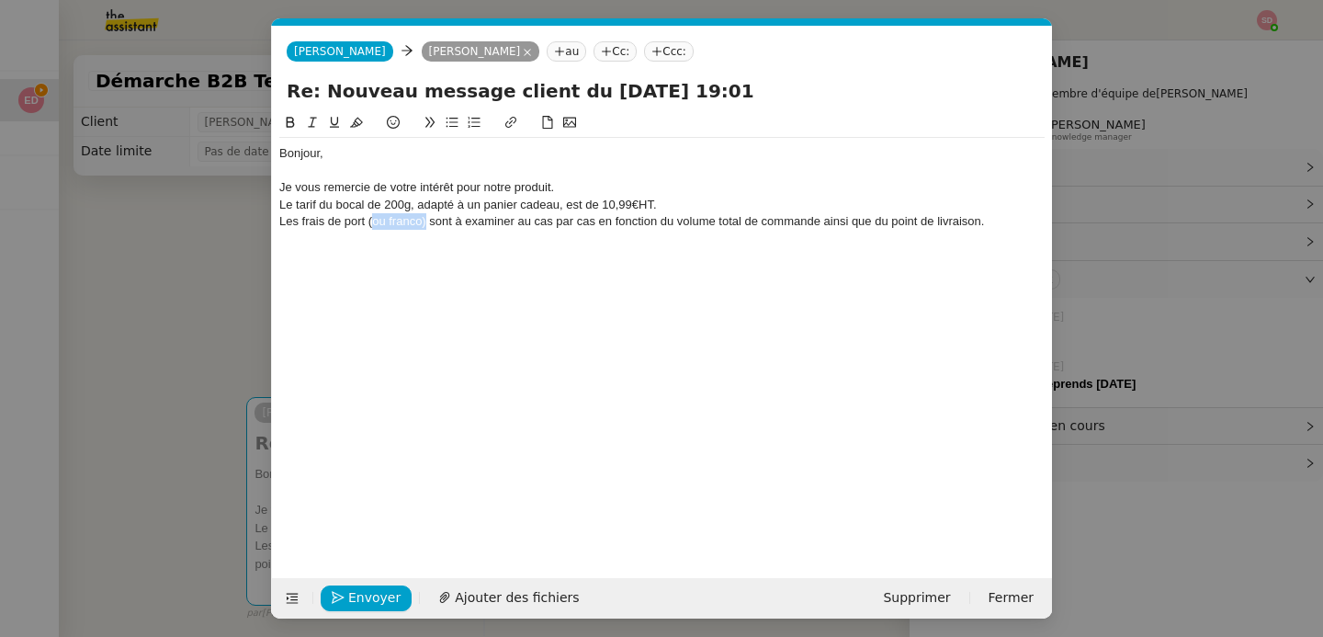
drag, startPoint x: 425, startPoint y: 228, endPoint x: 370, endPoint y: 228, distance: 55.1
click at [370, 228] on div "Les frais de port (ou franco) sont à examiner au cas par cas en fonction du vol…" at bounding box center [662, 221] width 766 height 17
drag, startPoint x: 458, startPoint y: 221, endPoint x: 539, endPoint y: 227, distance: 81.1
click at [539, 227] on div "Les frais de port sont à examiner au cas par cas en fonction du volume total de…" at bounding box center [662, 221] width 766 height 17
click at [924, 218] on div "Les frais de port sont à examiner en fonction du volume total de commande ainsi…" at bounding box center [662, 221] width 766 height 17
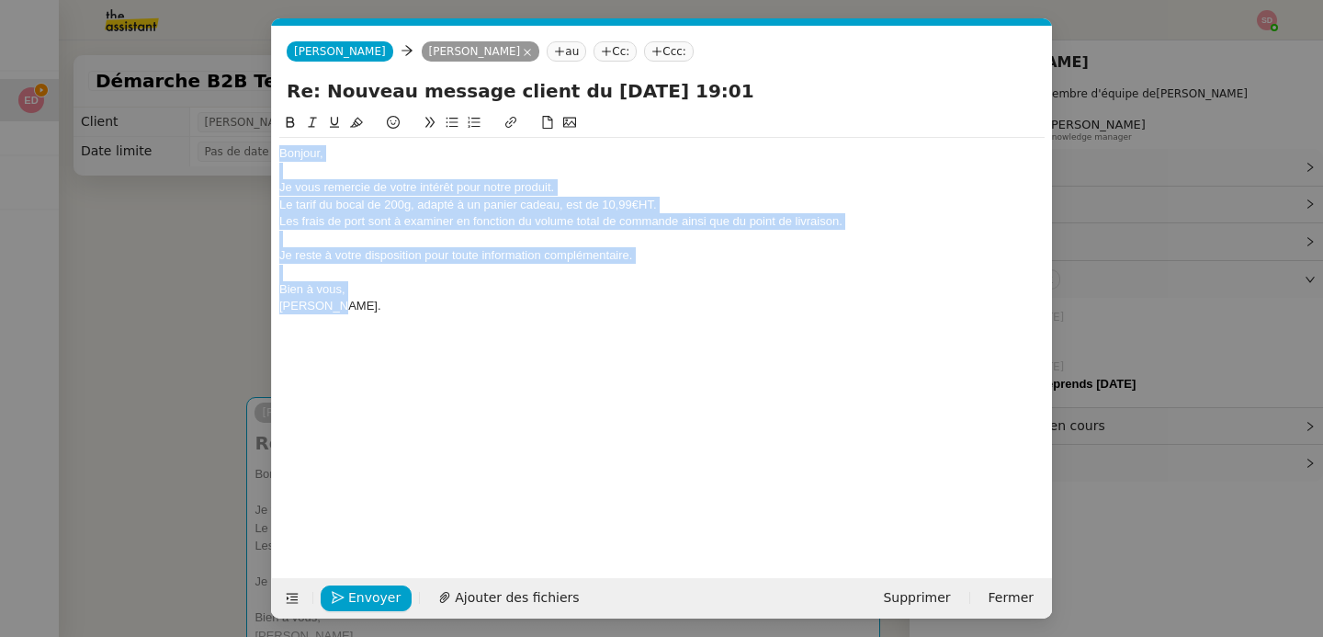
drag, startPoint x: 437, startPoint y: 310, endPoint x: 265, endPoint y: 161, distance: 227.4
click at [265, 161] on nz-modal-container "Service TA - VOYAGE - PROPOSITION GLOBALE A utiliser dans le cadre de propositi…" at bounding box center [661, 318] width 1323 height 637
copy div "Bonjour, Je vous remercie de votre intérêt pour notre produit. Le tarif du boca…"
click at [368, 303] on div "[PERSON_NAME]." at bounding box center [662, 306] width 766 height 17
drag, startPoint x: 349, startPoint y: 316, endPoint x: 259, endPoint y: 128, distance: 208.8
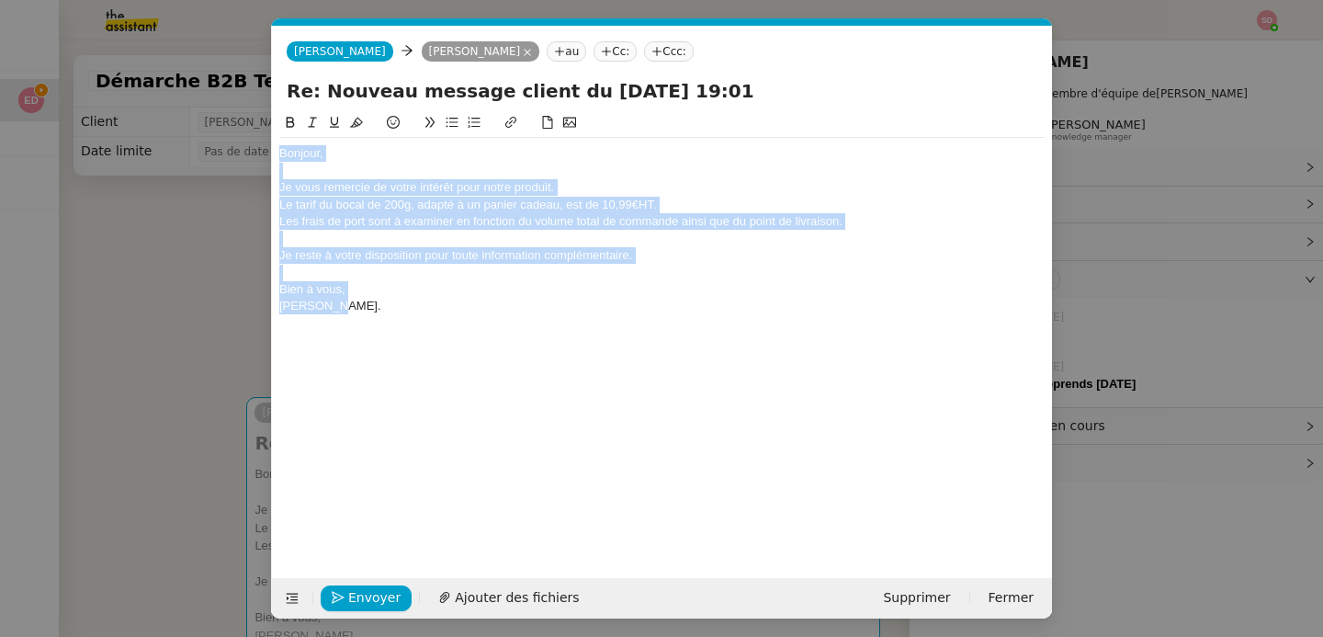
click at [259, 128] on nz-modal-container "Service TA - VOYAGE - PROPOSITION GLOBALE A utiliser dans le cadre de propositi…" at bounding box center [661, 318] width 1323 height 637
copy div "Bonjour, Je vous remercie de votre intérêt pour notre produit. Le tarif du boca…"
click at [367, 305] on div "[PERSON_NAME]." at bounding box center [662, 306] width 766 height 17
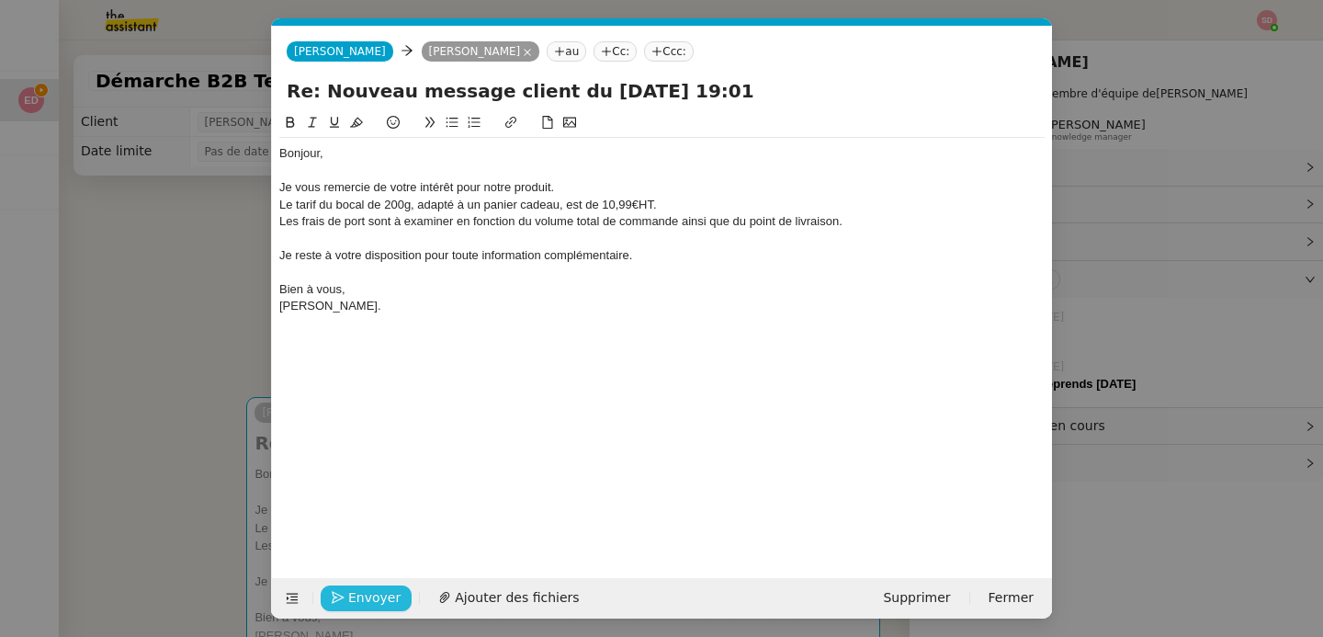
click at [348, 595] on span "Envoyer" at bounding box center [374, 597] width 52 height 21
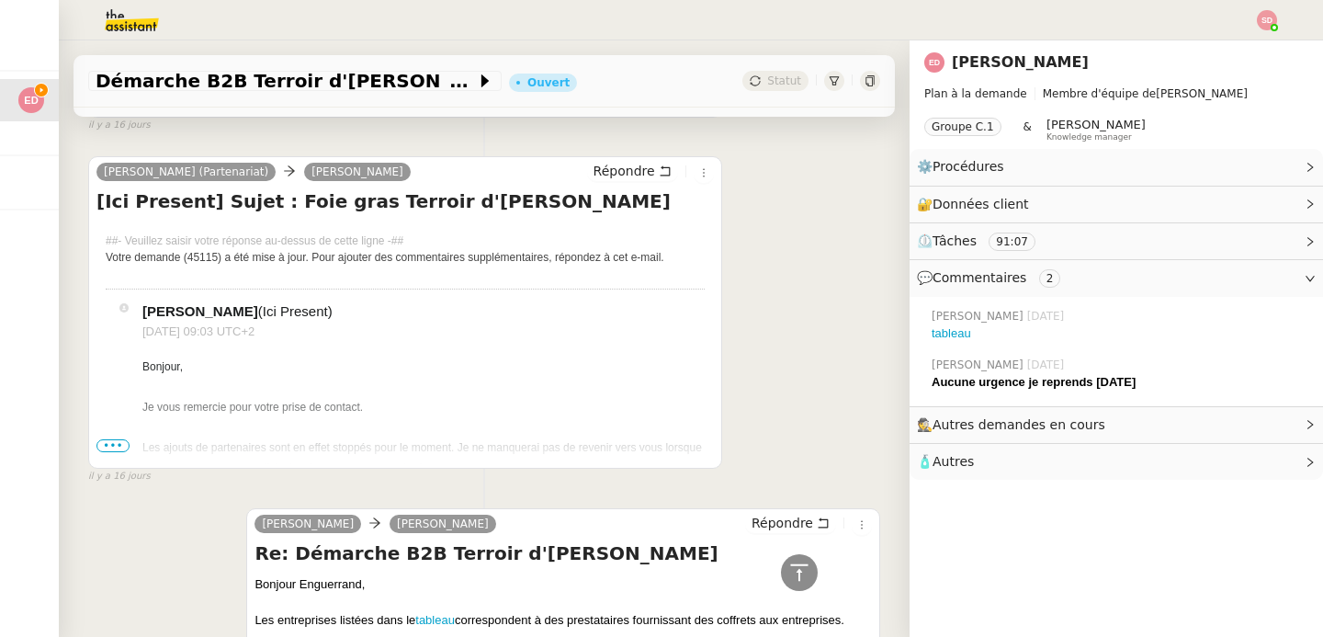
scroll to position [4058, 0]
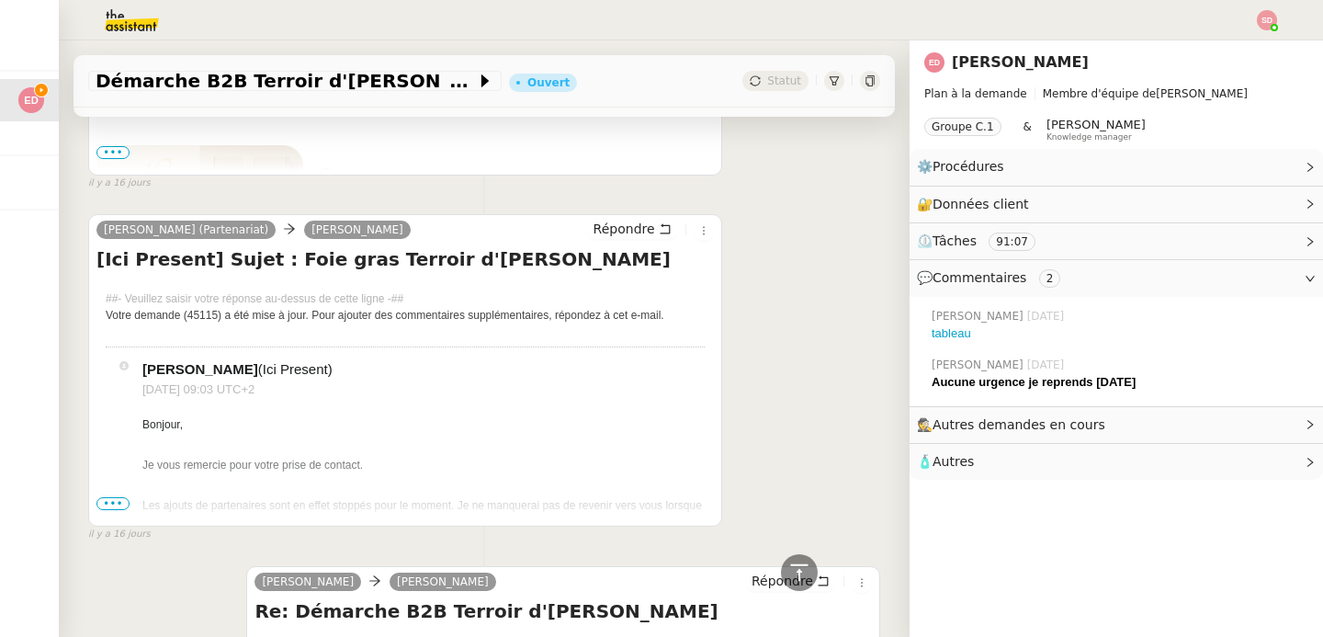
click at [111, 503] on span "•••" at bounding box center [112, 503] width 33 height 13
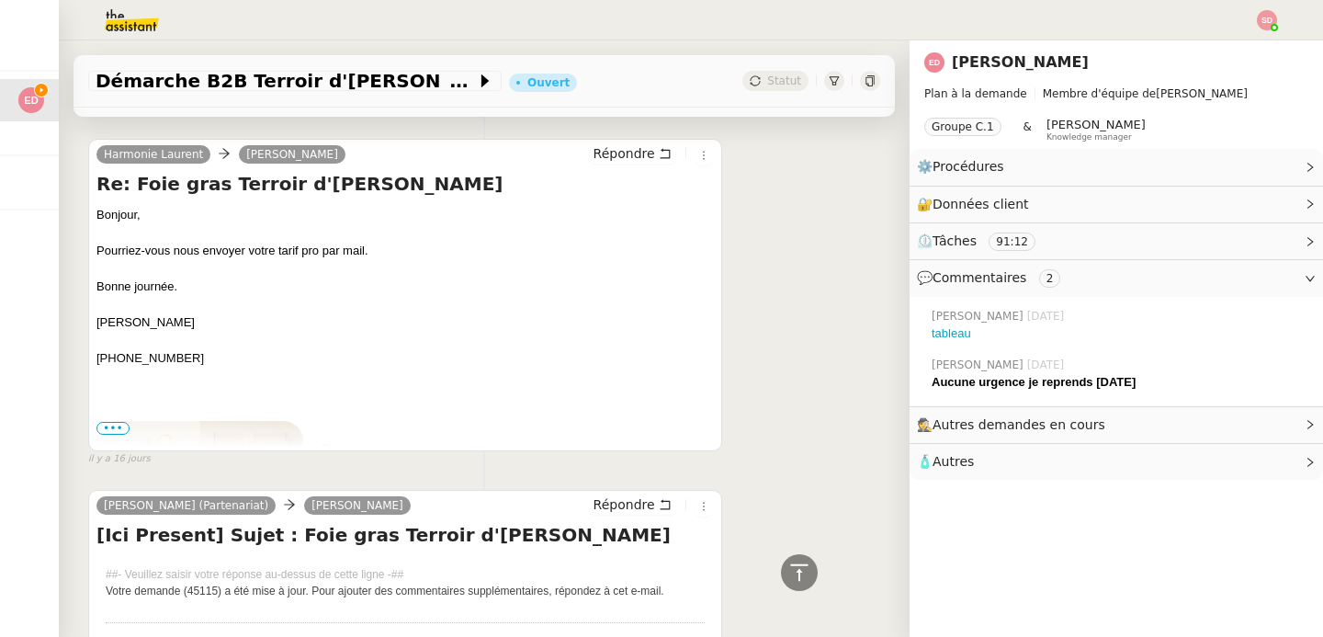
scroll to position [3774, 0]
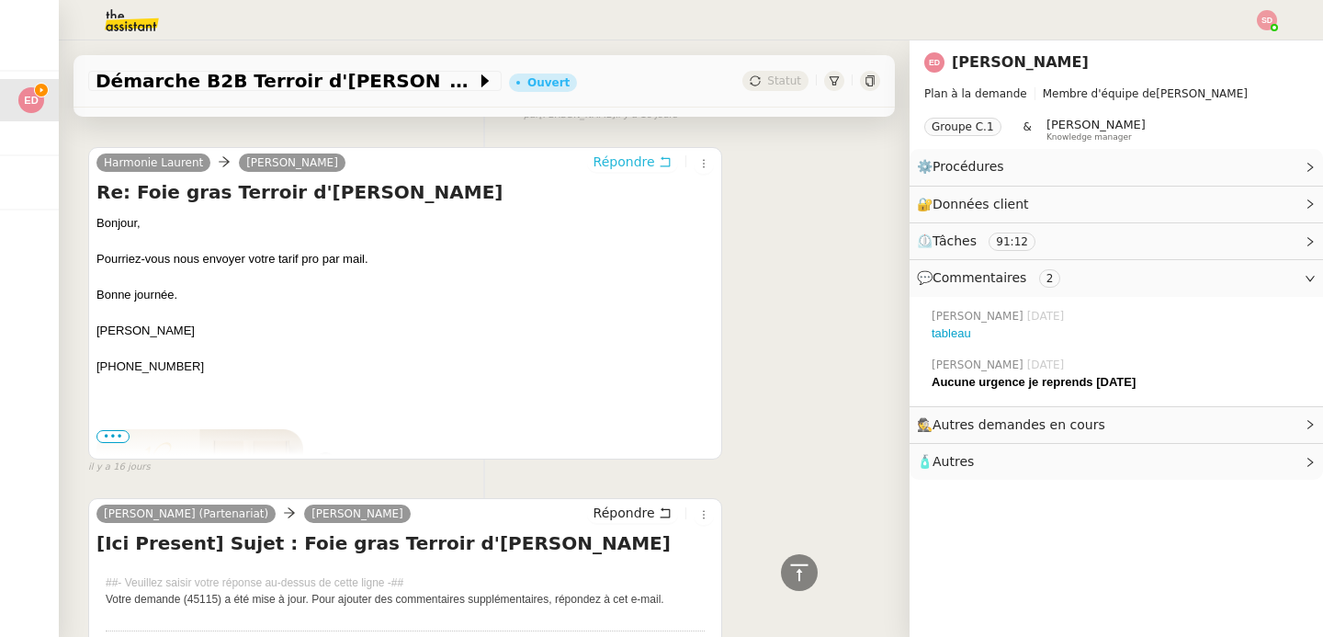
click at [617, 164] on span "Répondre" at bounding box center [625, 162] width 62 height 18
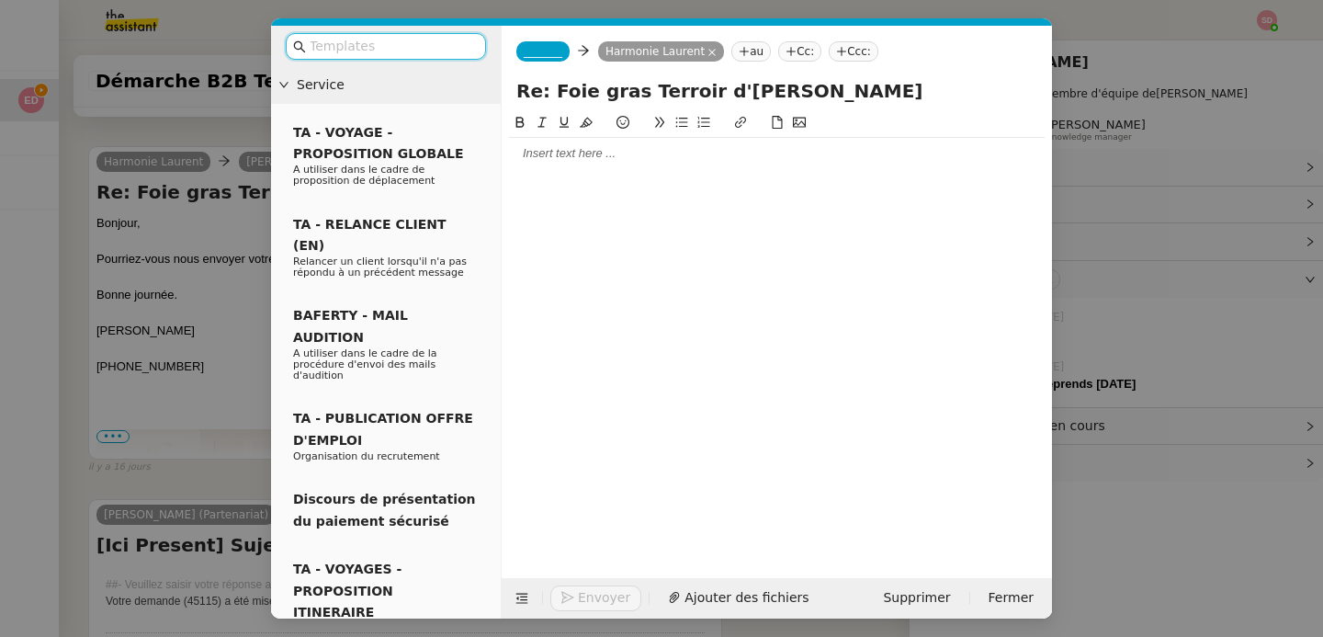
scroll to position [3920, 0]
click at [617, 164] on div at bounding box center [777, 153] width 536 height 31
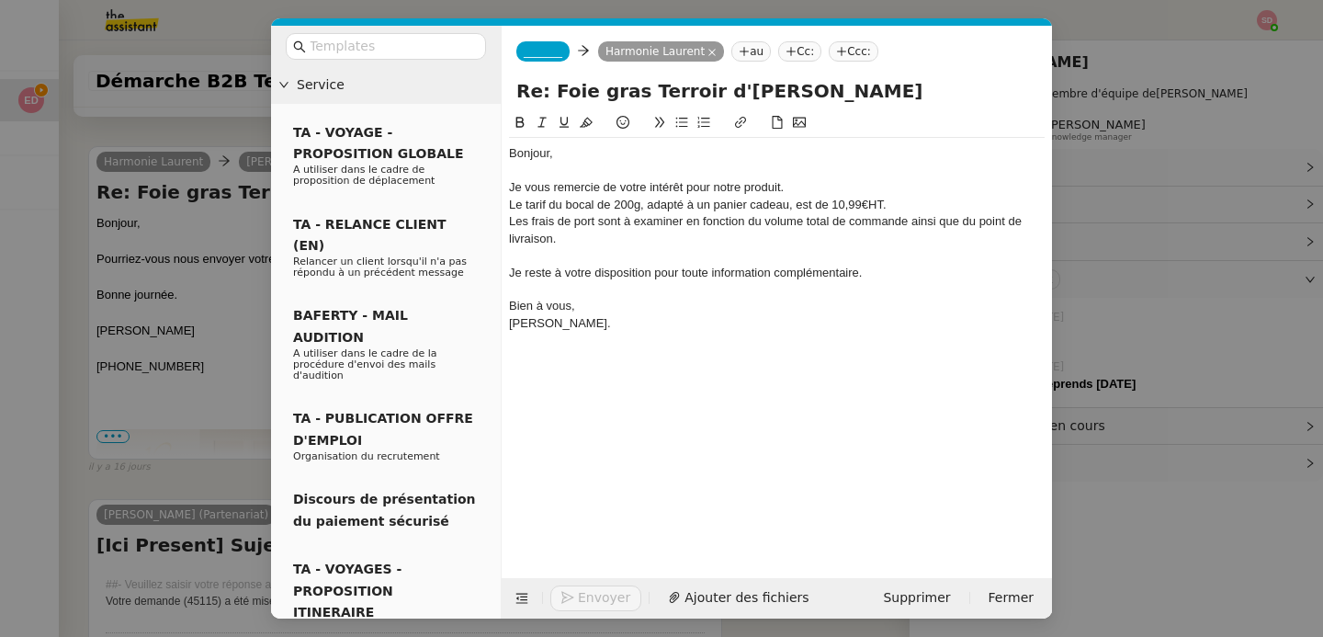
scroll to position [4100, 0]
click at [560, 60] on nz-tag "_______" at bounding box center [542, 51] width 53 height 20
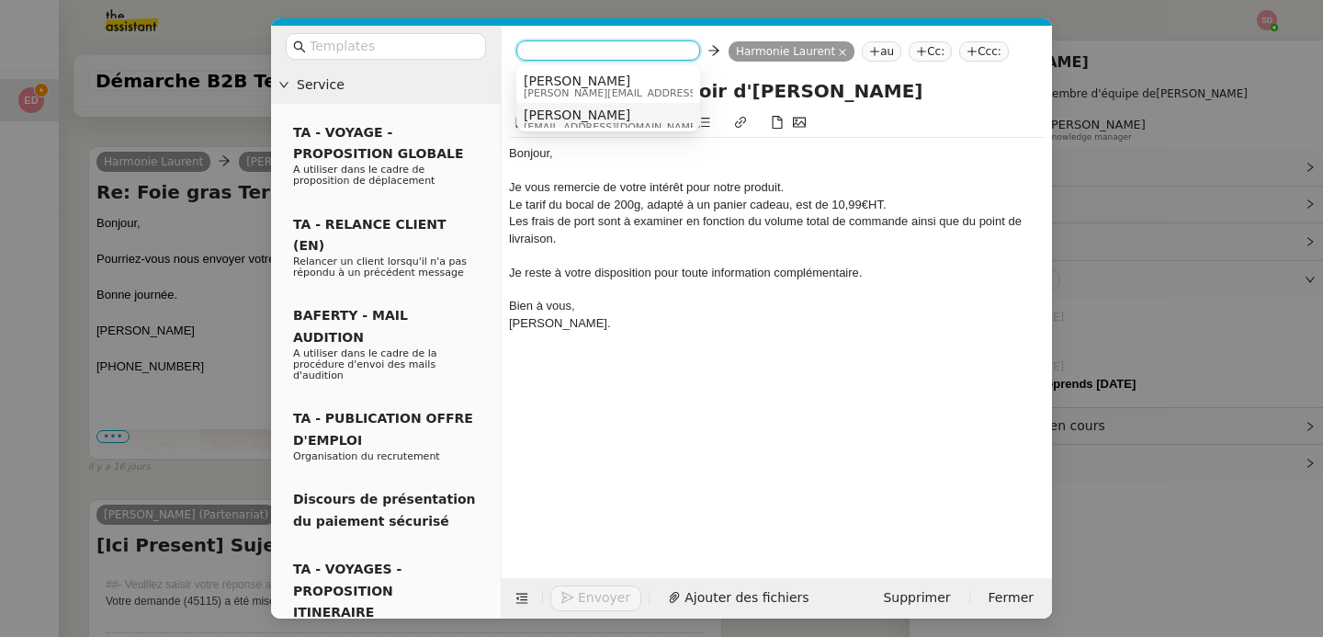
click at [550, 118] on span "[PERSON_NAME]" at bounding box center [612, 115] width 176 height 15
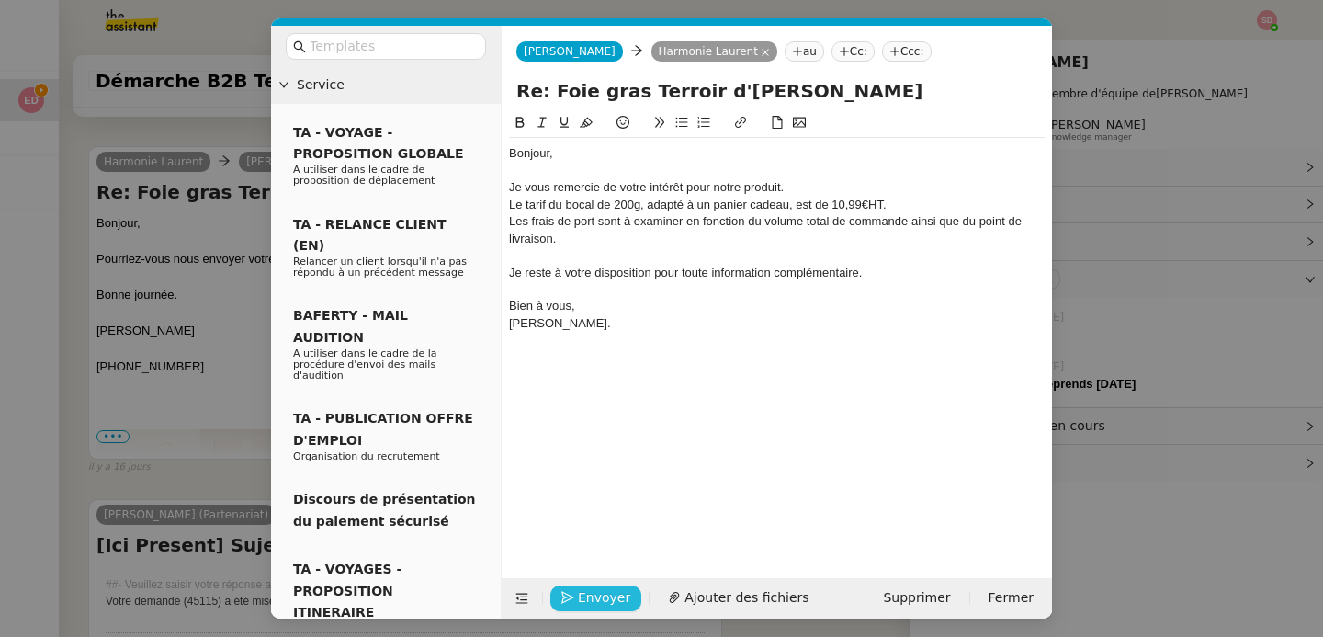
click at [581, 599] on span "Envoyer" at bounding box center [604, 597] width 52 height 21
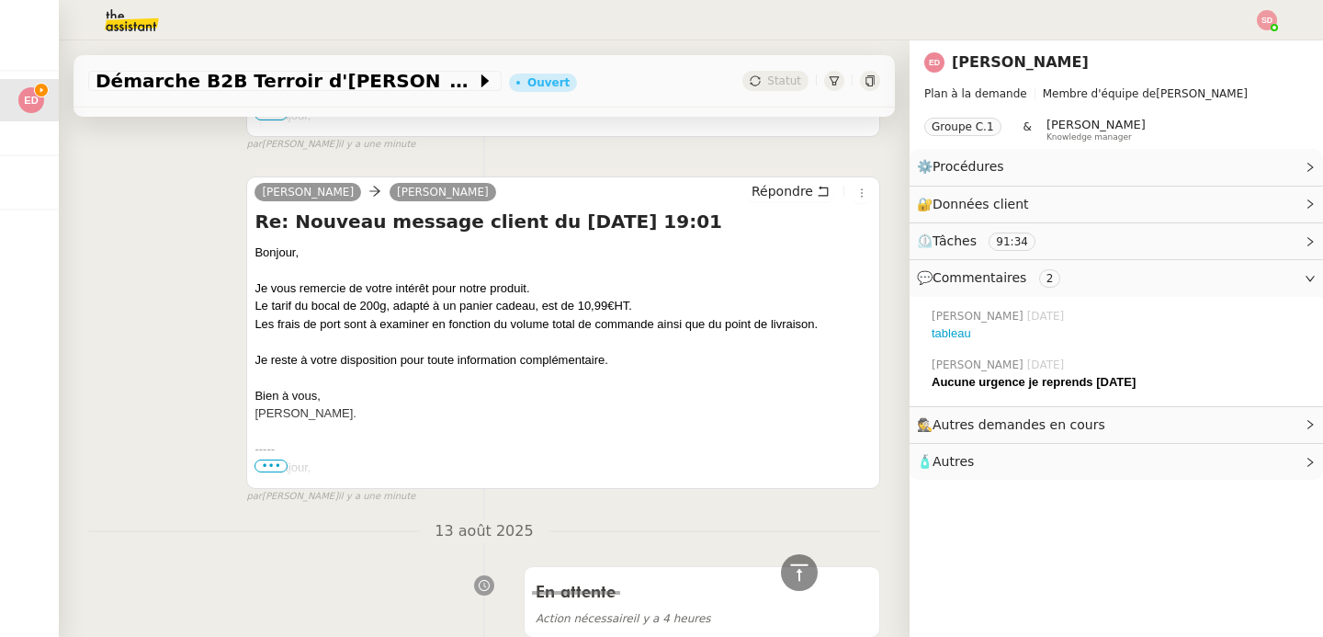
scroll to position [0, 0]
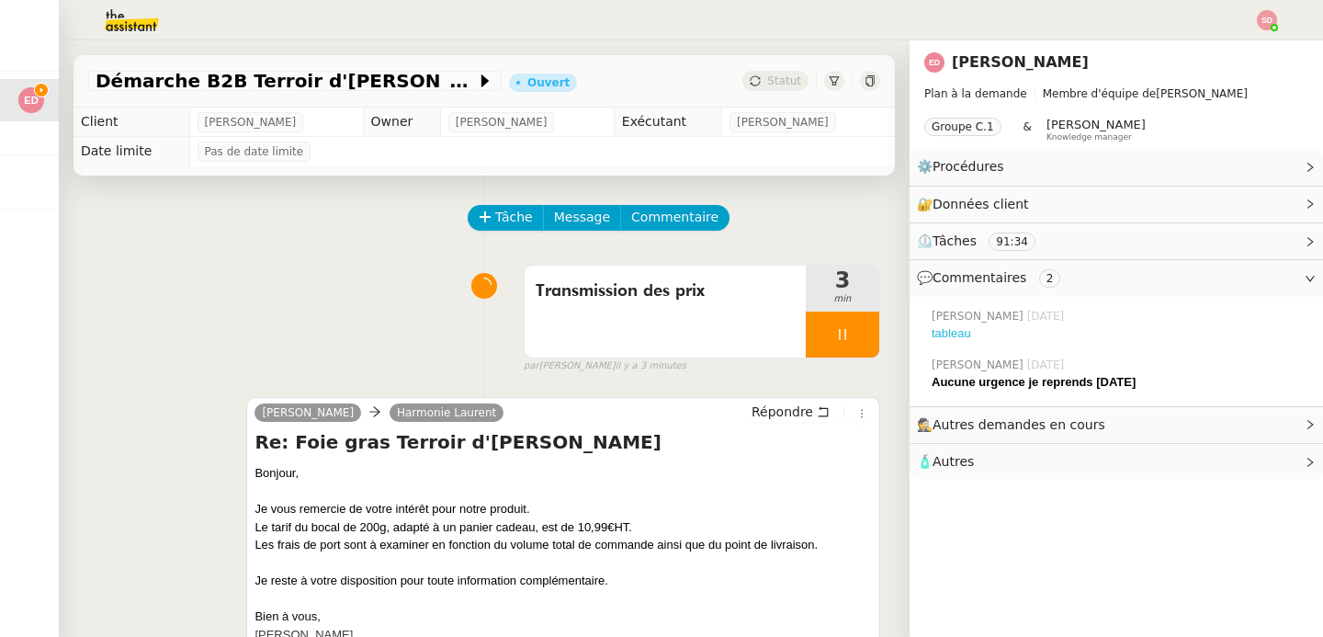
click at [944, 337] on link "tableau" at bounding box center [952, 333] width 40 height 14
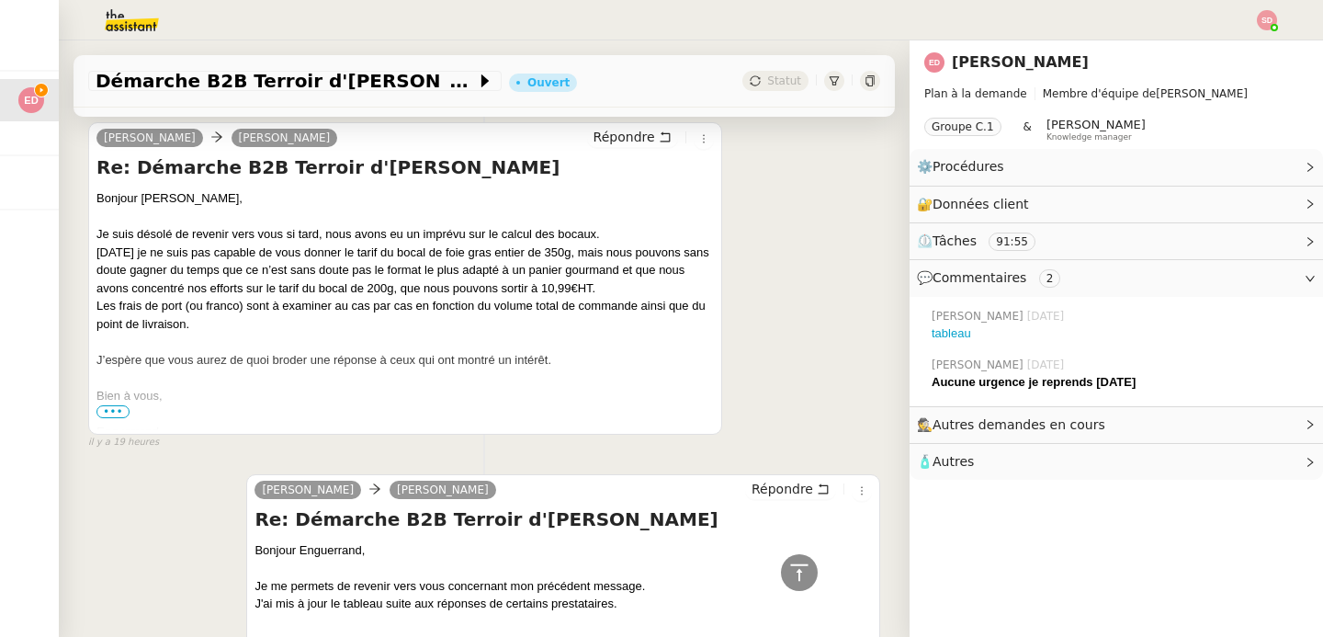
scroll to position [1146, 0]
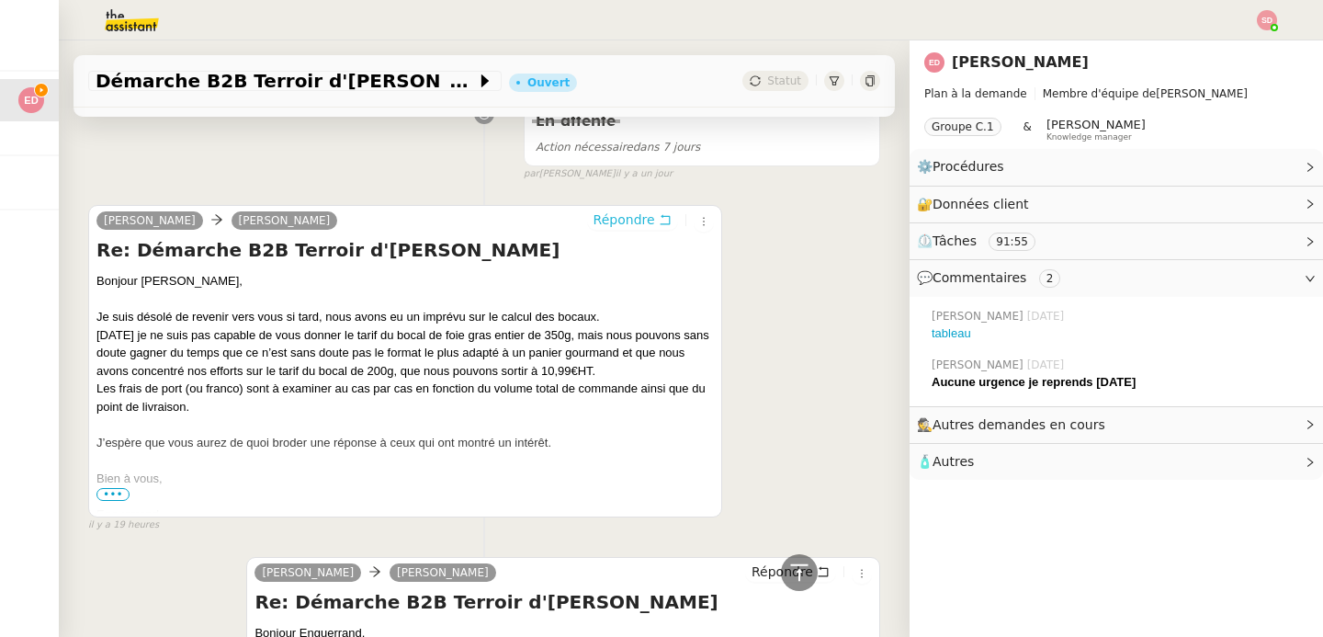
click at [624, 224] on span "Répondre" at bounding box center [625, 219] width 62 height 18
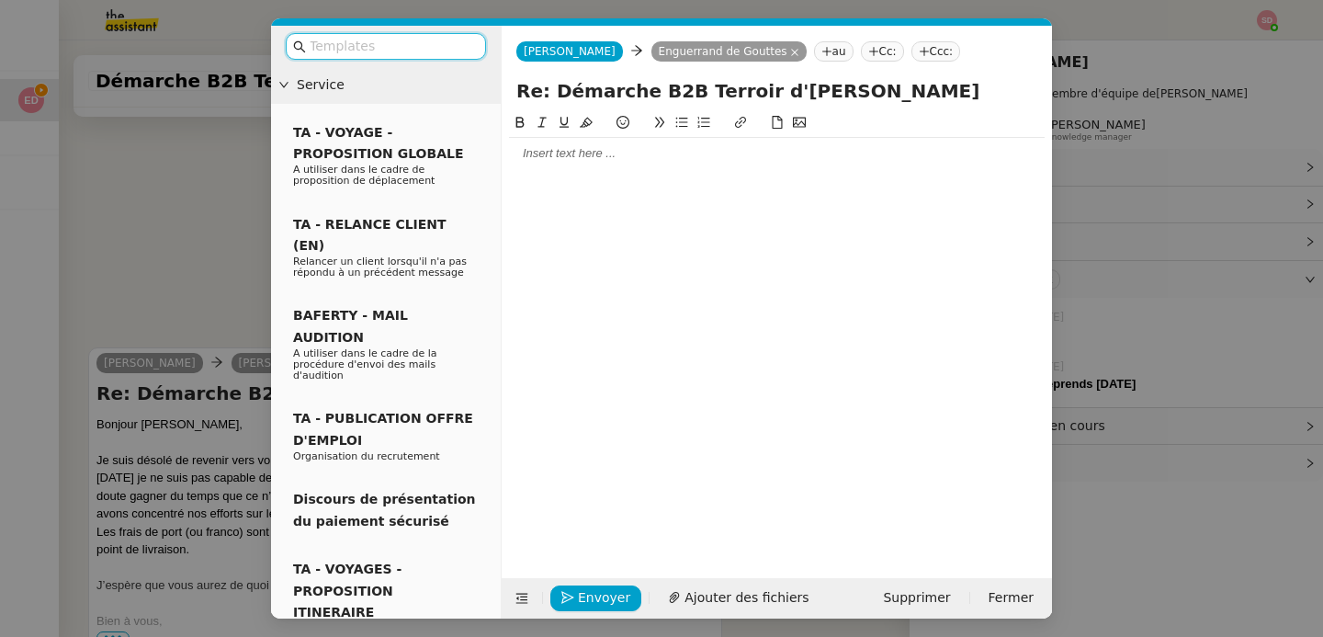
scroll to position [1287, 0]
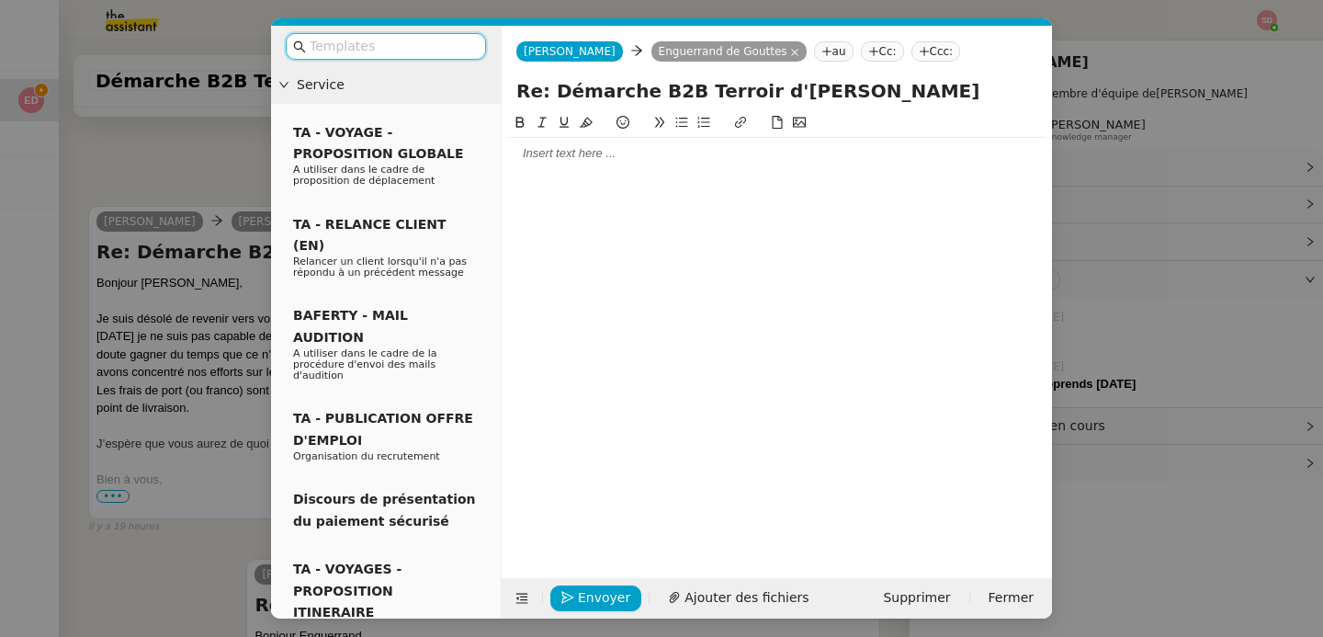
click at [601, 157] on div at bounding box center [777, 153] width 536 height 17
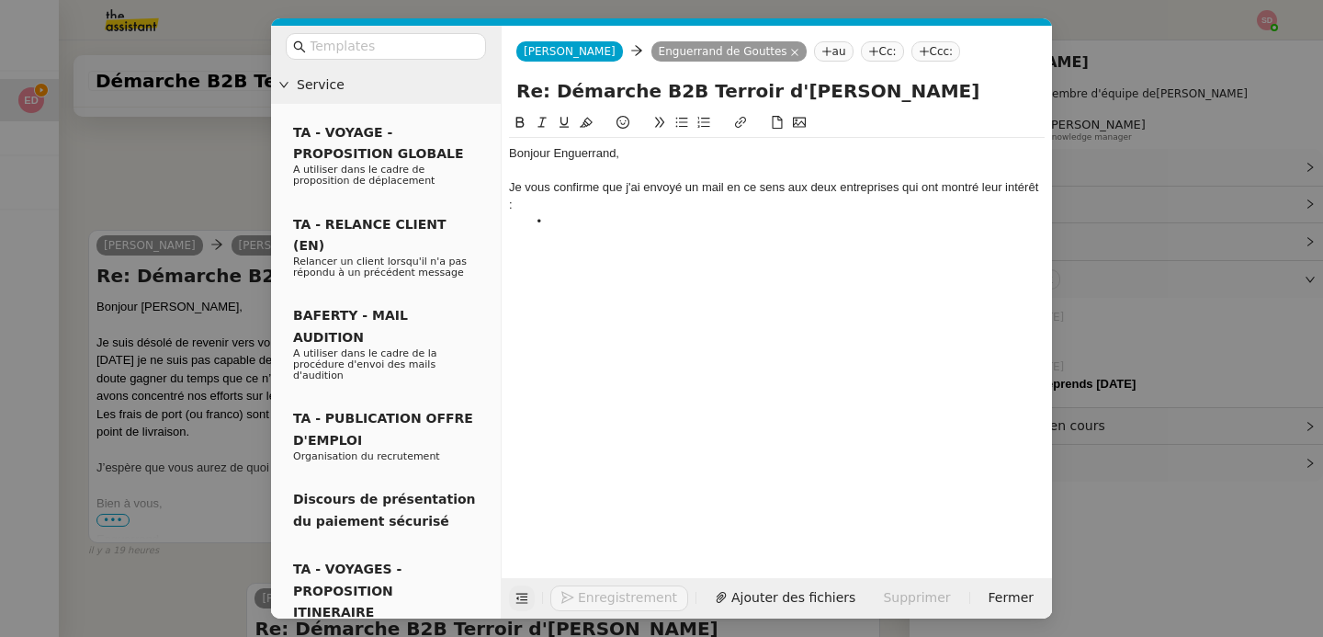
scroll to position [1383, 0]
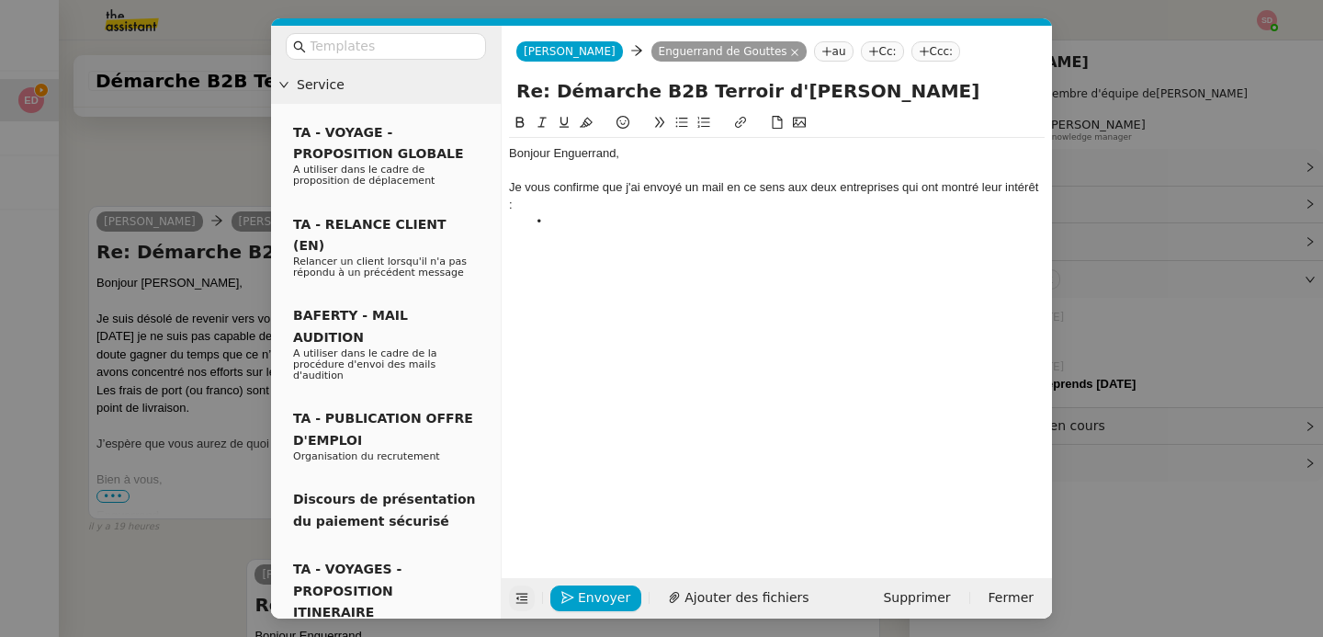
click at [522, 594] on icon at bounding box center [522, 598] width 13 height 13
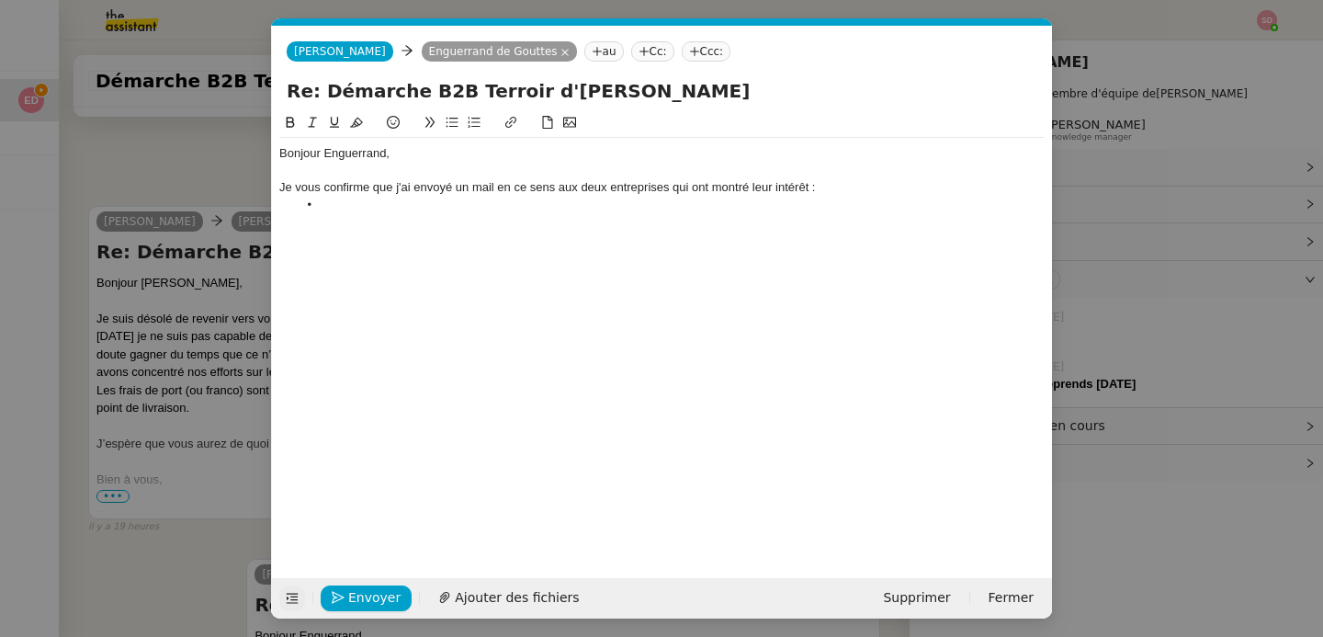
click at [345, 205] on li at bounding box center [672, 205] width 748 height 17
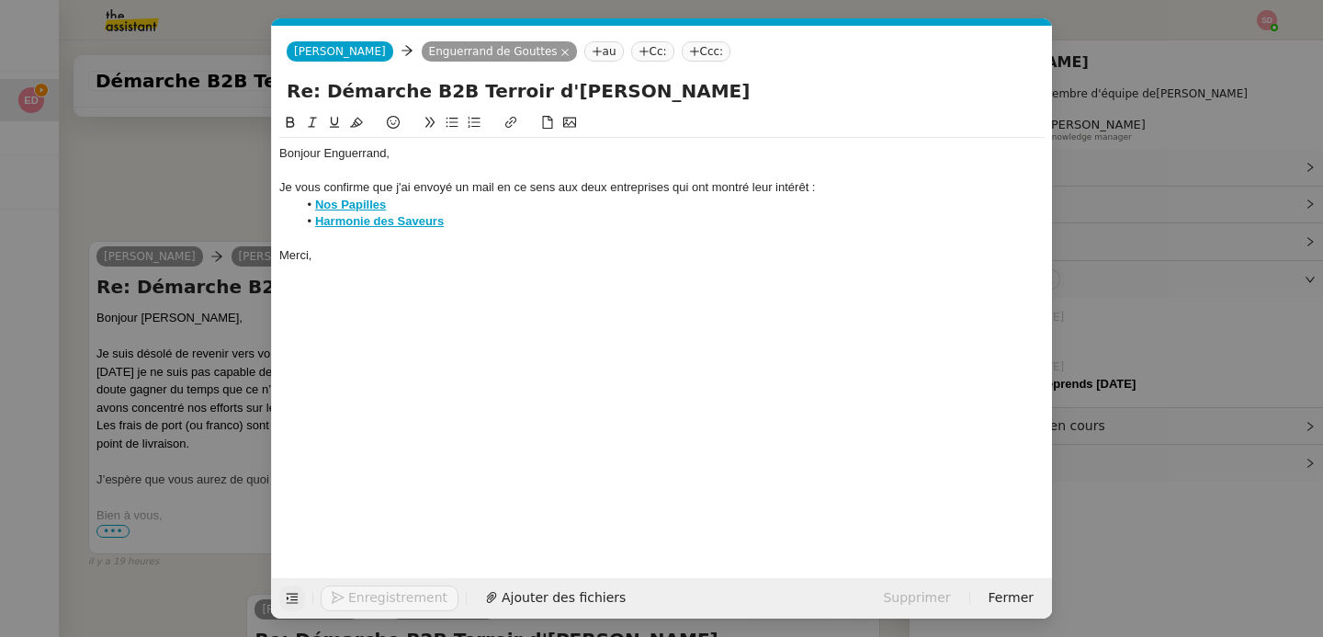
scroll to position [1437, 0]
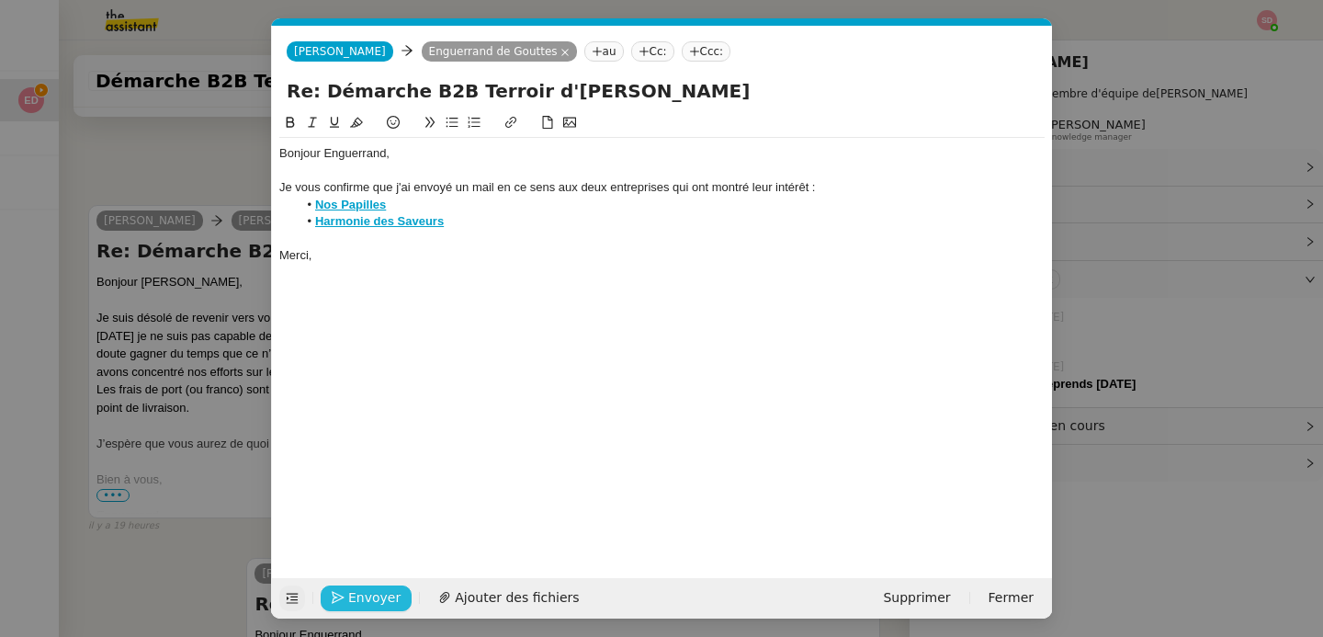
click at [345, 600] on button "Envoyer" at bounding box center [366, 598] width 91 height 26
click at [345, 600] on button "Confirmer l'envoi" at bounding box center [395, 598] width 149 height 26
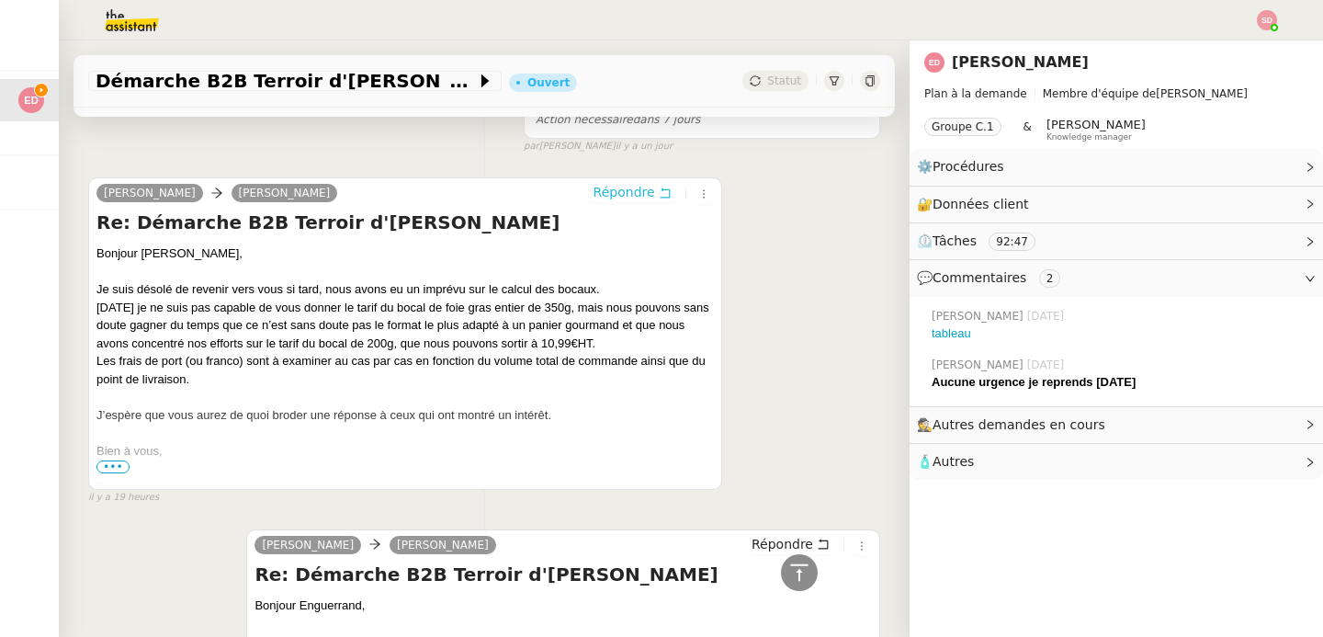
scroll to position [1406, 0]
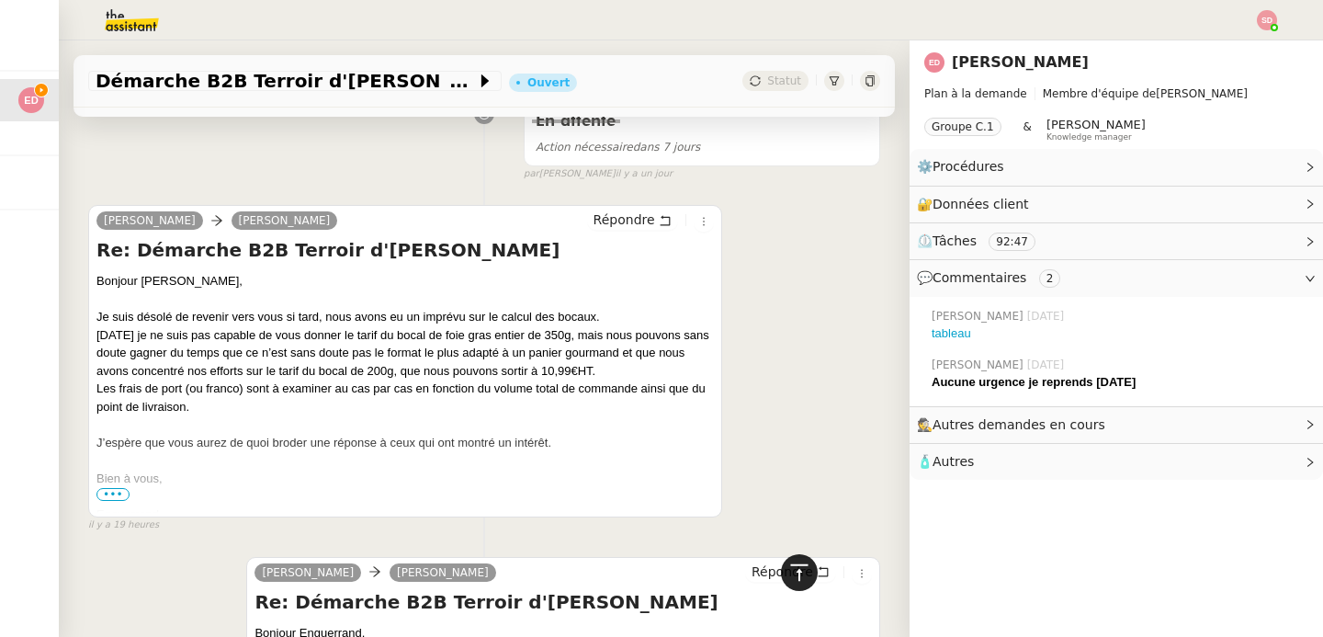
click at [800, 578] on div at bounding box center [799, 572] width 37 height 37
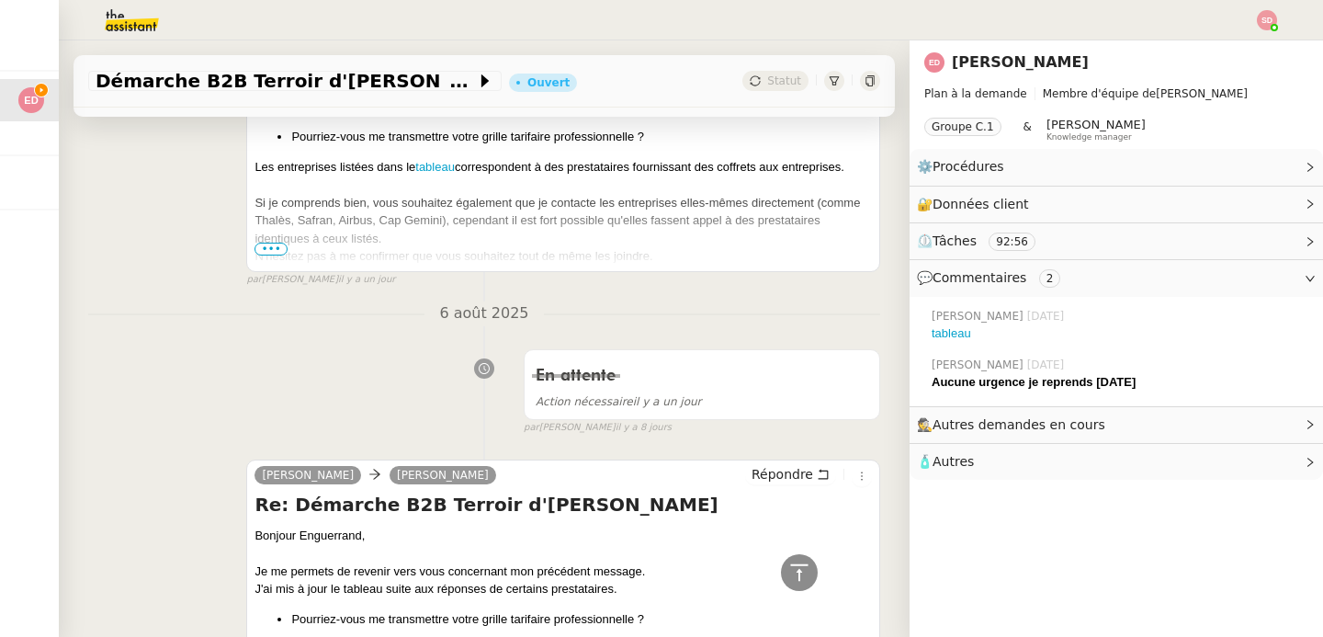
scroll to position [1937, 0]
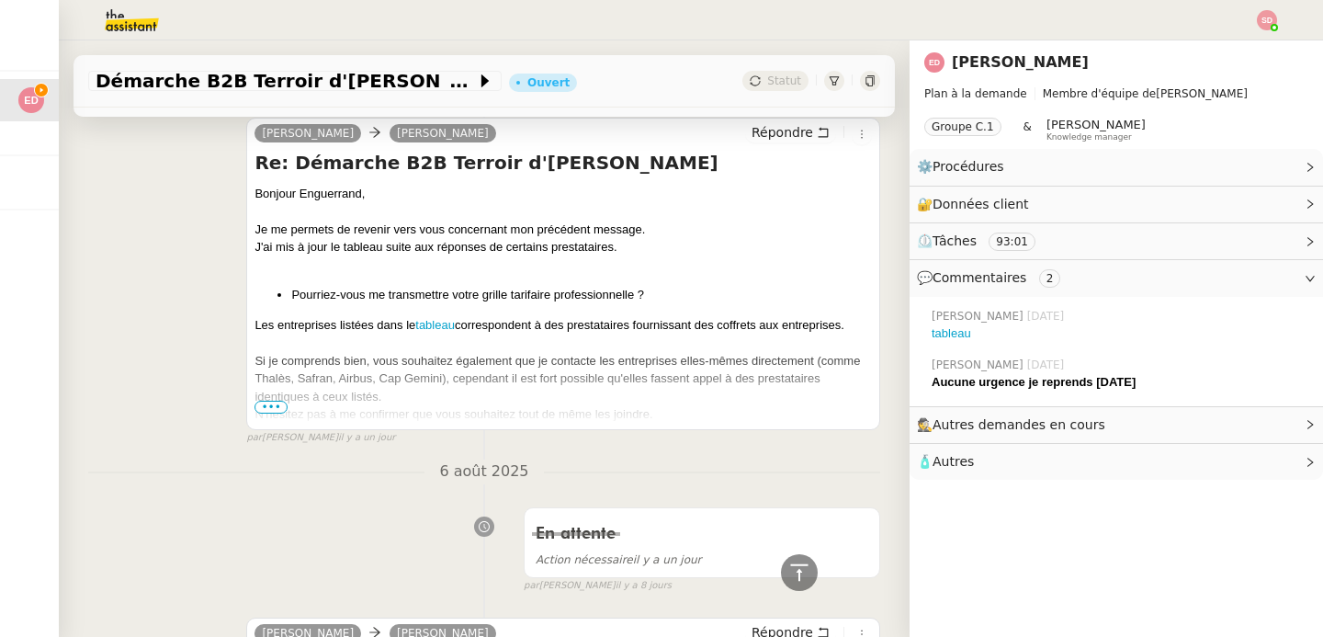
click at [269, 394] on div "Si je comprends bien, vous souhaitez également que je contacte les entreprises …" at bounding box center [564, 379] width 618 height 54
click at [261, 410] on span "•••" at bounding box center [271, 407] width 33 height 13
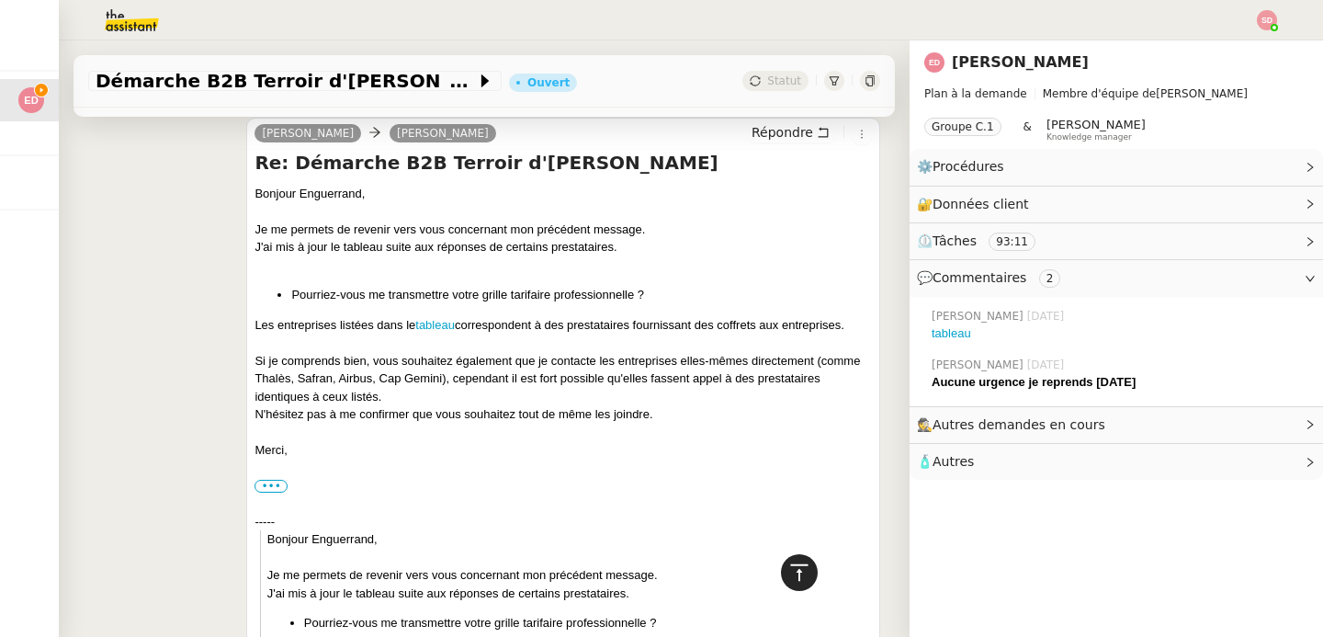
click at [788, 574] on icon at bounding box center [799, 572] width 22 height 22
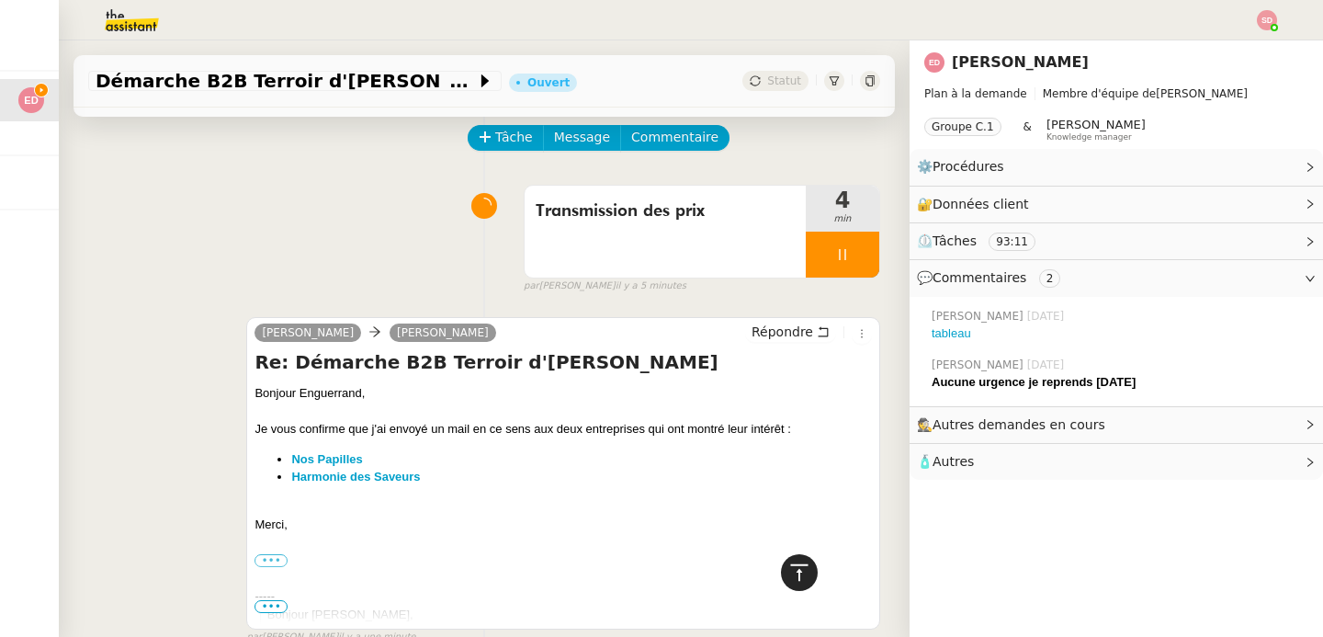
scroll to position [0, 0]
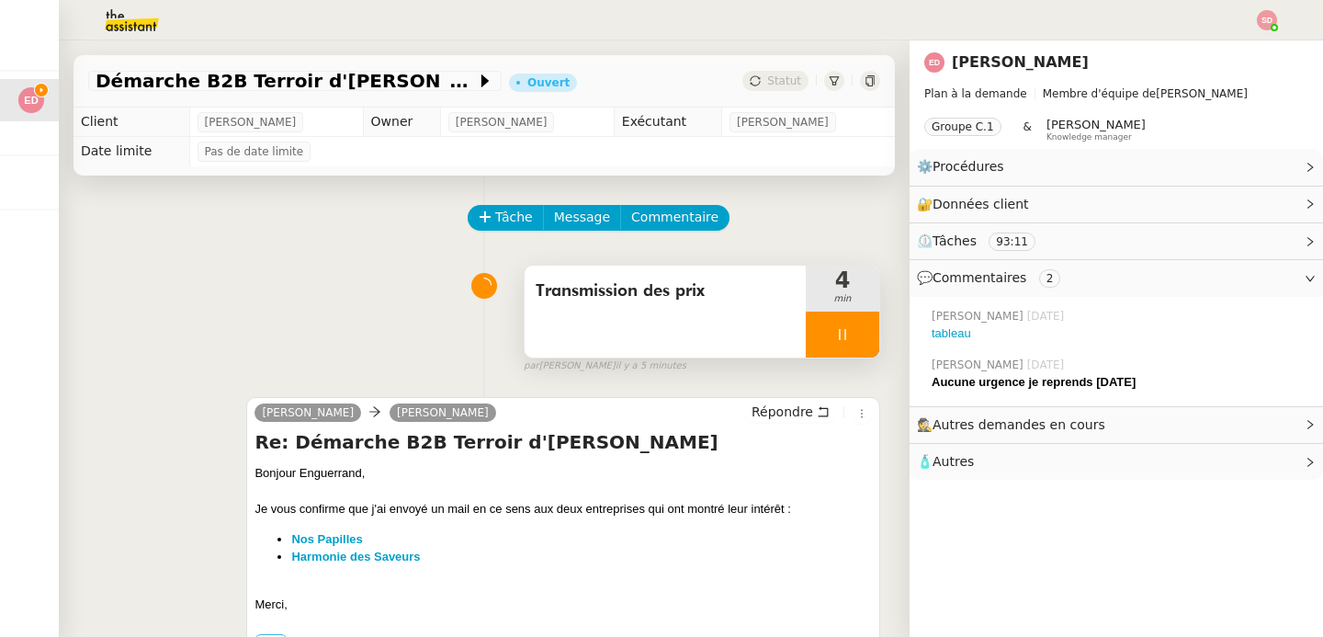
click at [832, 327] on div at bounding box center [843, 335] width 74 height 46
click at [854, 327] on icon at bounding box center [861, 334] width 15 height 15
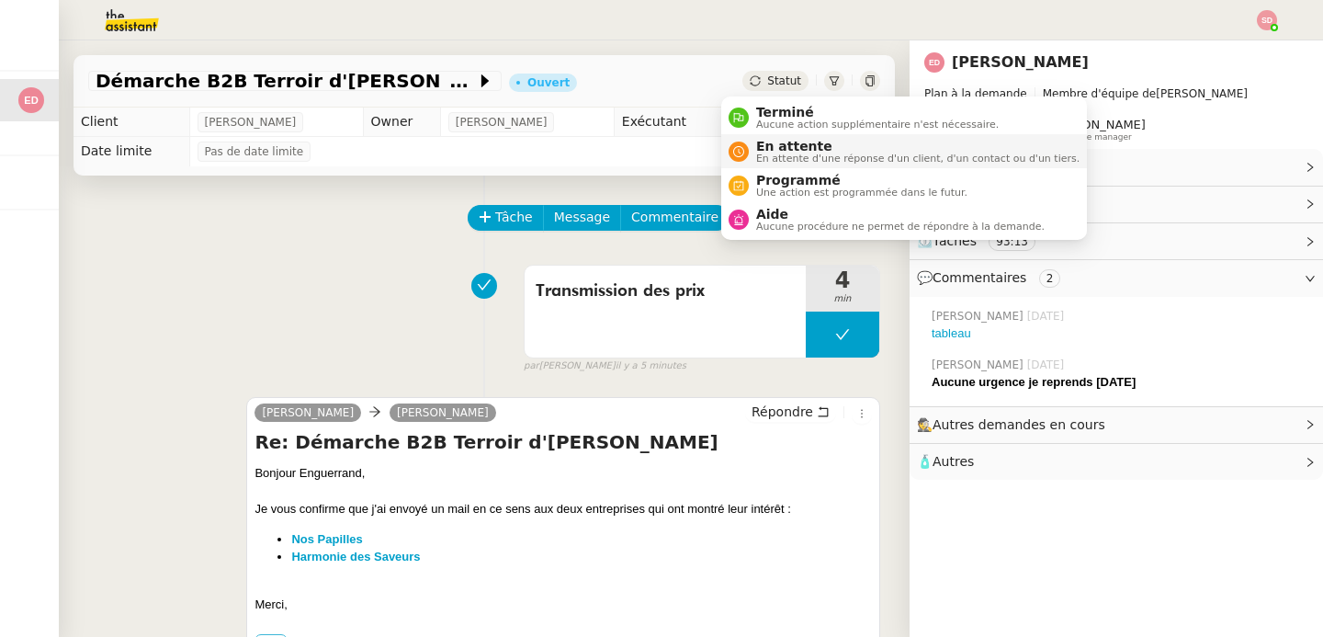
click at [783, 153] on span "En attente d'une réponse d'un client, d'un contact ou d'un tiers." at bounding box center [917, 158] width 323 height 10
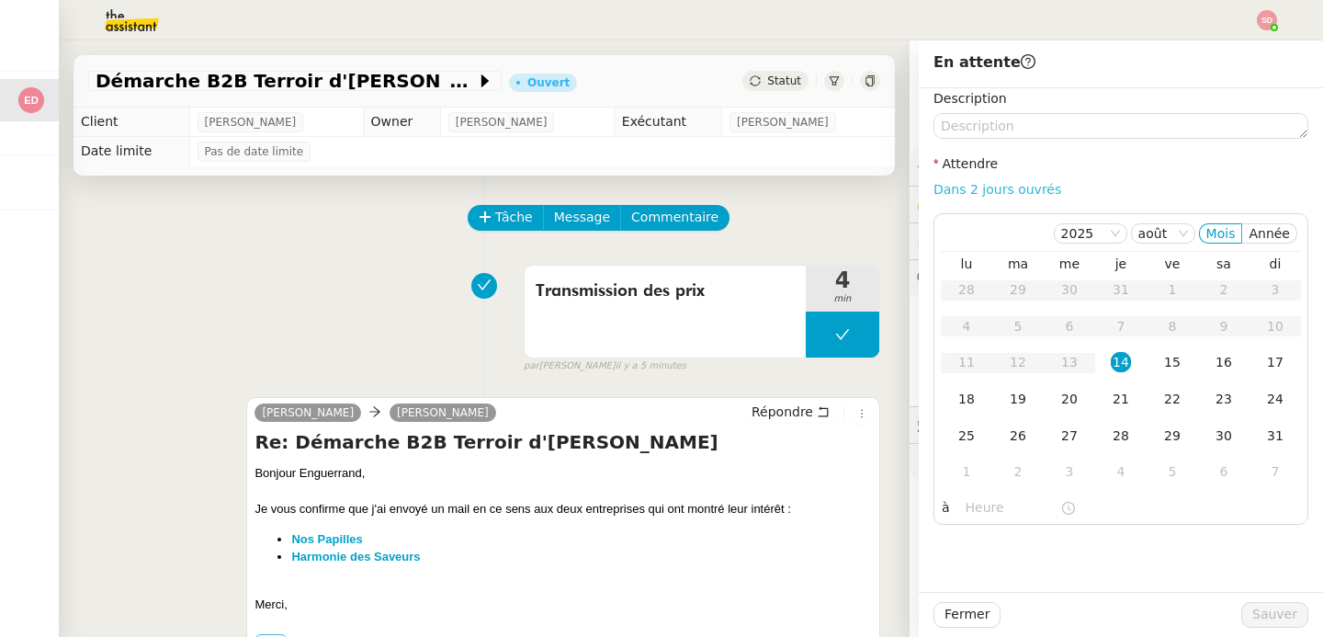
click at [1013, 183] on link "Dans 2 jours ouvrés" at bounding box center [998, 189] width 128 height 15
type input "07:00"
click at [1111, 441] on div "28" at bounding box center [1121, 435] width 20 height 20
click at [1256, 618] on span "Sauver" at bounding box center [1275, 614] width 45 height 21
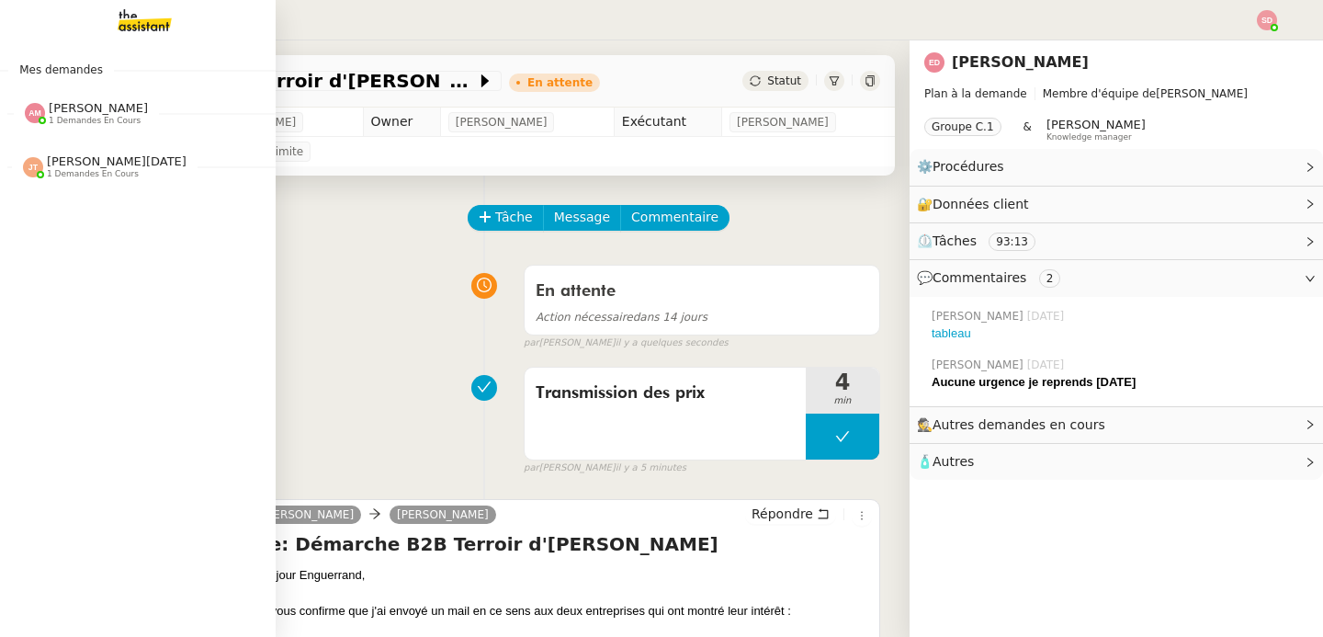
click at [49, 110] on span "[PERSON_NAME]" at bounding box center [98, 108] width 99 height 14
click at [66, 164] on span "[PERSON_NAME][DATE]" at bounding box center [117, 161] width 140 height 14
click at [25, 119] on div at bounding box center [35, 113] width 20 height 20
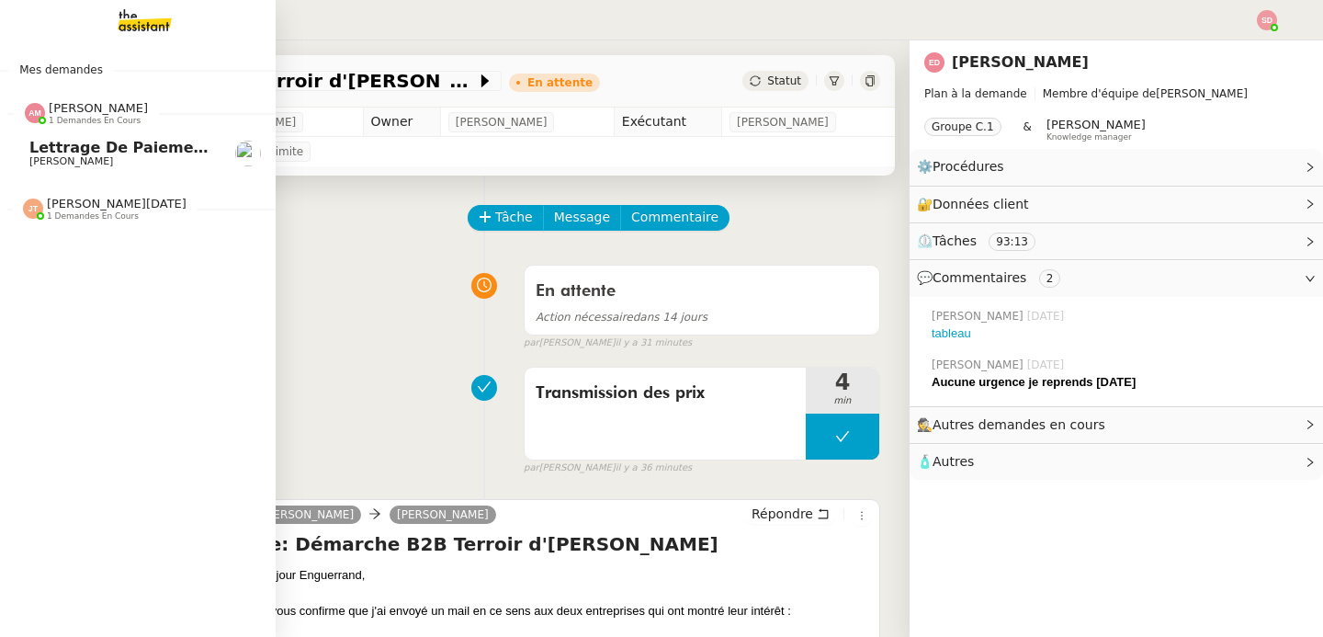
click at [25, 119] on div at bounding box center [35, 113] width 20 height 20
click at [28, 169] on img at bounding box center [33, 167] width 20 height 20
click at [33, 210] on span "[PERSON_NAME]" at bounding box center [71, 215] width 84 height 12
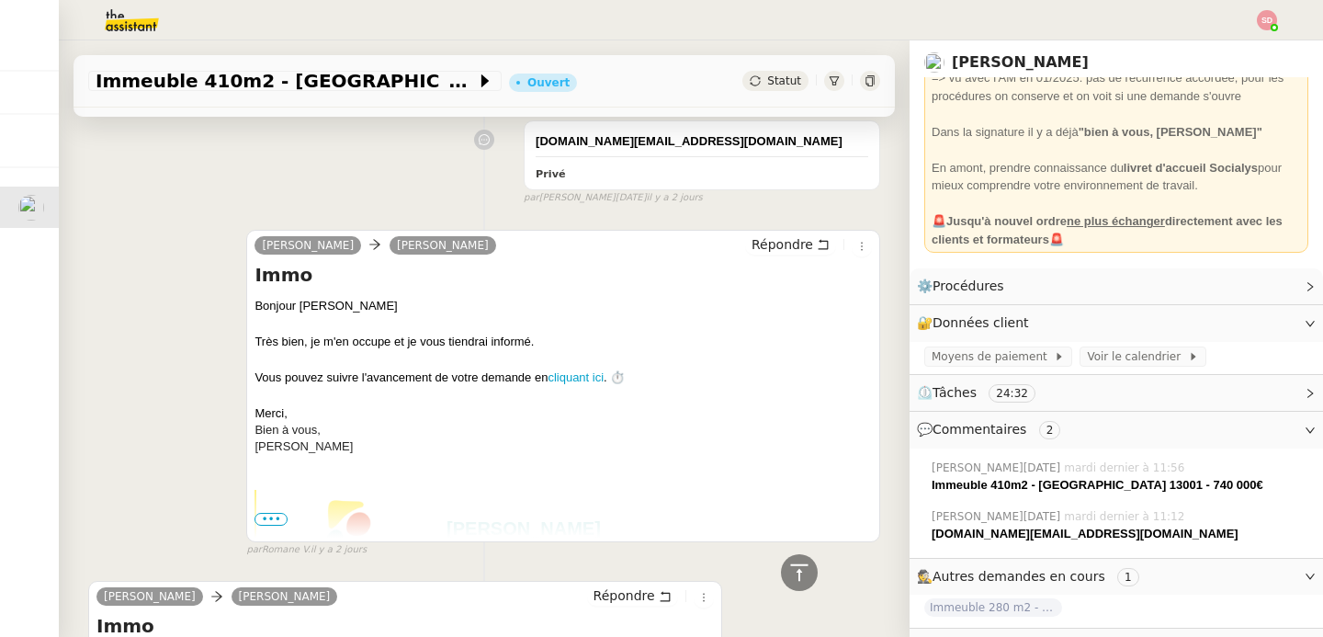
scroll to position [221, 0]
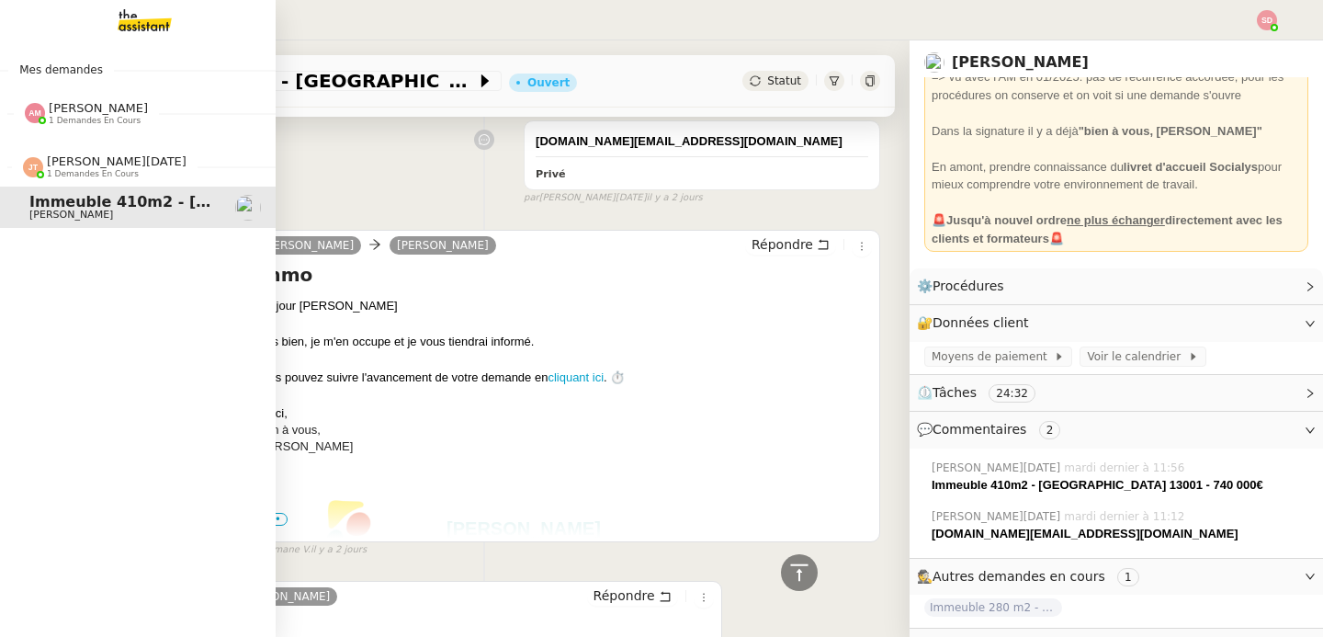
click at [64, 157] on span "[PERSON_NAME][DATE]" at bounding box center [117, 161] width 140 height 14
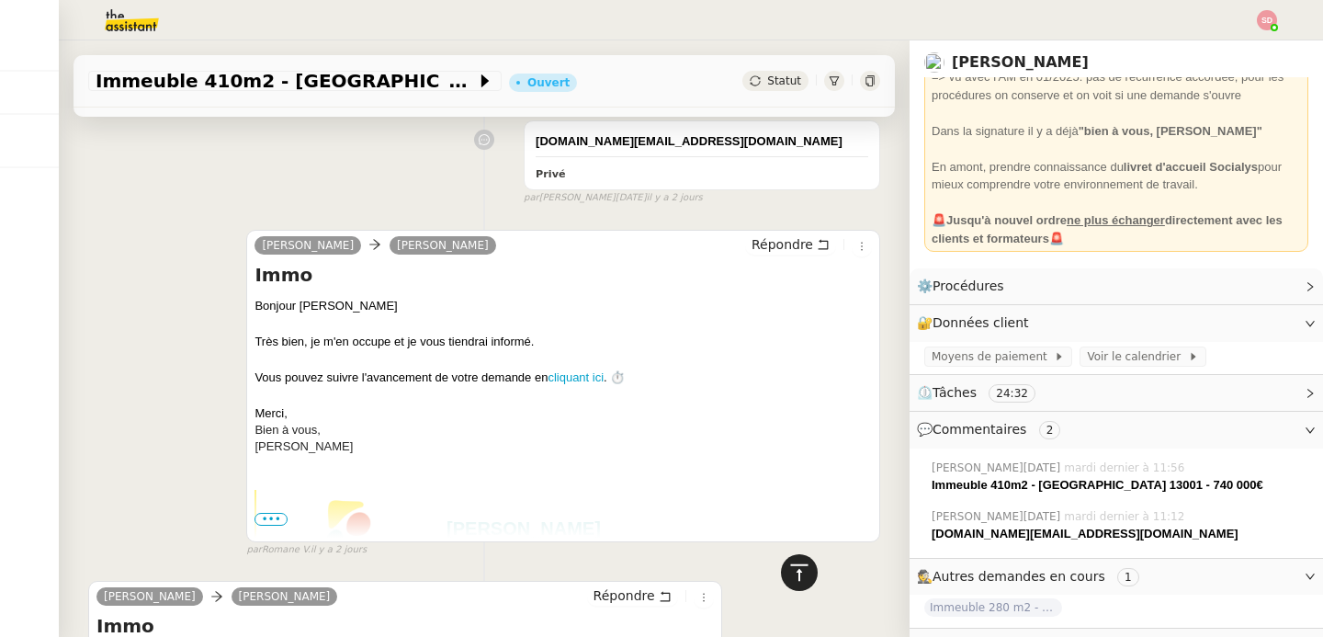
click at [802, 579] on div at bounding box center [799, 572] width 37 height 37
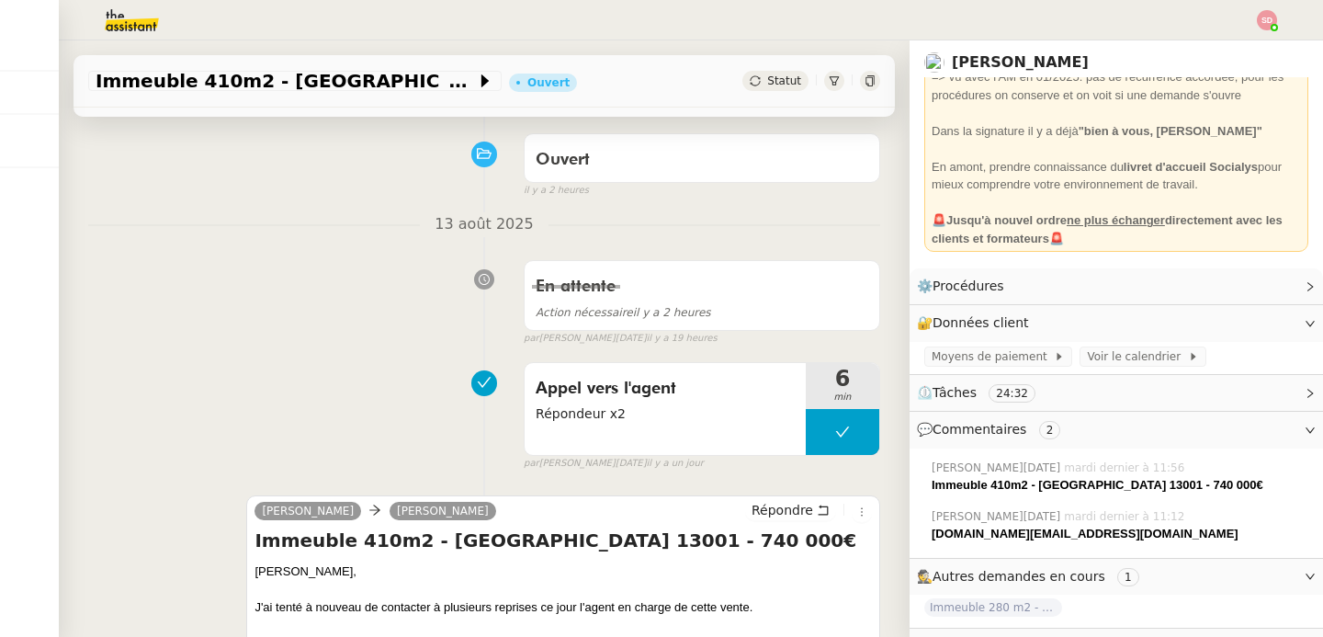
scroll to position [0, 0]
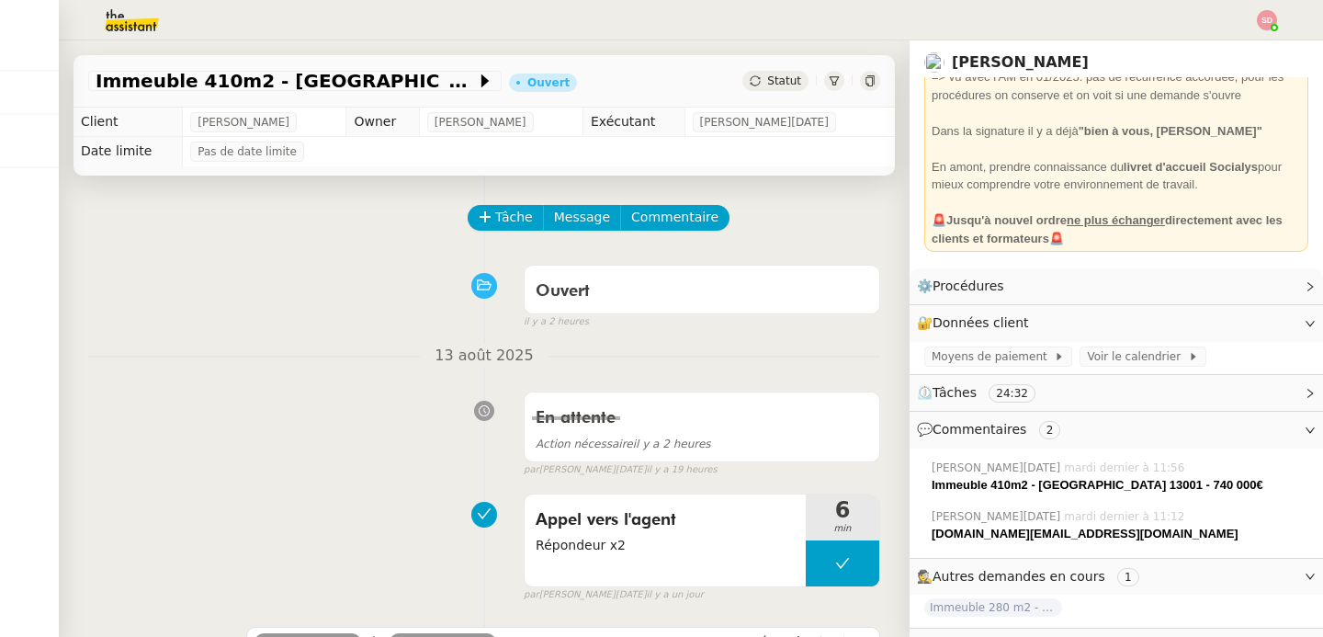
click at [1008, 387] on nz-tag "24:32" at bounding box center [1012, 393] width 47 height 18
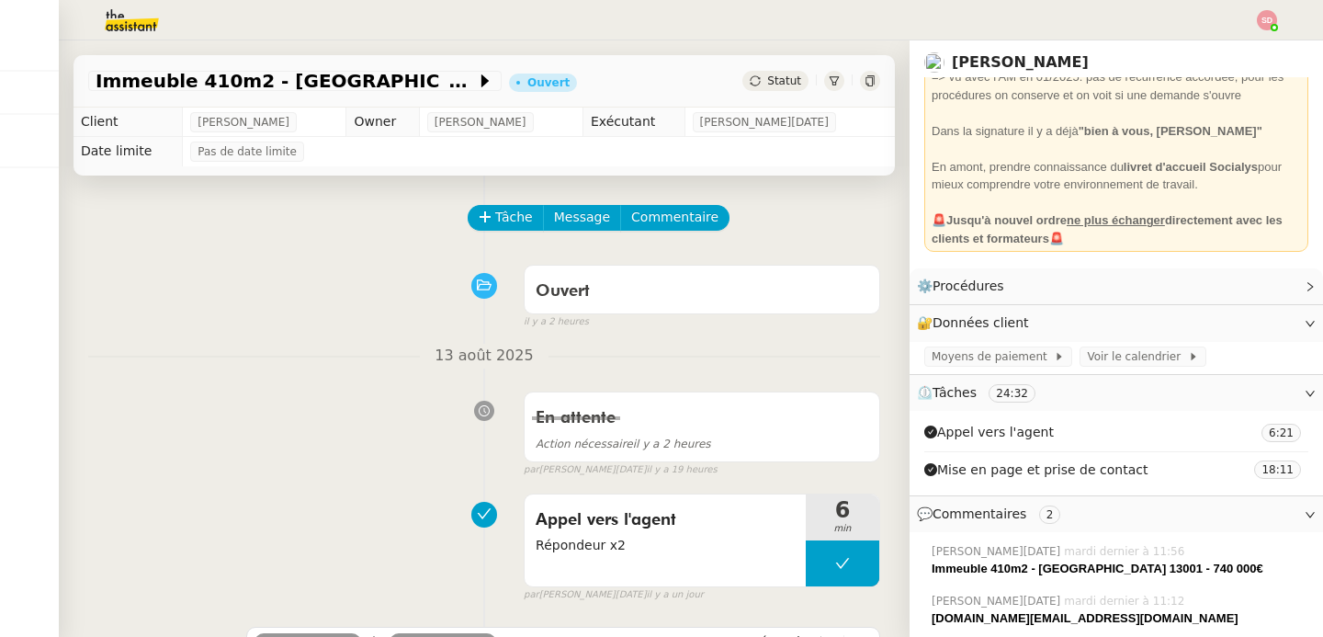
click at [1008, 387] on nz-tag "24:32" at bounding box center [1012, 393] width 47 height 18
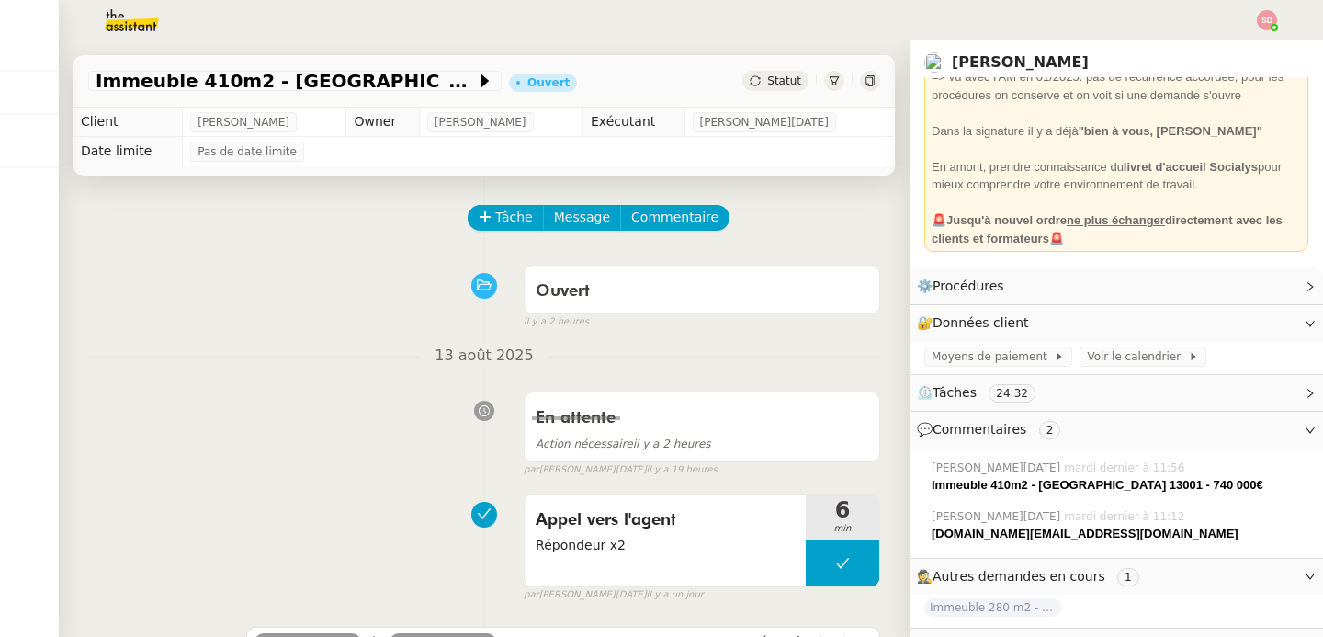
click at [1008, 387] on nz-tag "24:32" at bounding box center [1012, 393] width 47 height 18
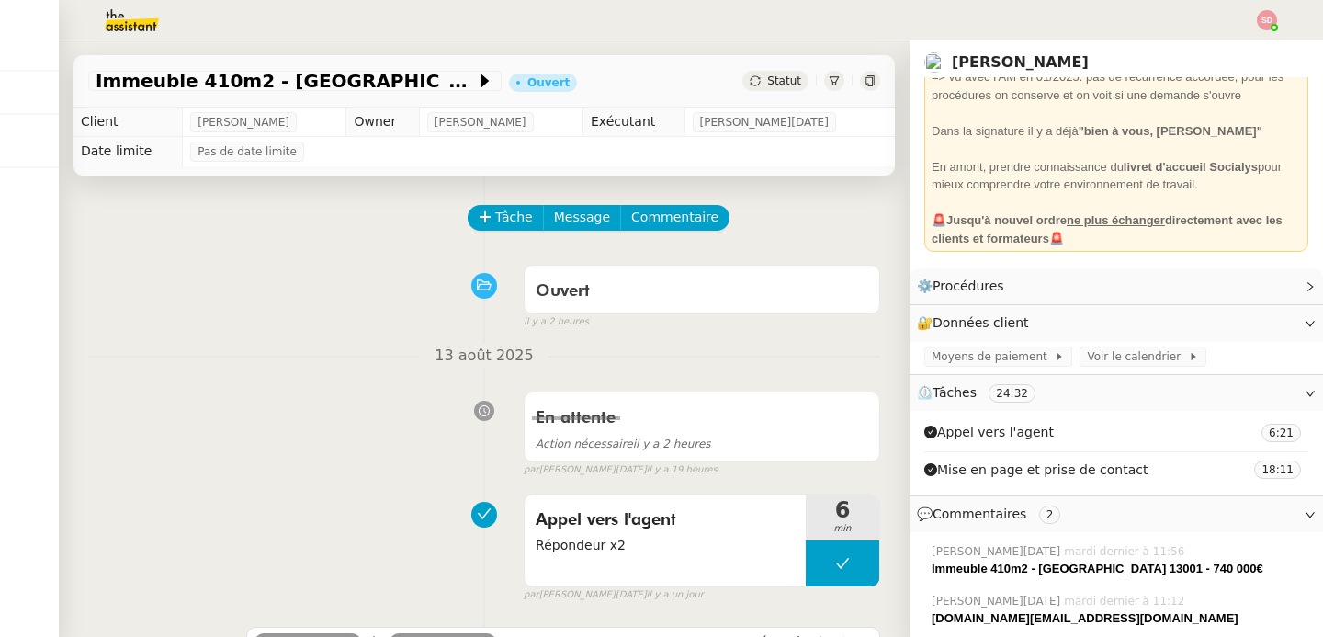
click at [1008, 387] on nz-tag "24:32" at bounding box center [1012, 393] width 47 height 18
